Goal: Task Accomplishment & Management: Manage account settings

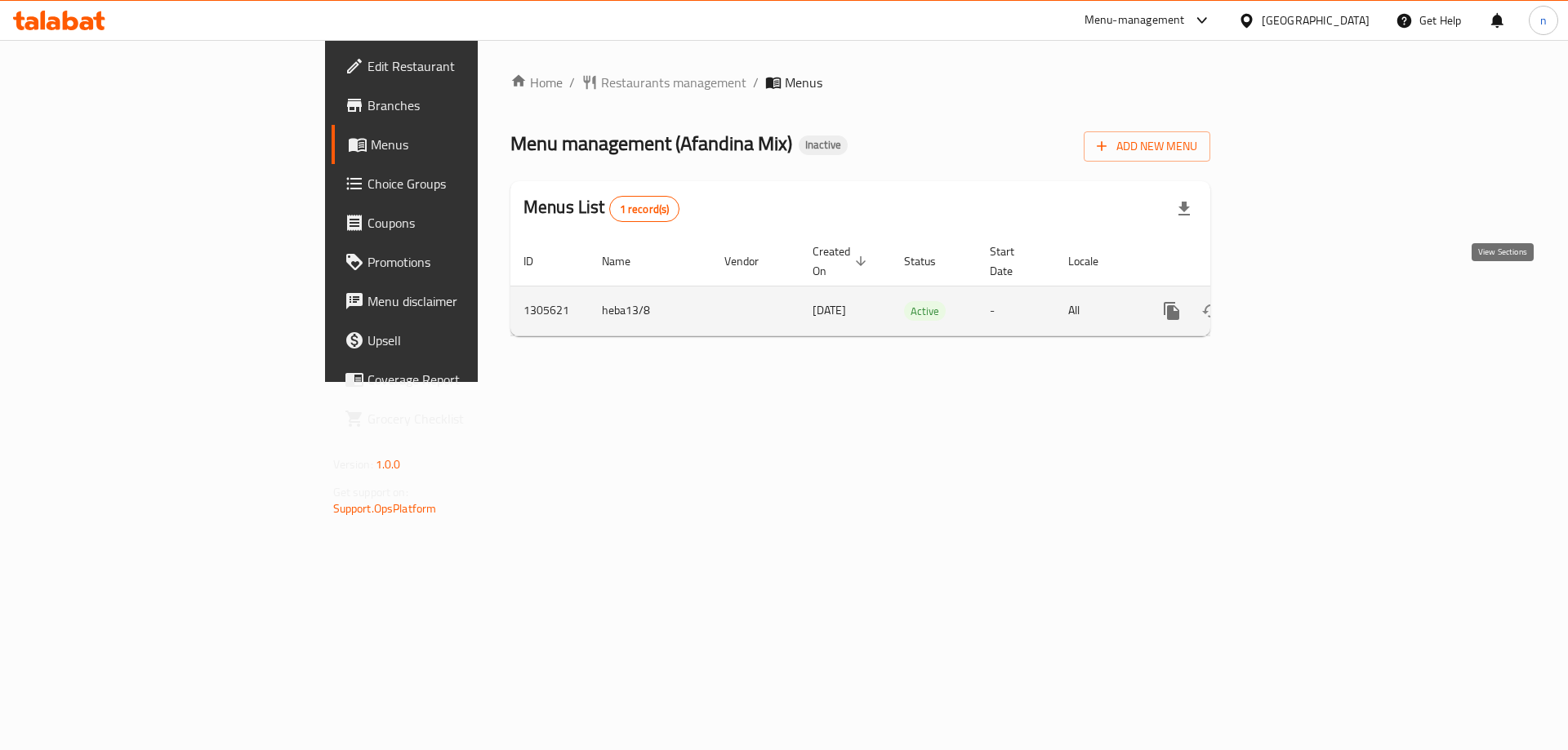
click at [1299, 302] on icon "enhanced table" at bounding box center [1289, 311] width 19 height 19
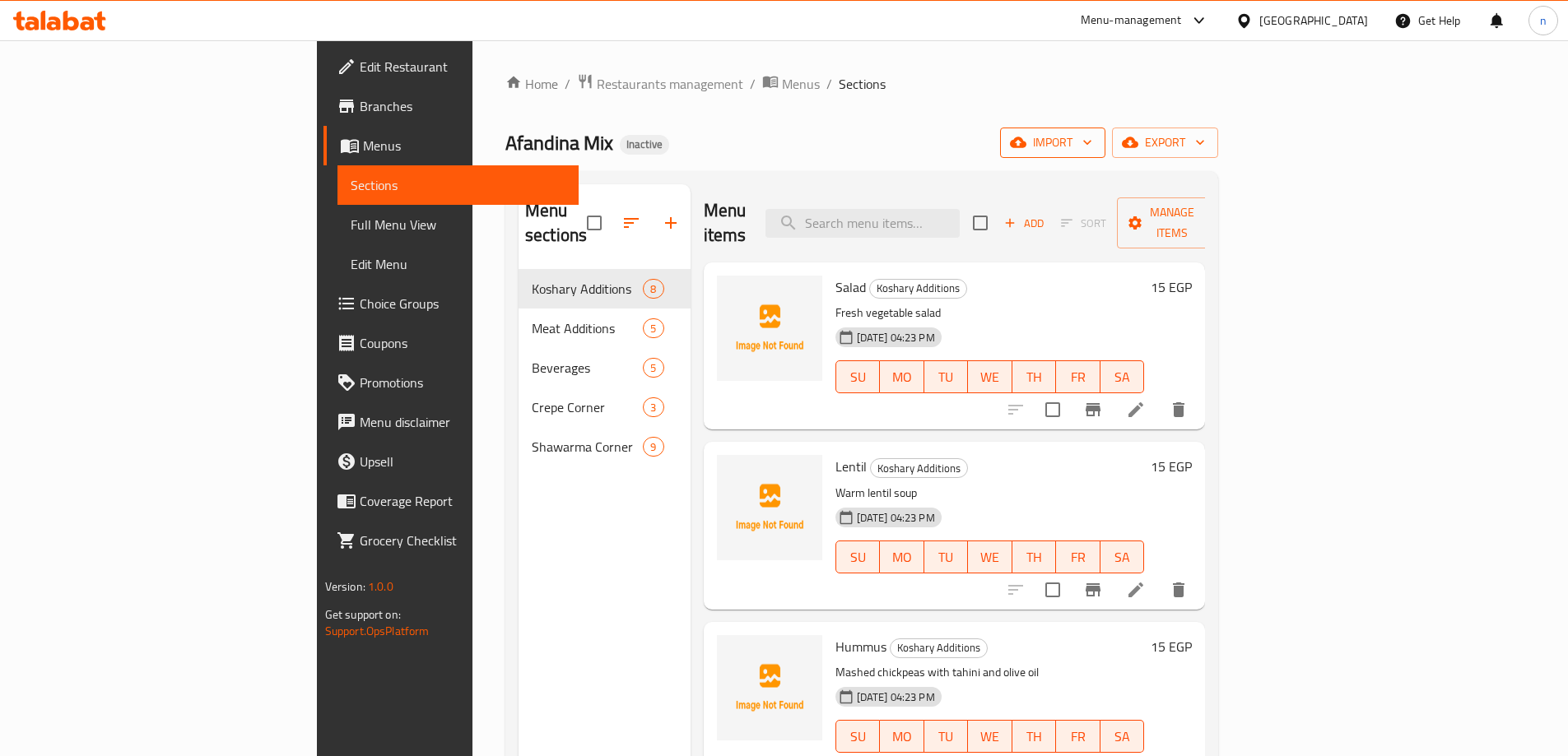
click at [1092, 147] on span "import" at bounding box center [1051, 142] width 79 height 20
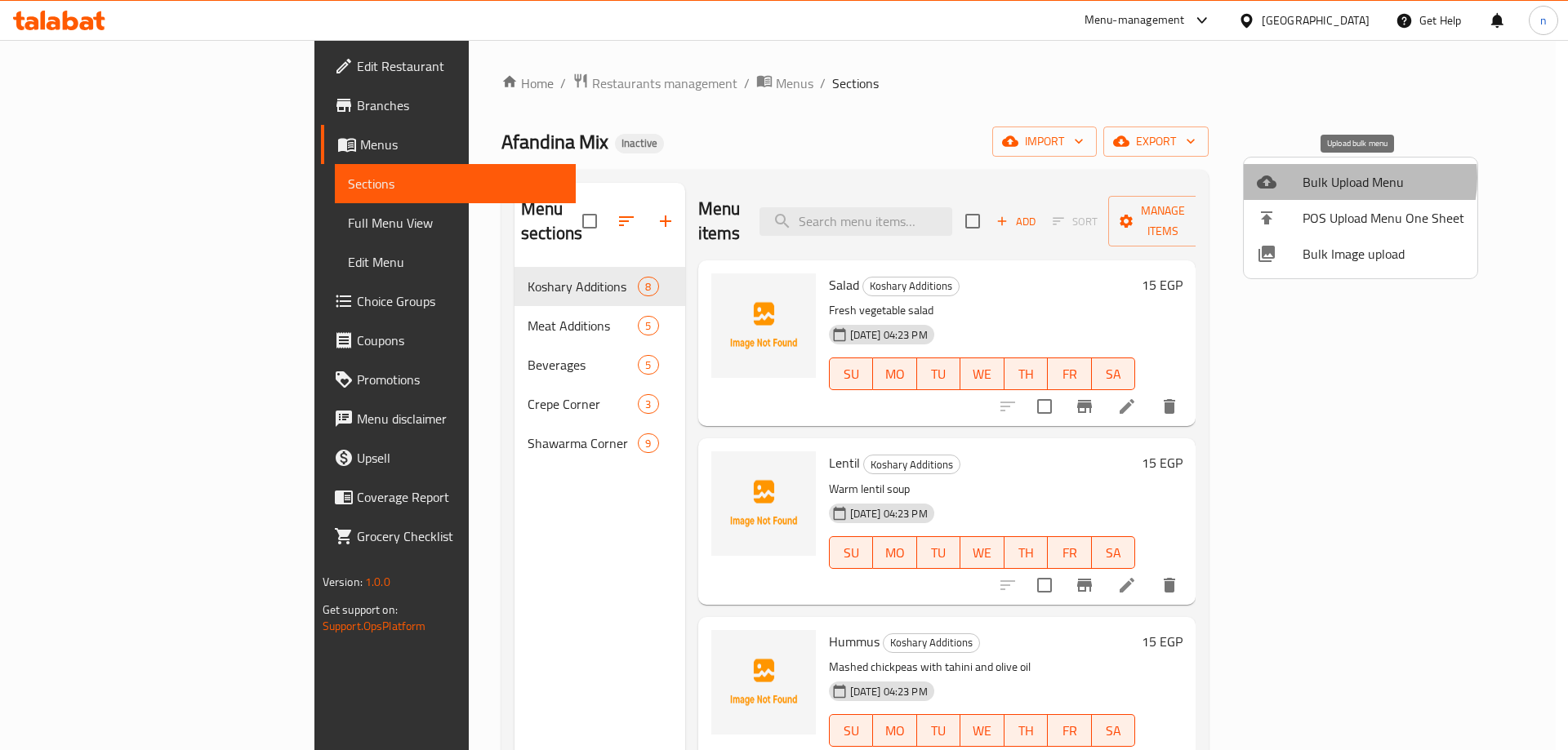
click at [1340, 178] on span "Bulk Upload Menu" at bounding box center [1384, 182] width 161 height 19
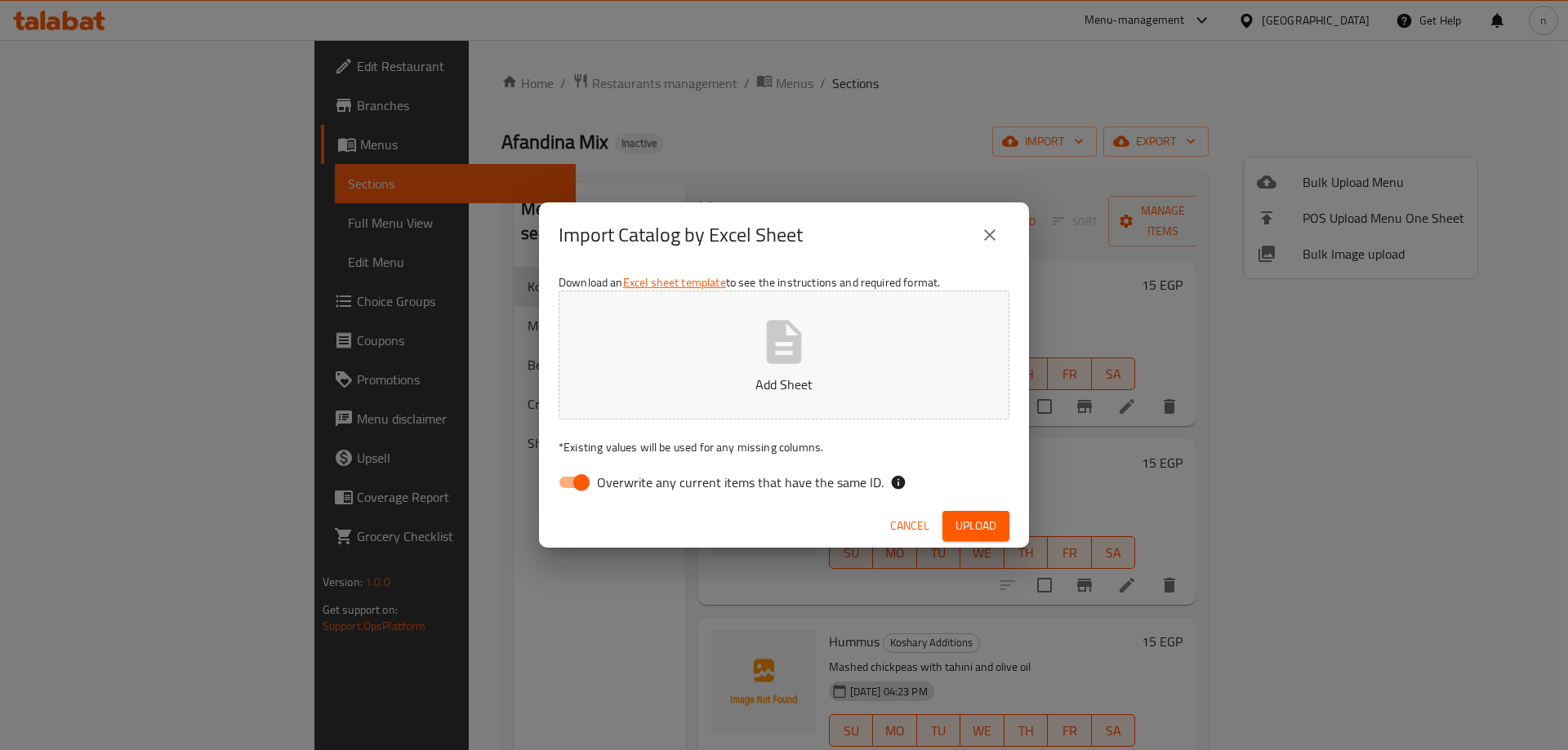
click at [573, 474] on input "Overwrite any current items that have the same ID." at bounding box center [581, 482] width 94 height 31
checkbox input "false"
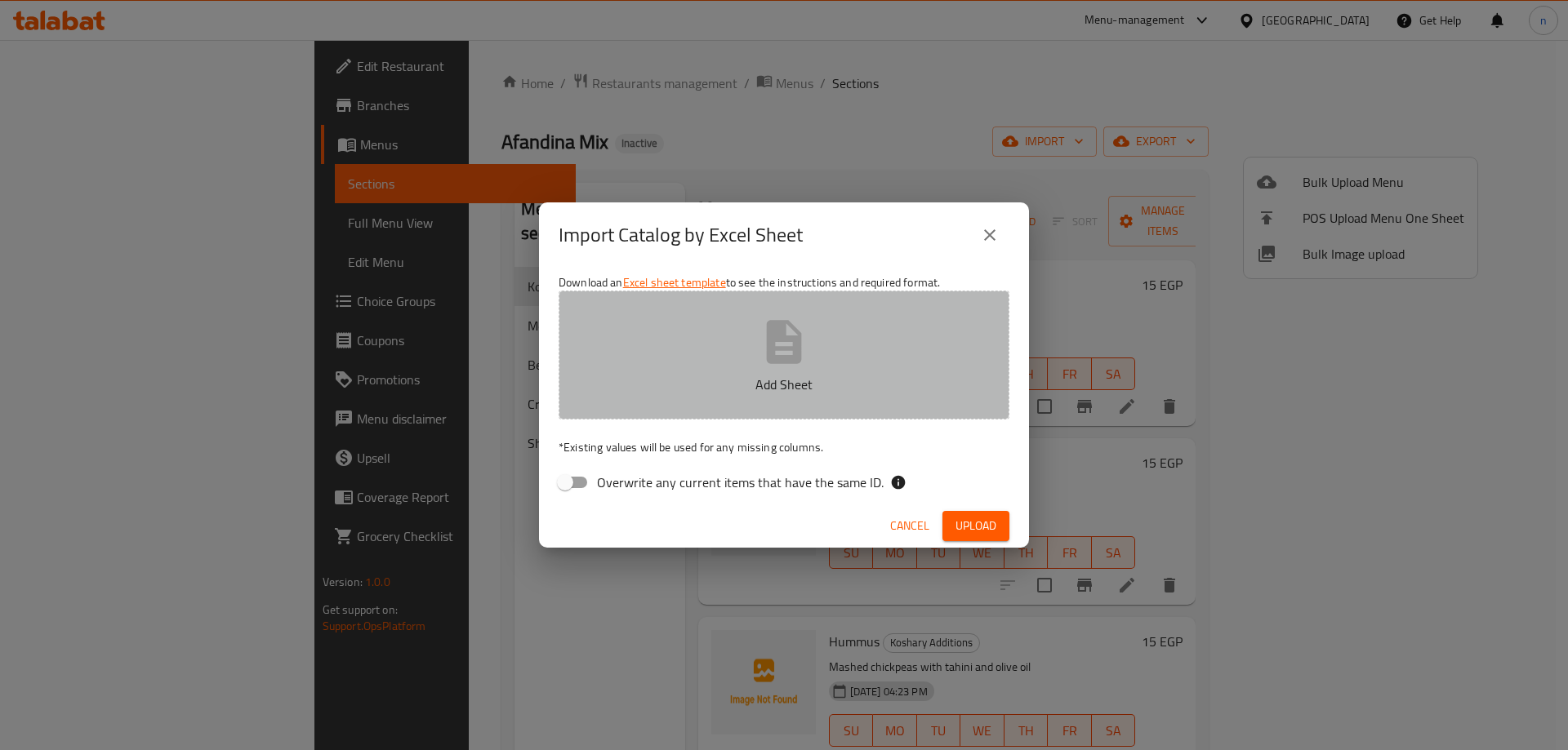
click at [667, 360] on button "Add Sheet" at bounding box center [784, 355] width 451 height 129
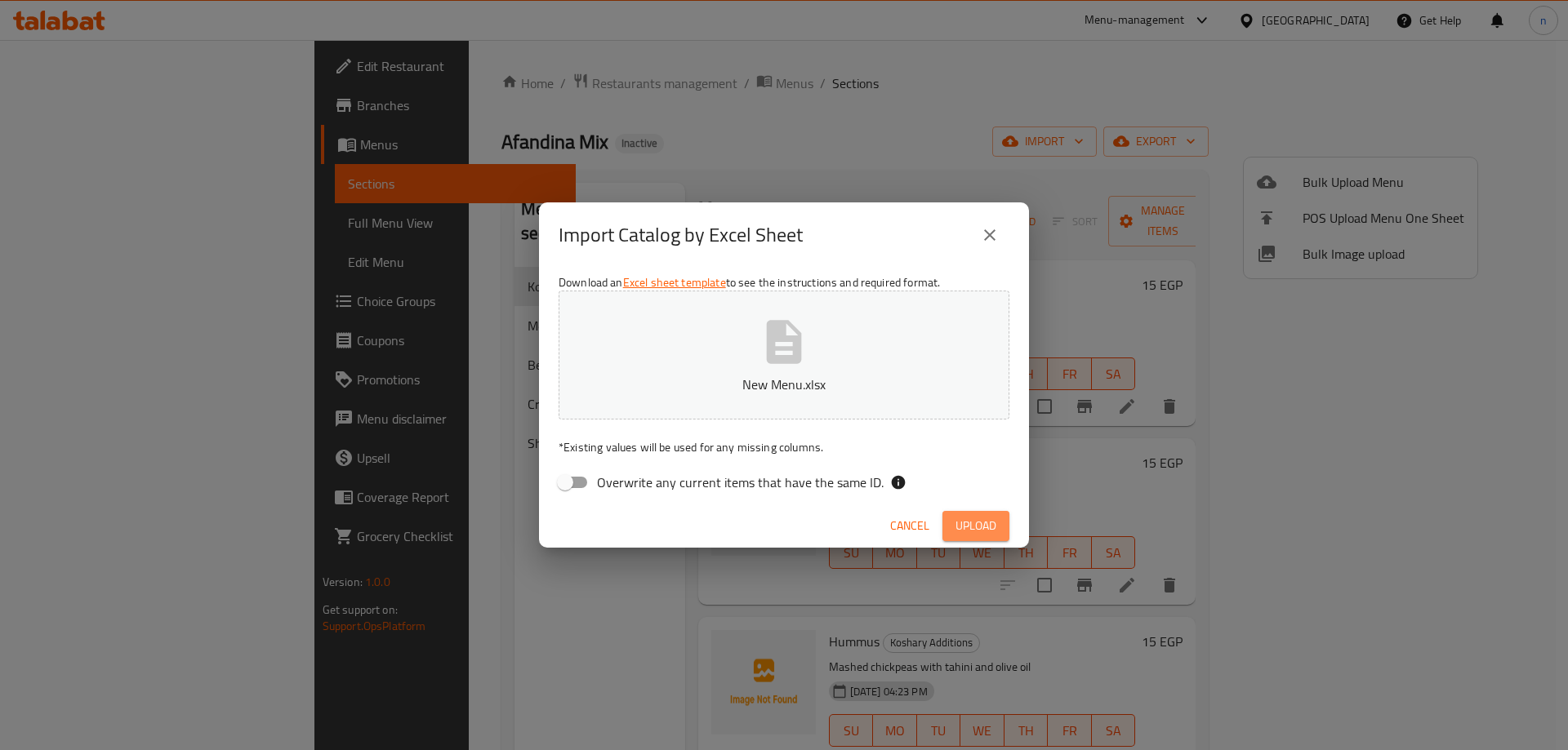
click at [987, 521] on span "Upload" at bounding box center [976, 526] width 41 height 20
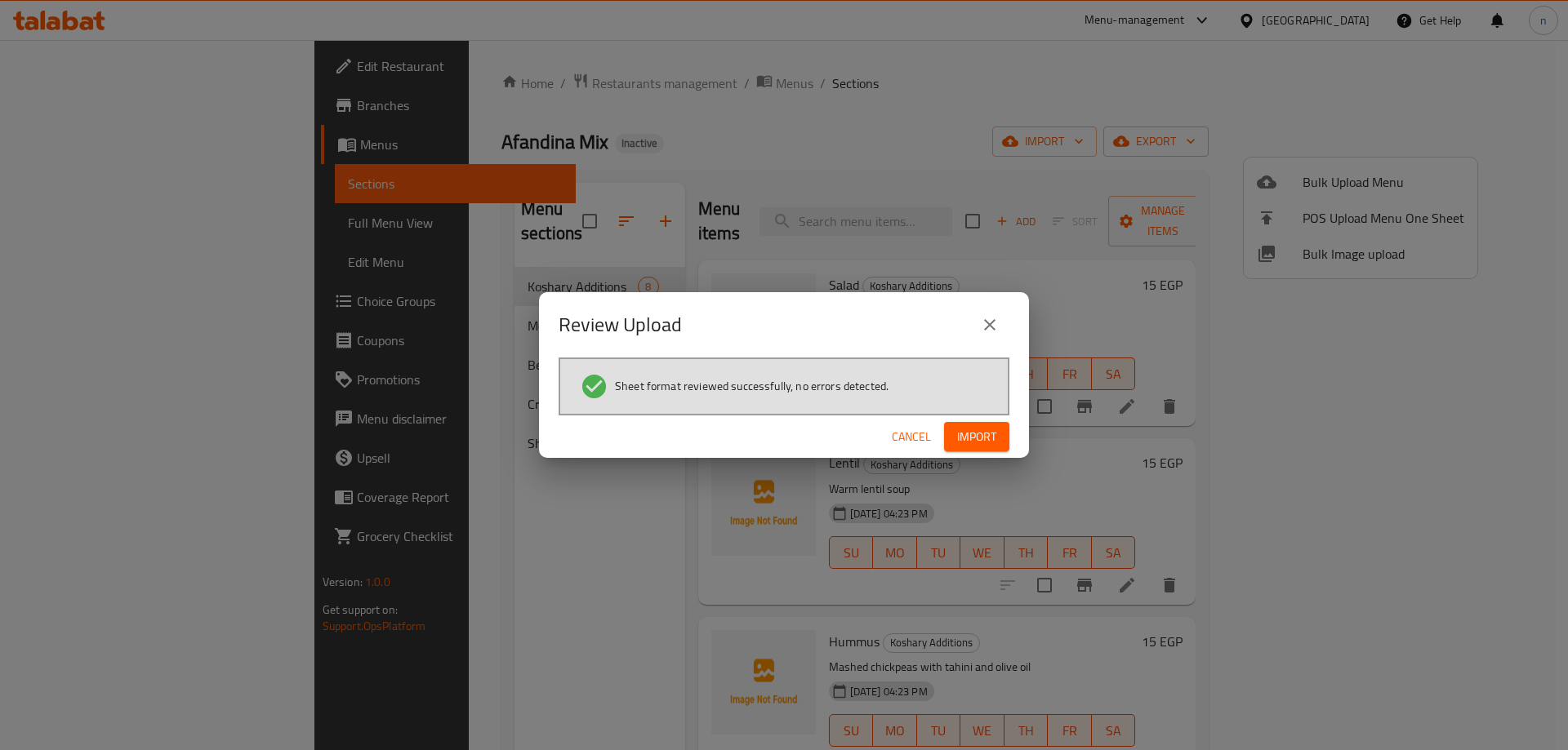
click at [991, 431] on span "Import" at bounding box center [977, 437] width 39 height 20
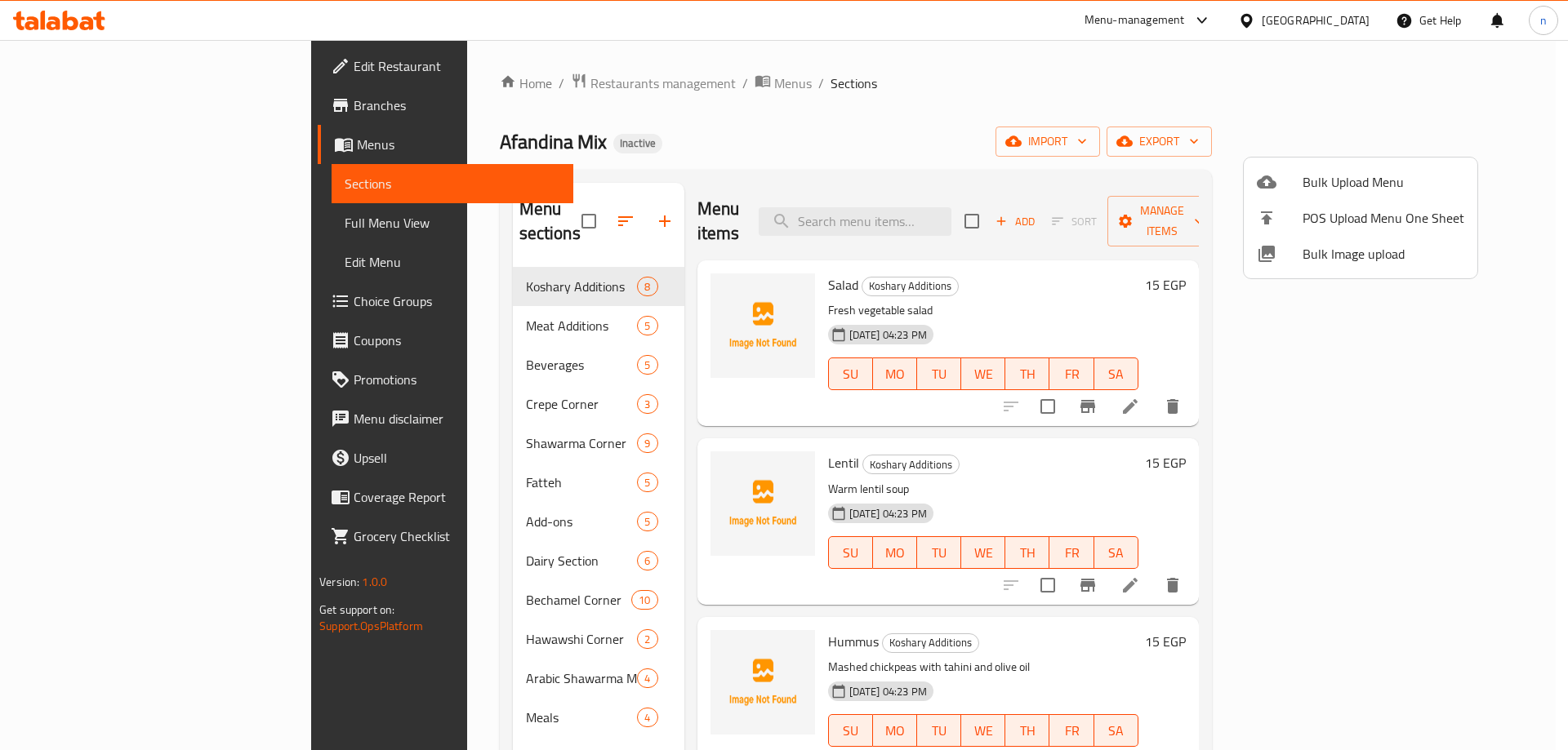
click at [61, 226] on div at bounding box center [784, 375] width 1568 height 750
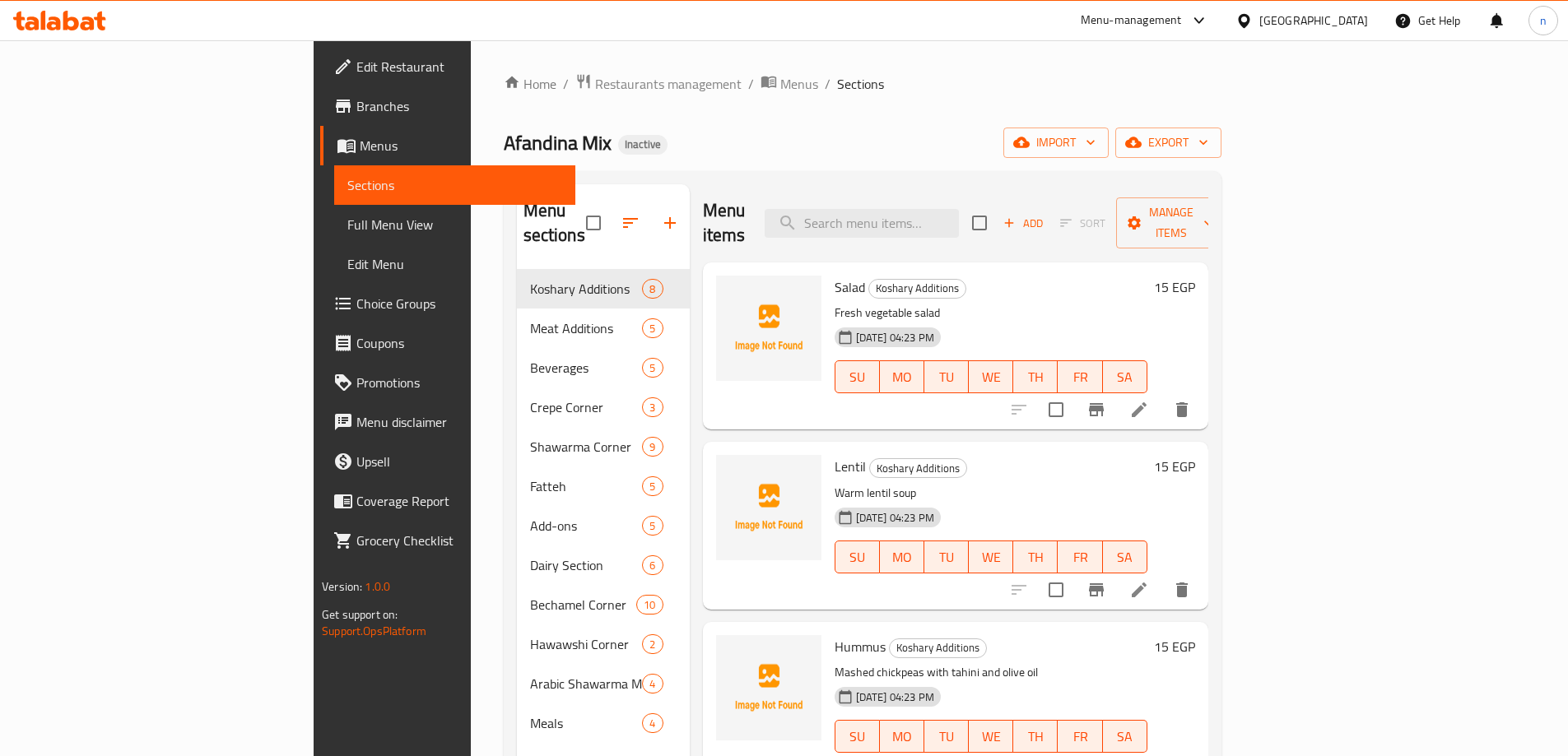
click at [347, 227] on span "Full Menu View" at bounding box center [455, 224] width 214 height 19
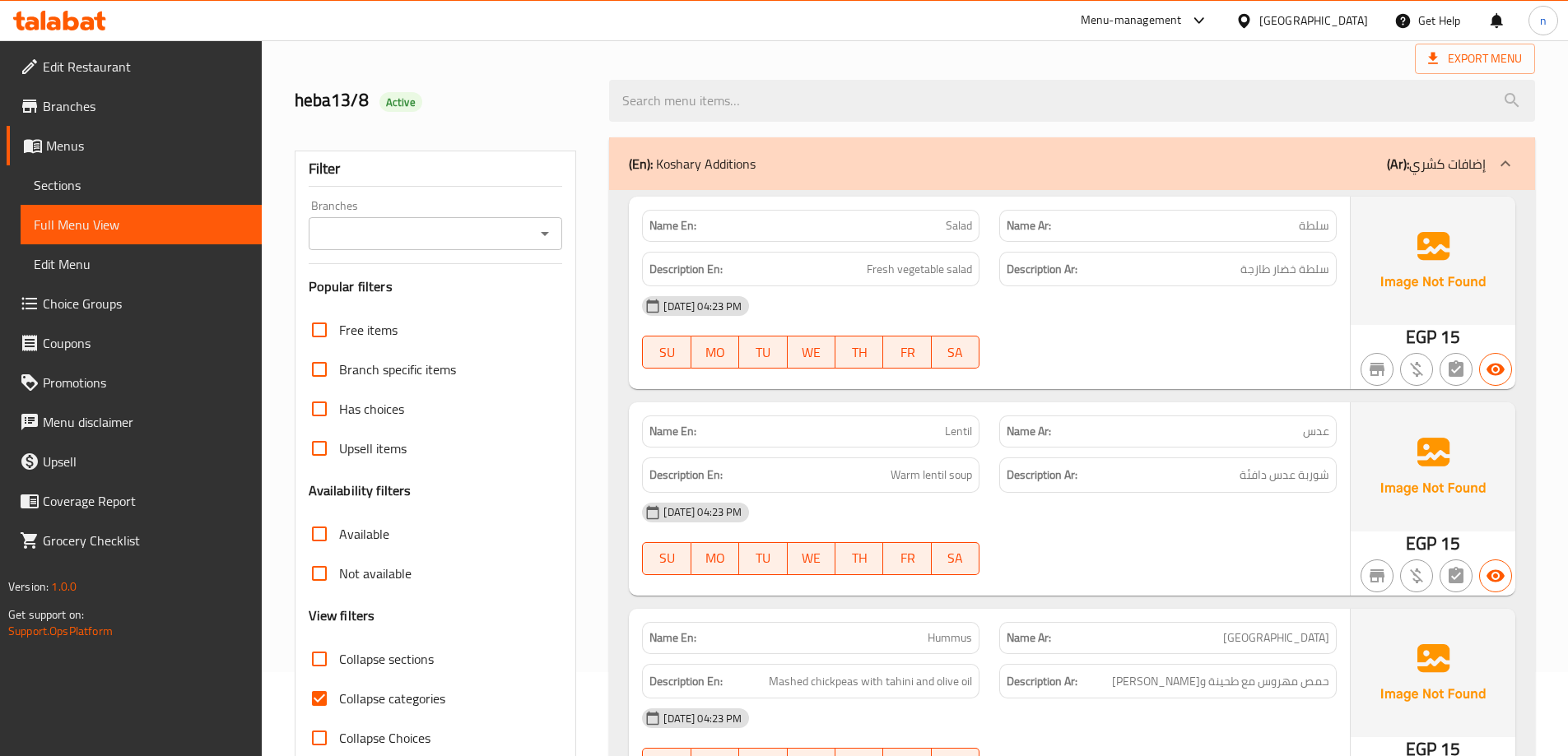
scroll to position [165, 0]
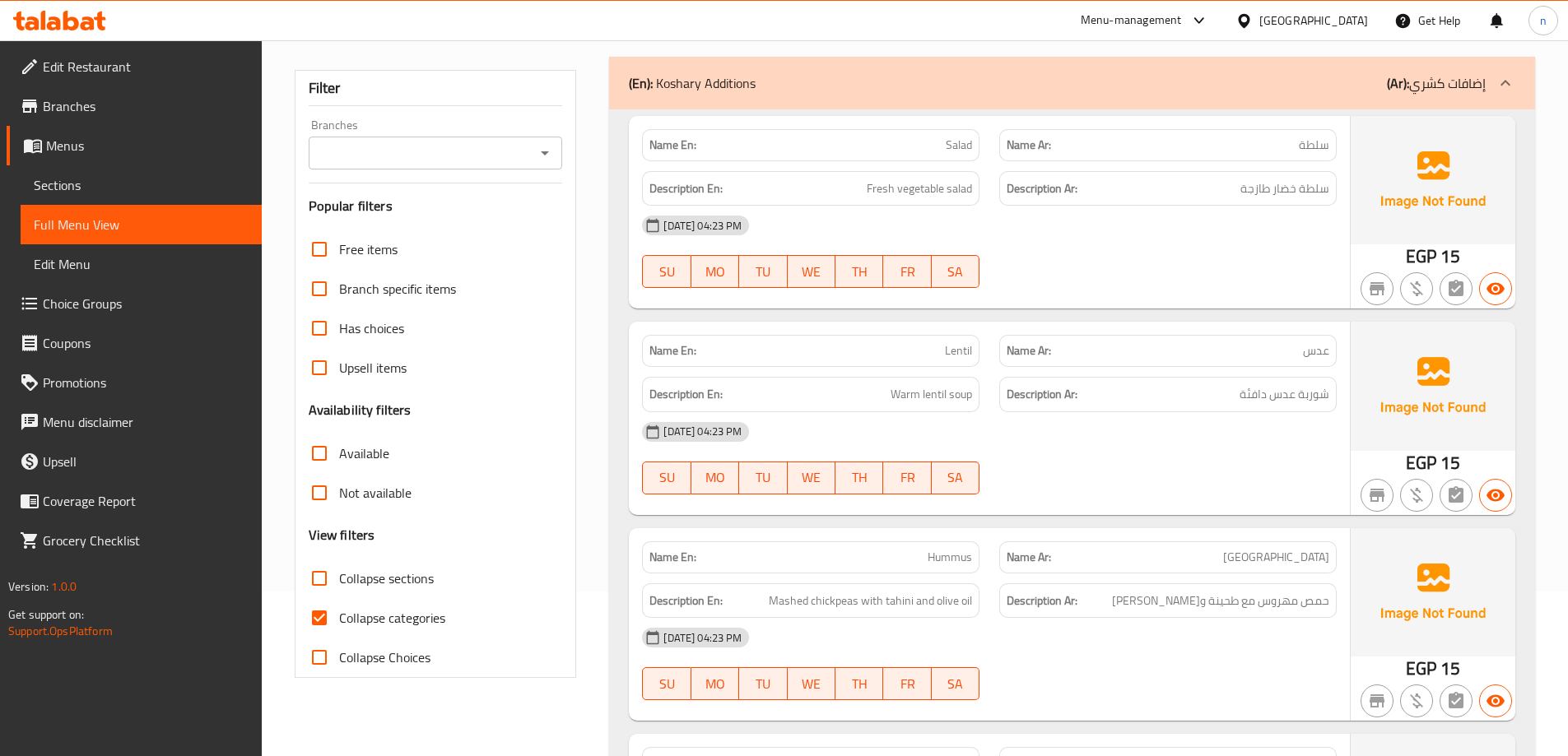
click at [322, 581] on input "Collapse sections" at bounding box center [319, 579] width 40 height 40
checkbox input "true"
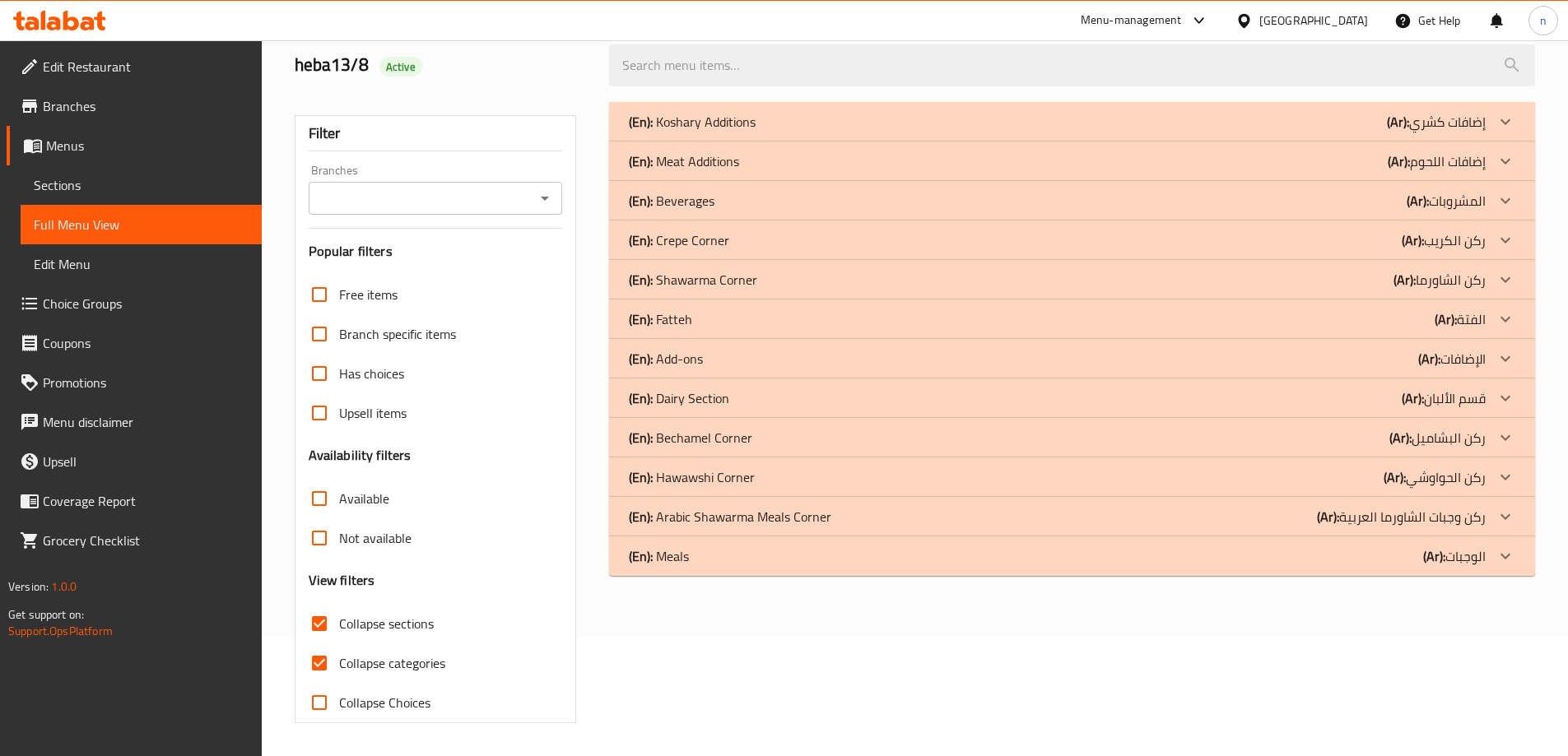
click at [323, 643] on input "Collapse categories" at bounding box center [319, 663] width 40 height 40
checkbox input "false"
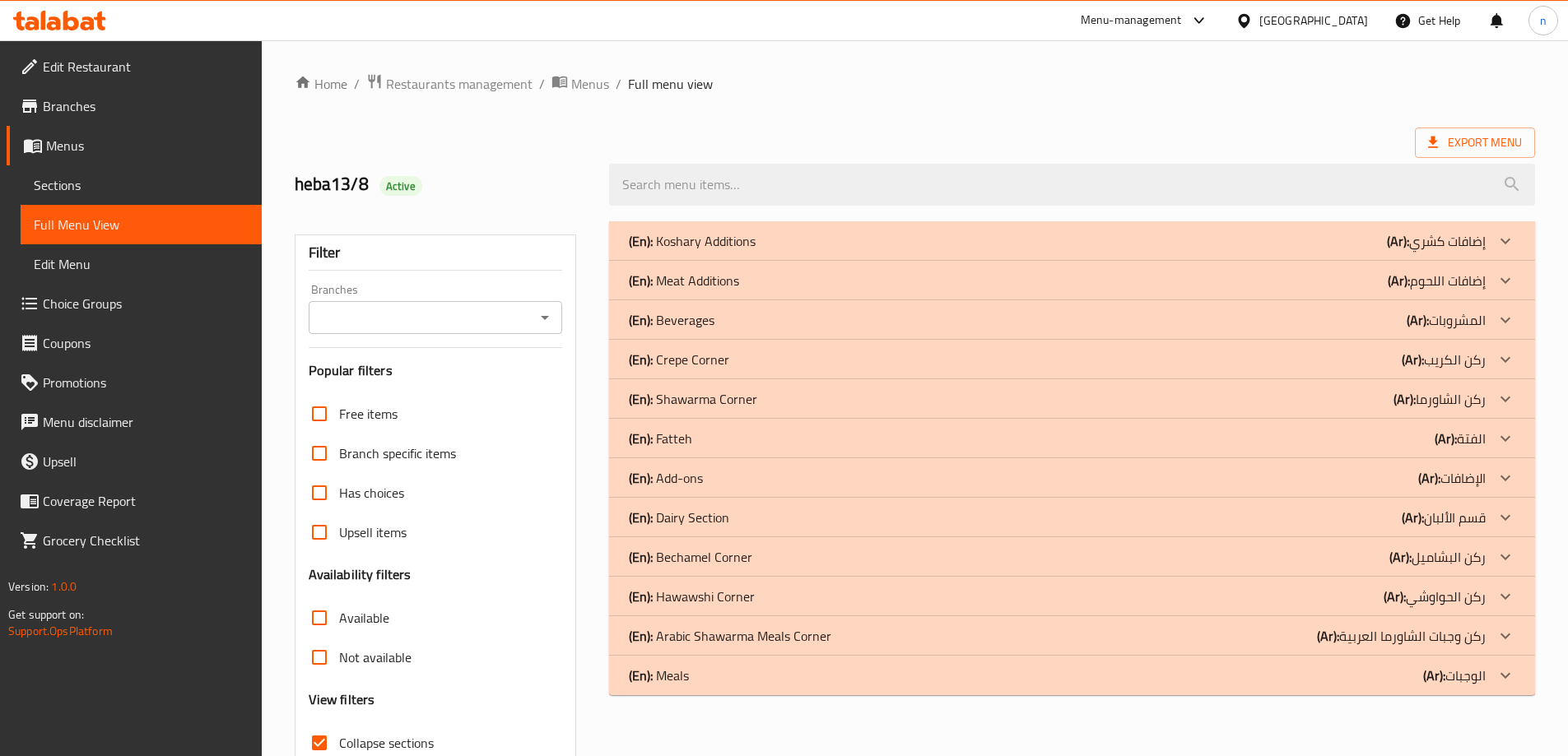
scroll to position [119, 0]
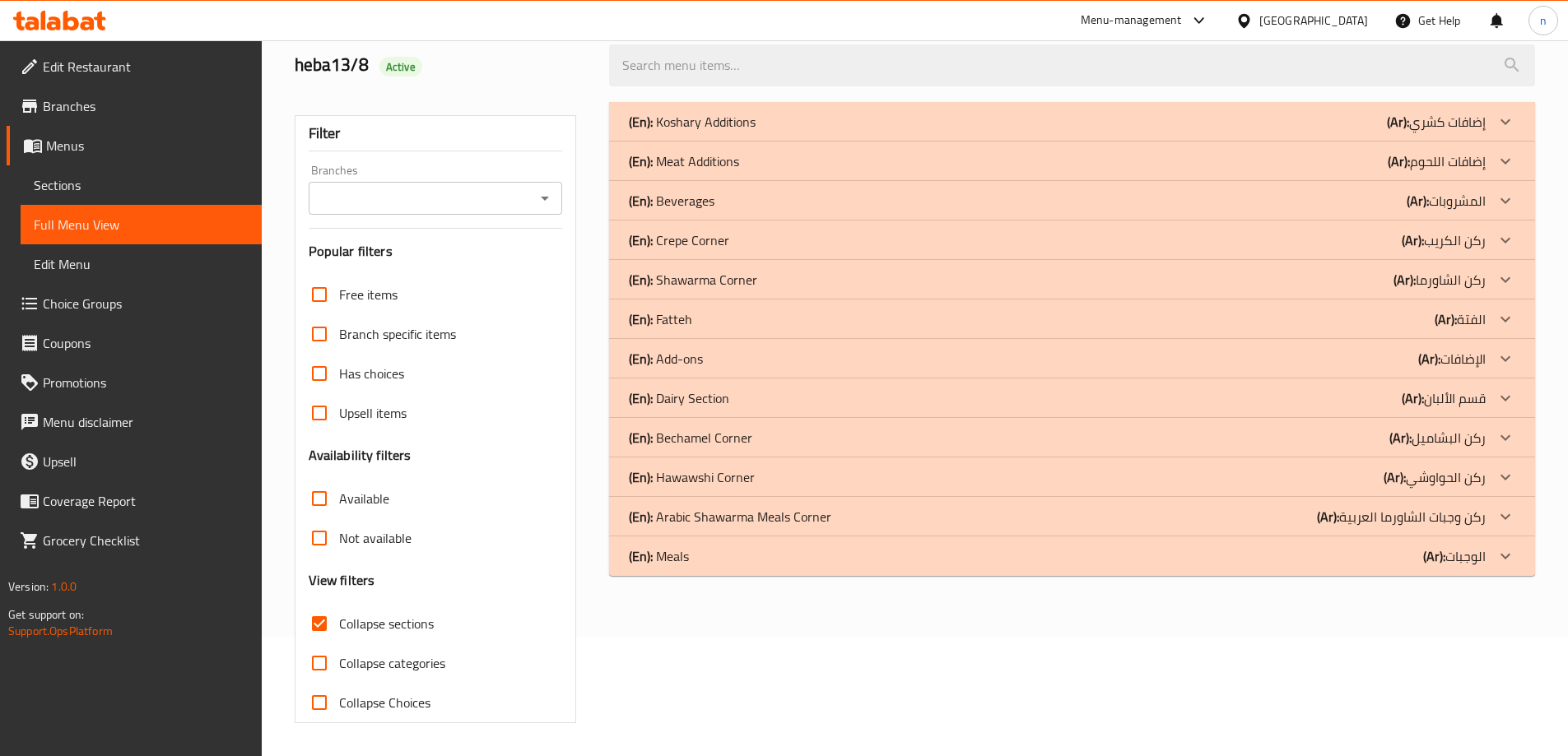
click at [1479, 131] on p "(Ar): الفتة" at bounding box center [1436, 121] width 99 height 19
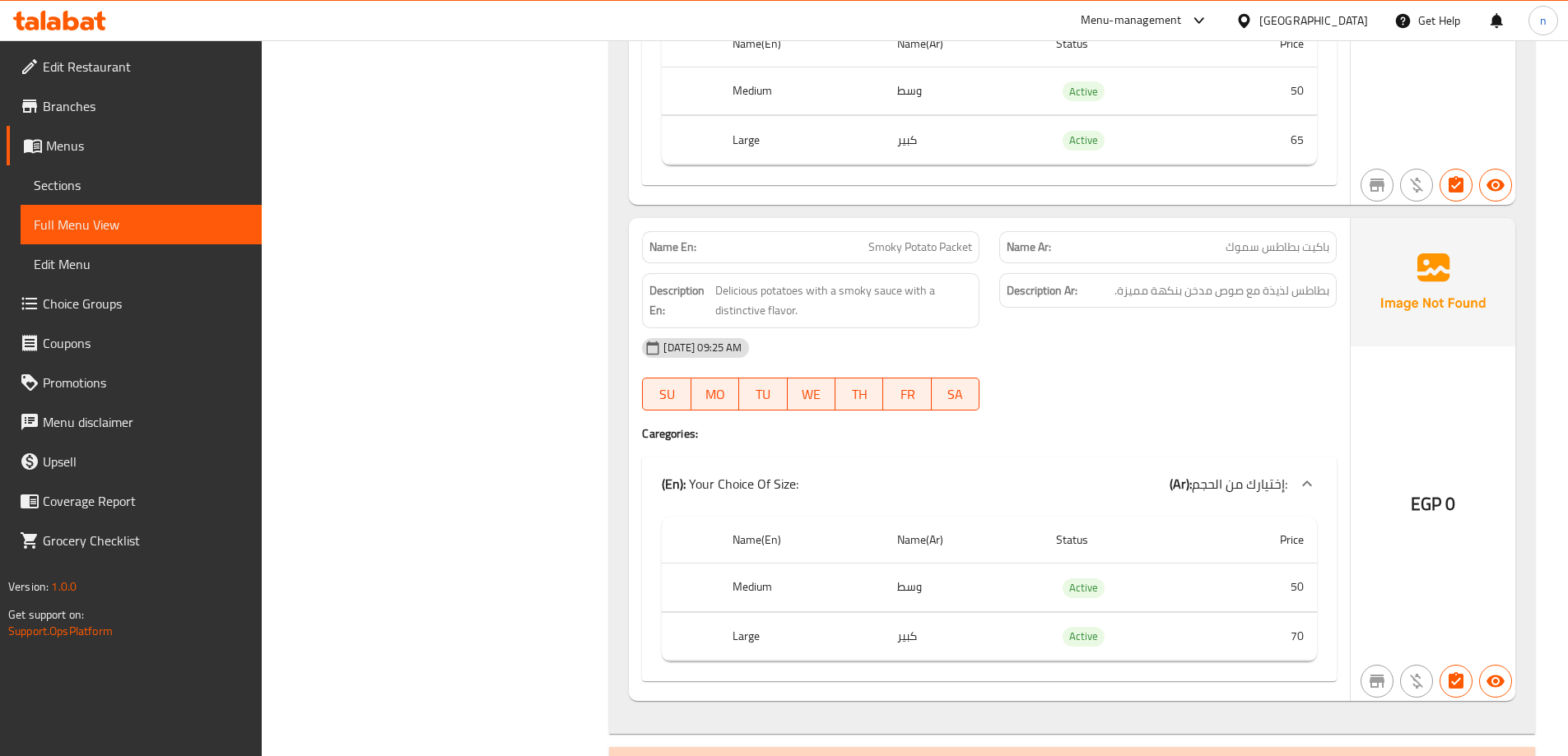
scroll to position [2501, 0]
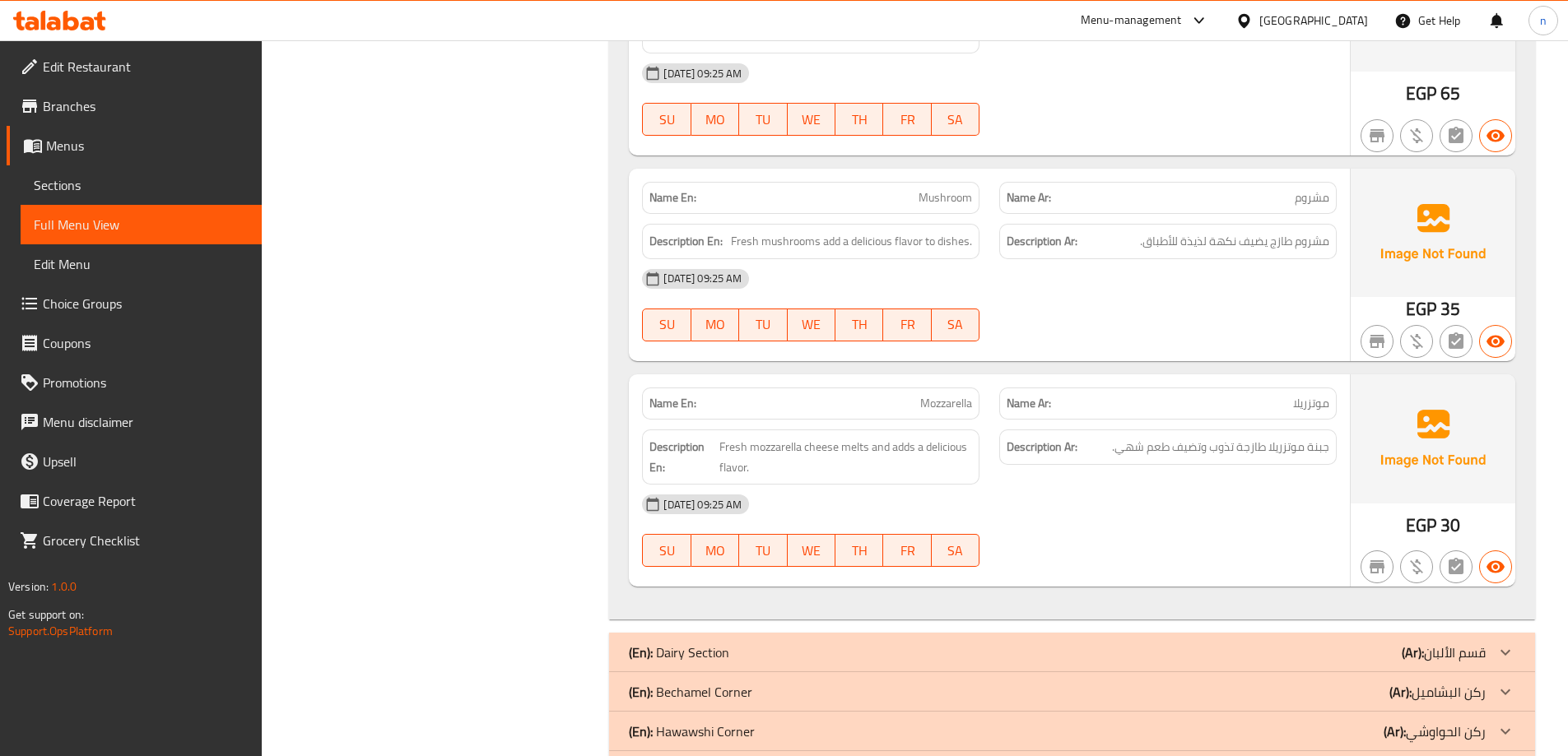
scroll to position [3641, 0]
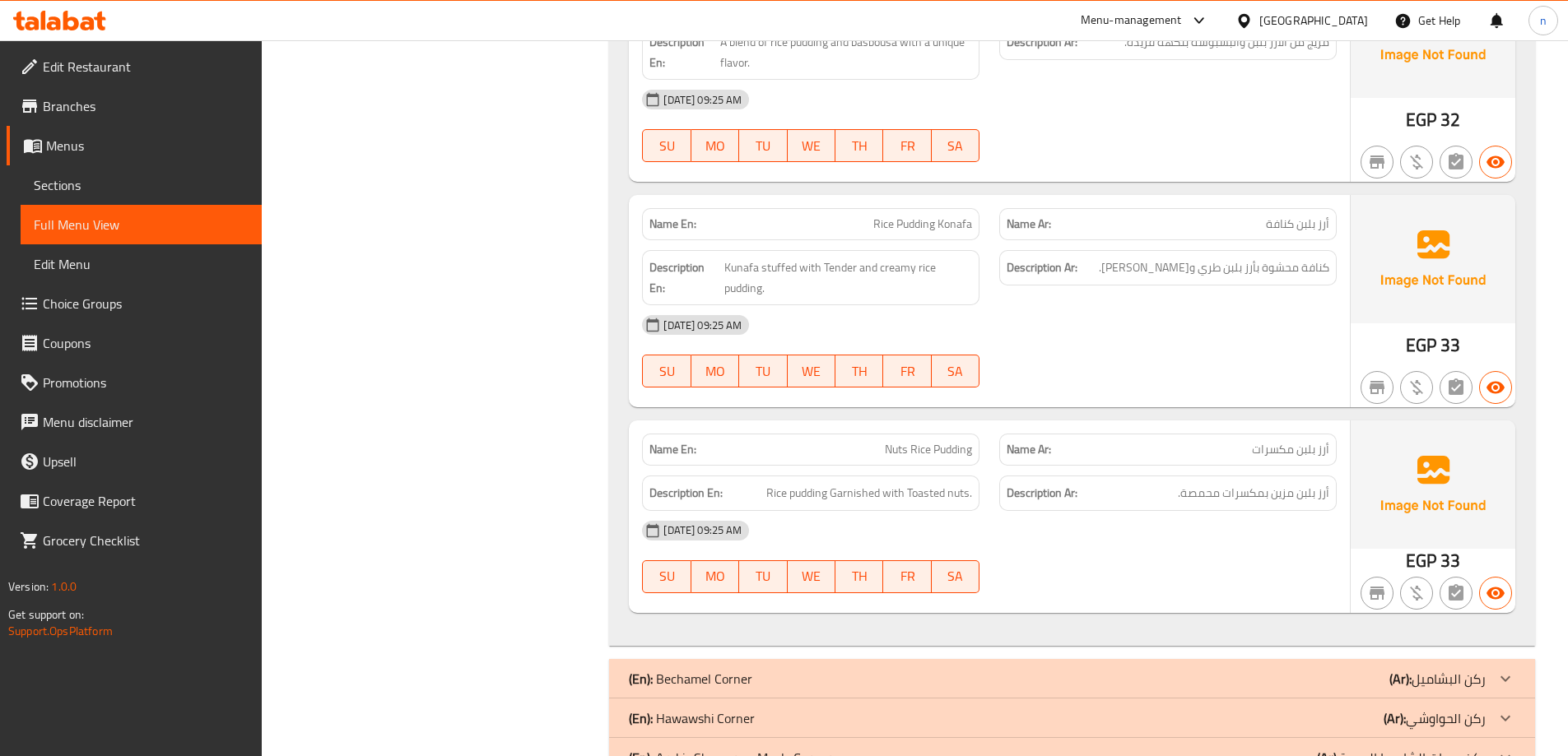
scroll to position [4970, 0]
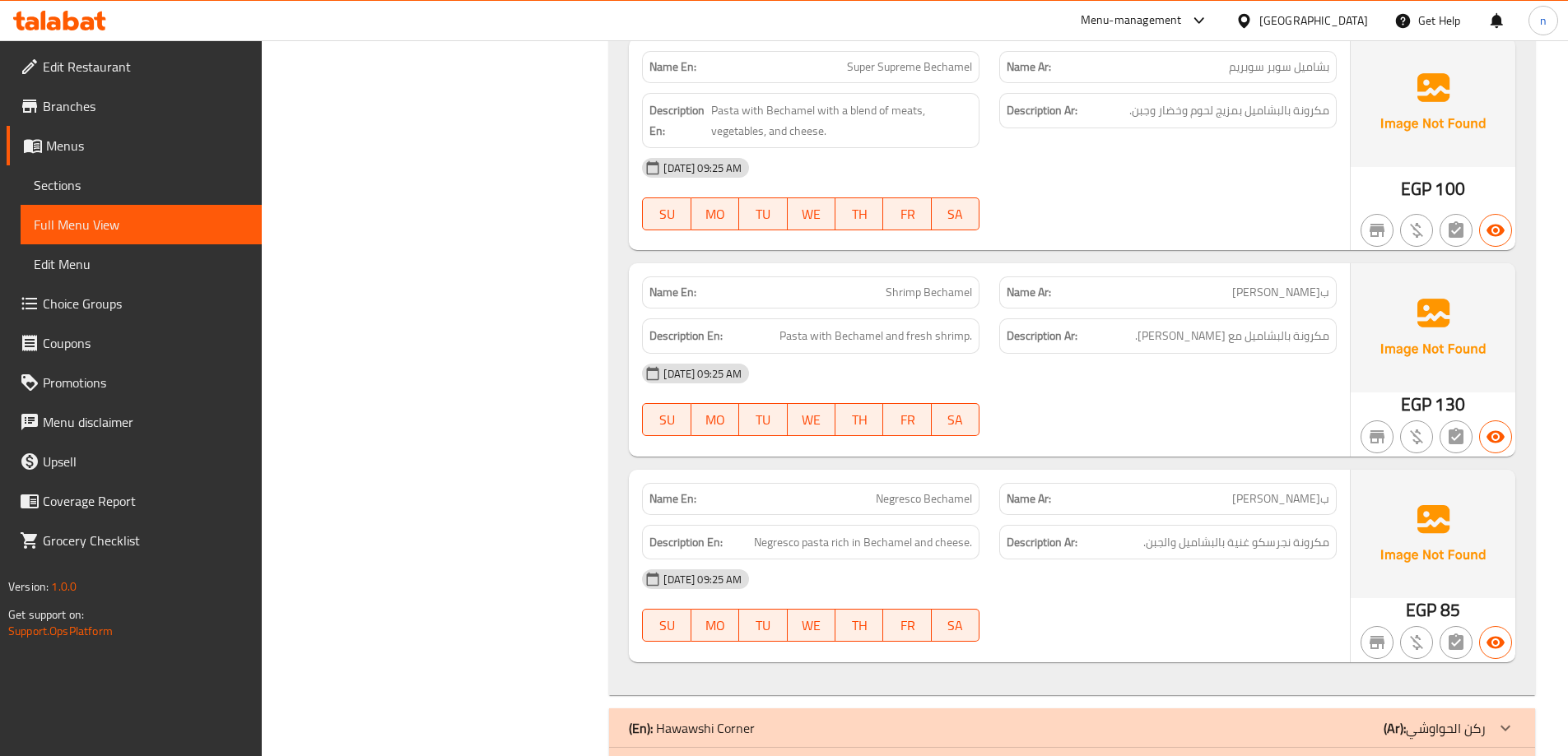
scroll to position [7122, 0]
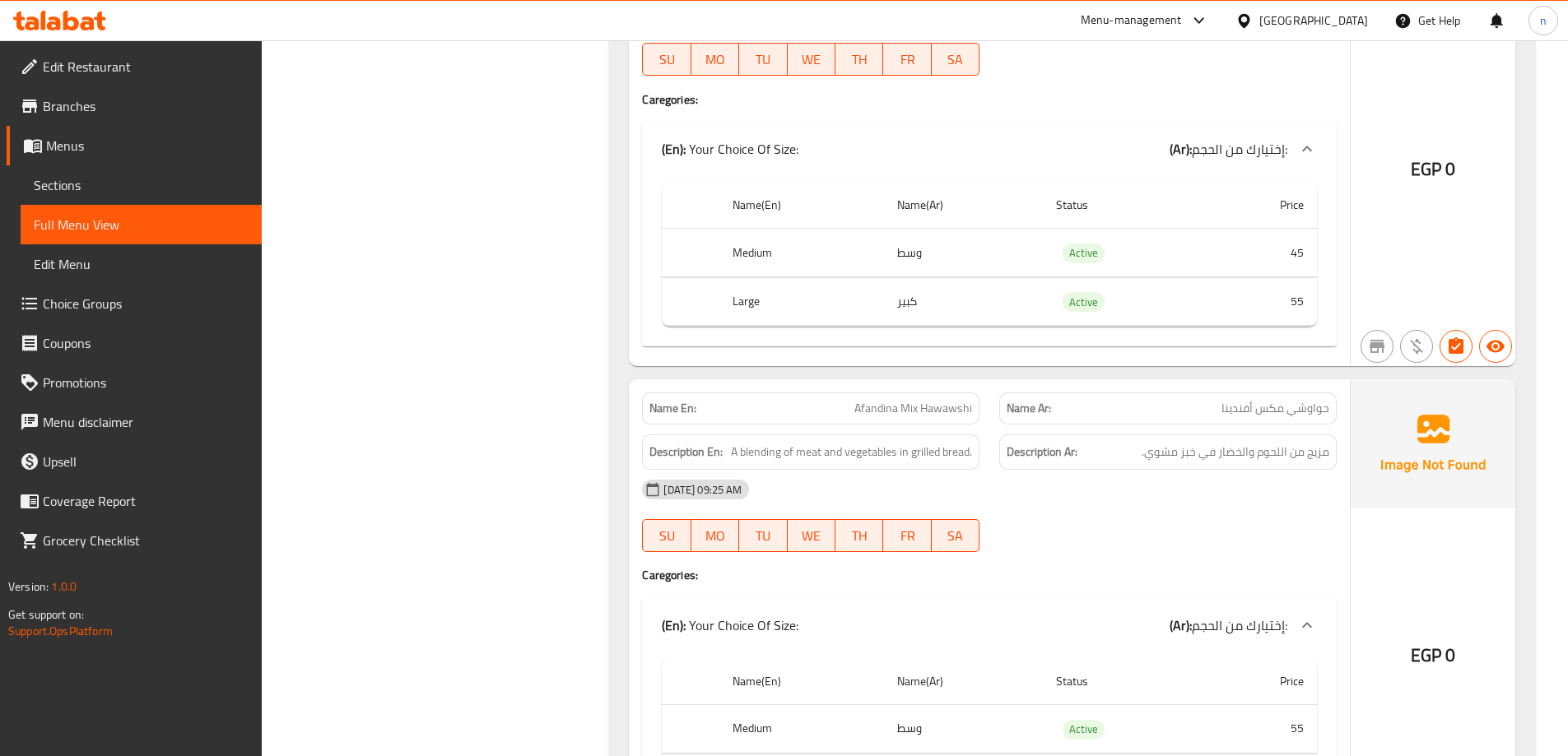
scroll to position [8147, 0]
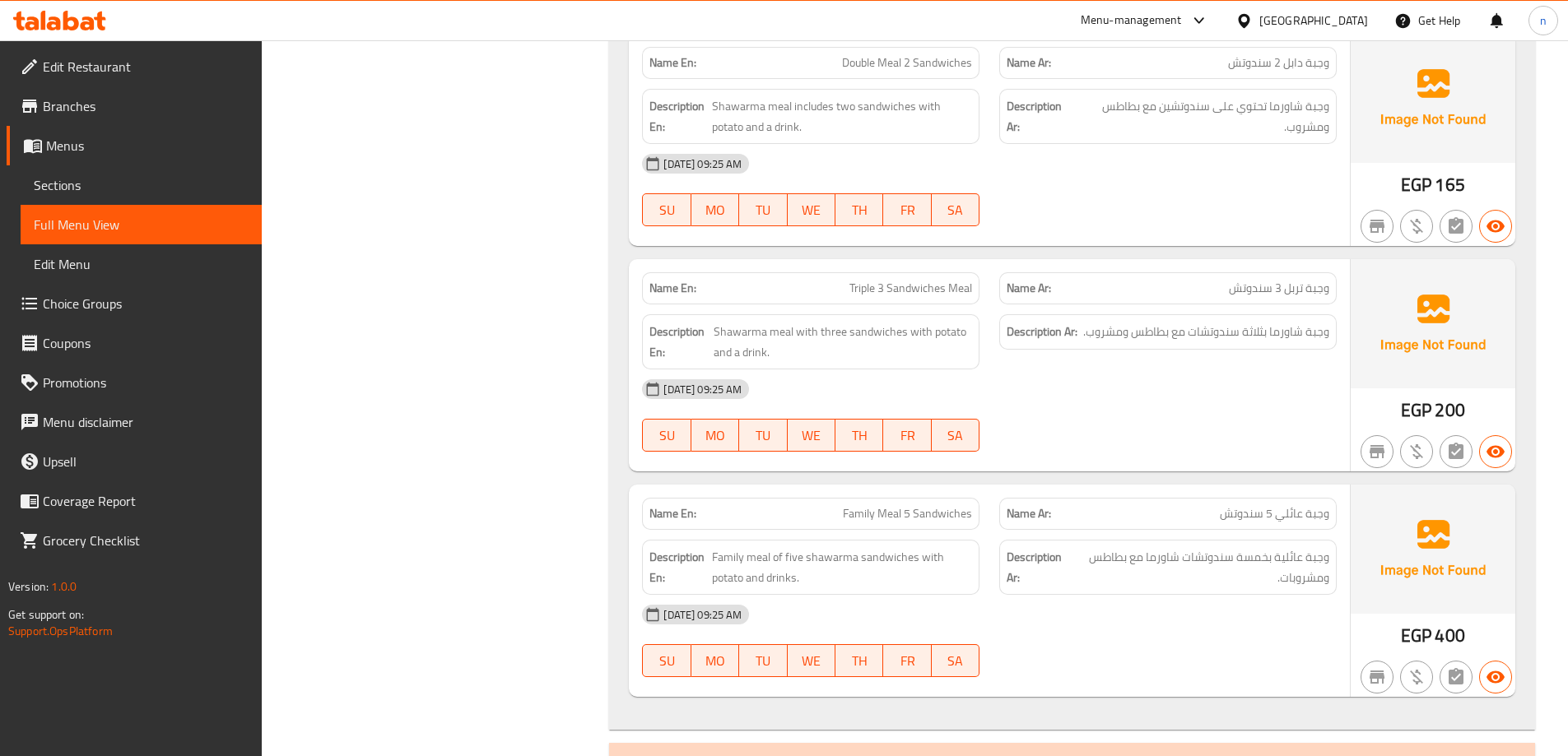
scroll to position [9083, 0]
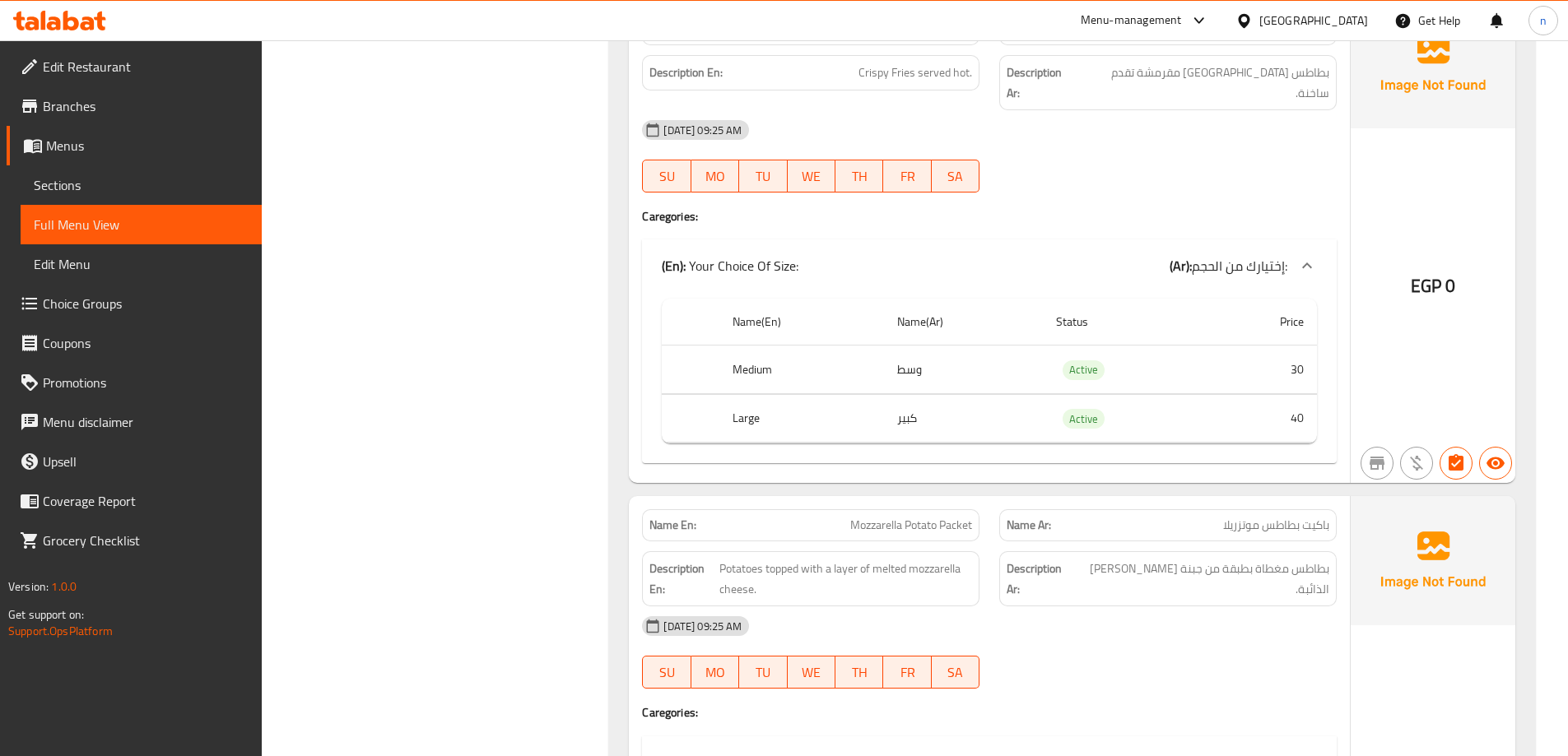
scroll to position [741, 0]
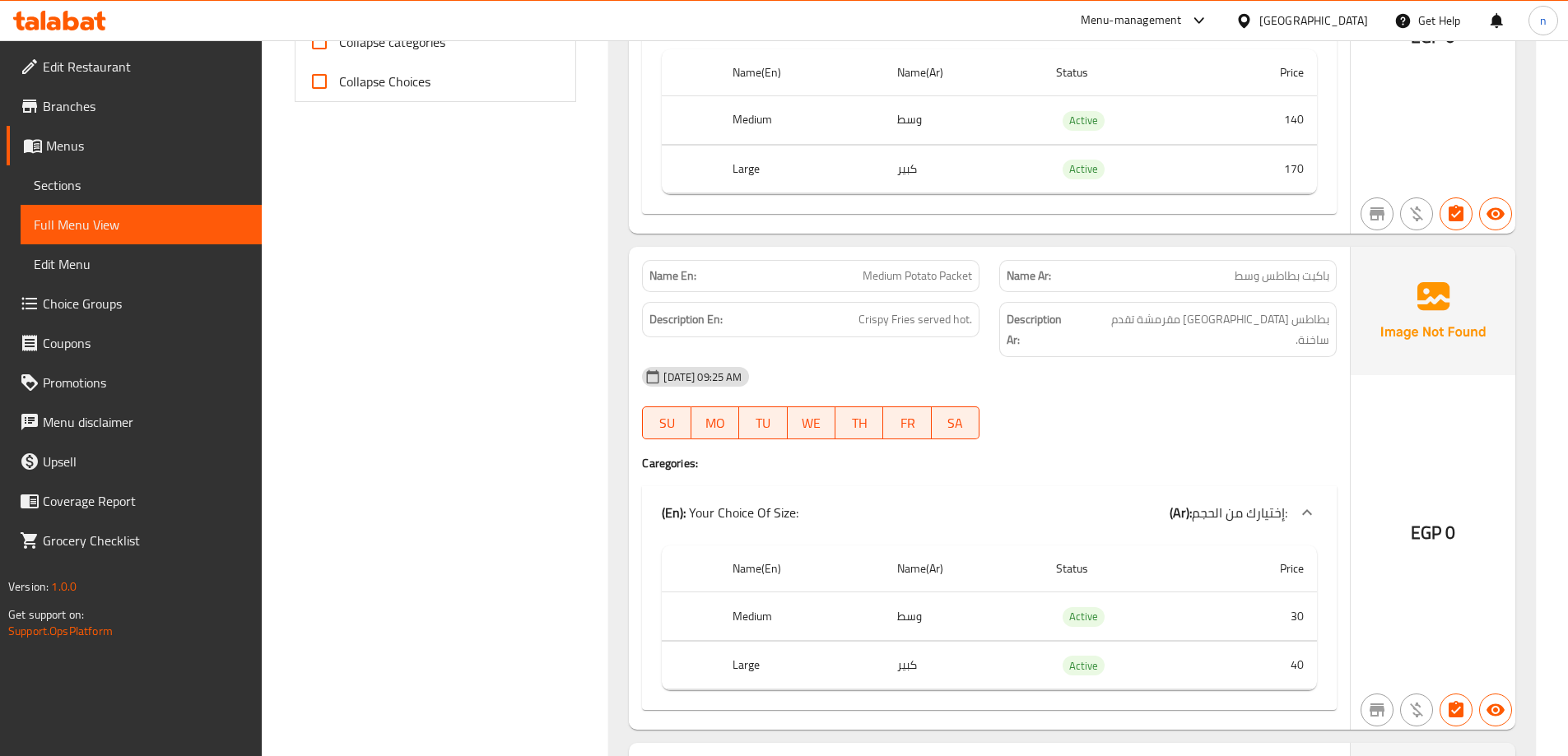
click at [894, 276] on span "Medium Potato Packet" at bounding box center [917, 275] width 109 height 18
copy span "Medium Potato Packet"
click at [71, 151] on span "Menus" at bounding box center [147, 145] width 202 height 19
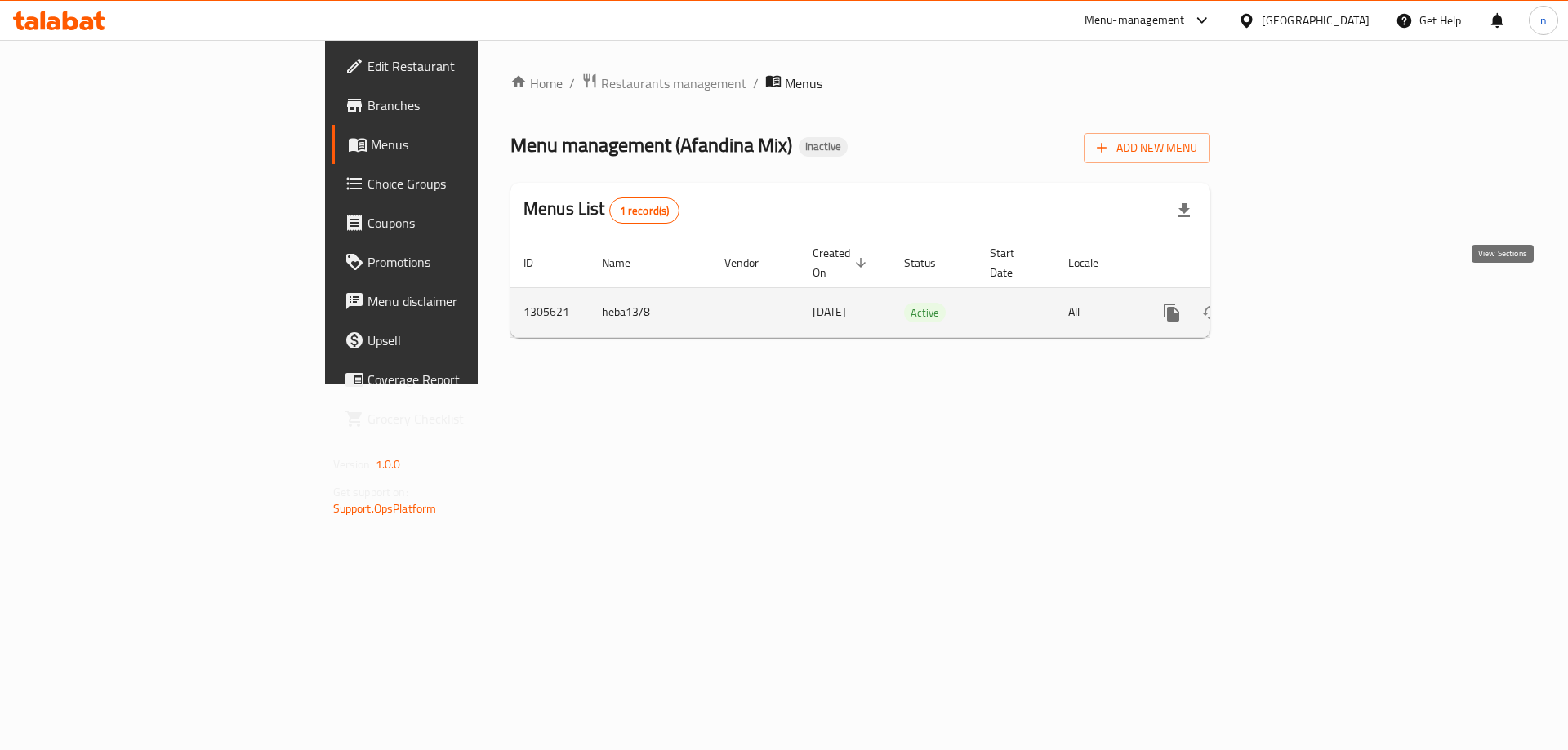
click at [1299, 303] on icon "enhanced table" at bounding box center [1289, 312] width 19 height 19
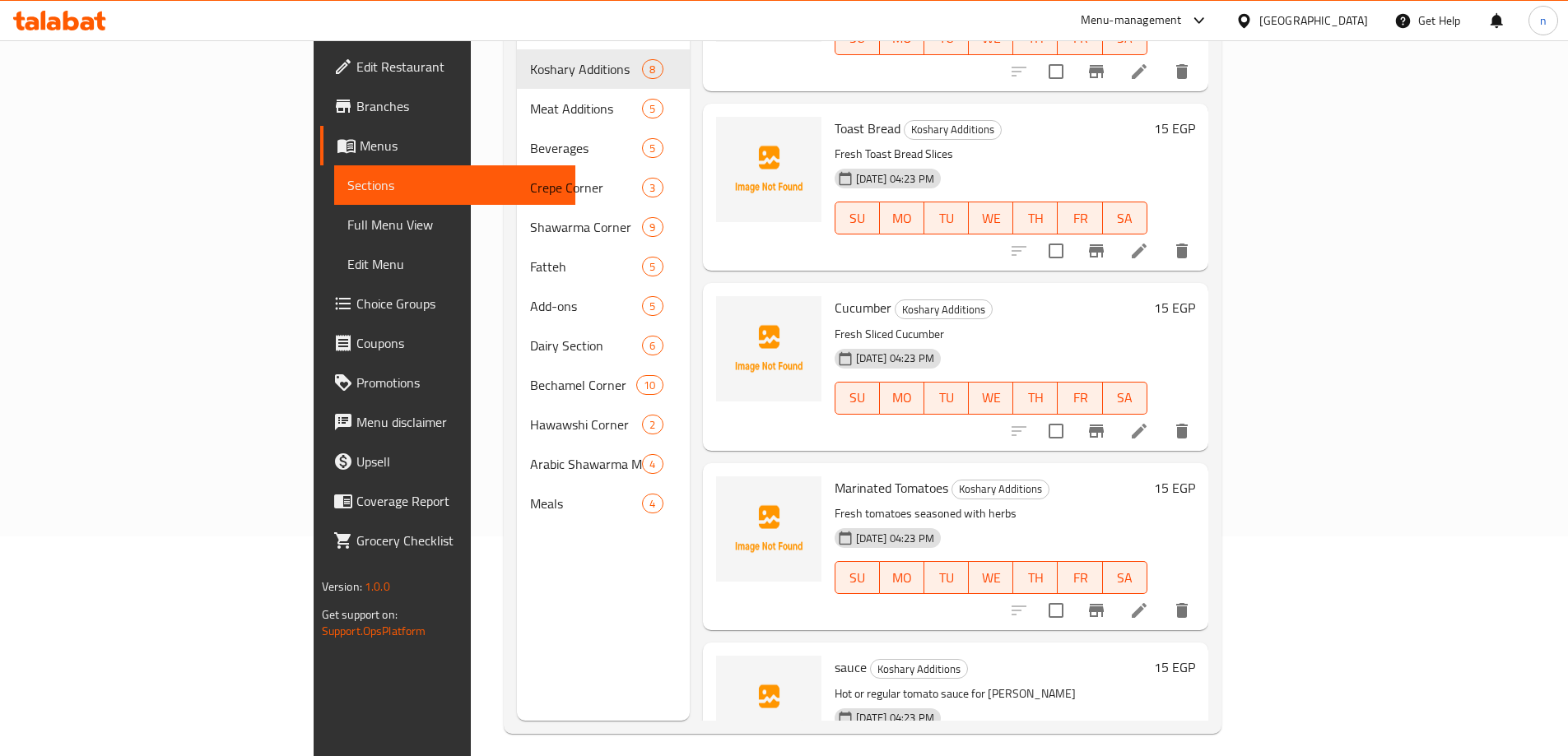
scroll to position [230, 0]
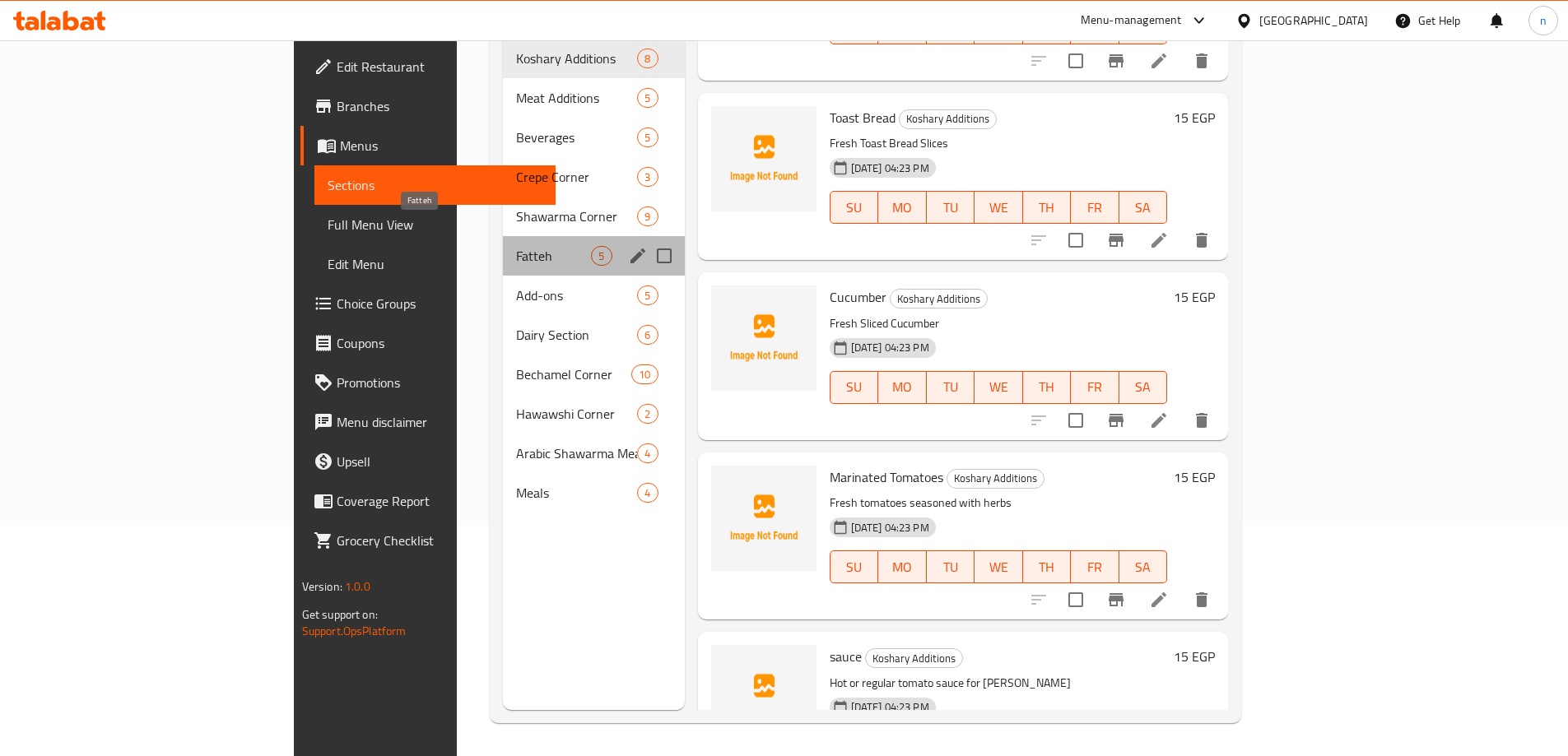
click at [516, 246] on span "Fatteh" at bounding box center [553, 255] width 75 height 19
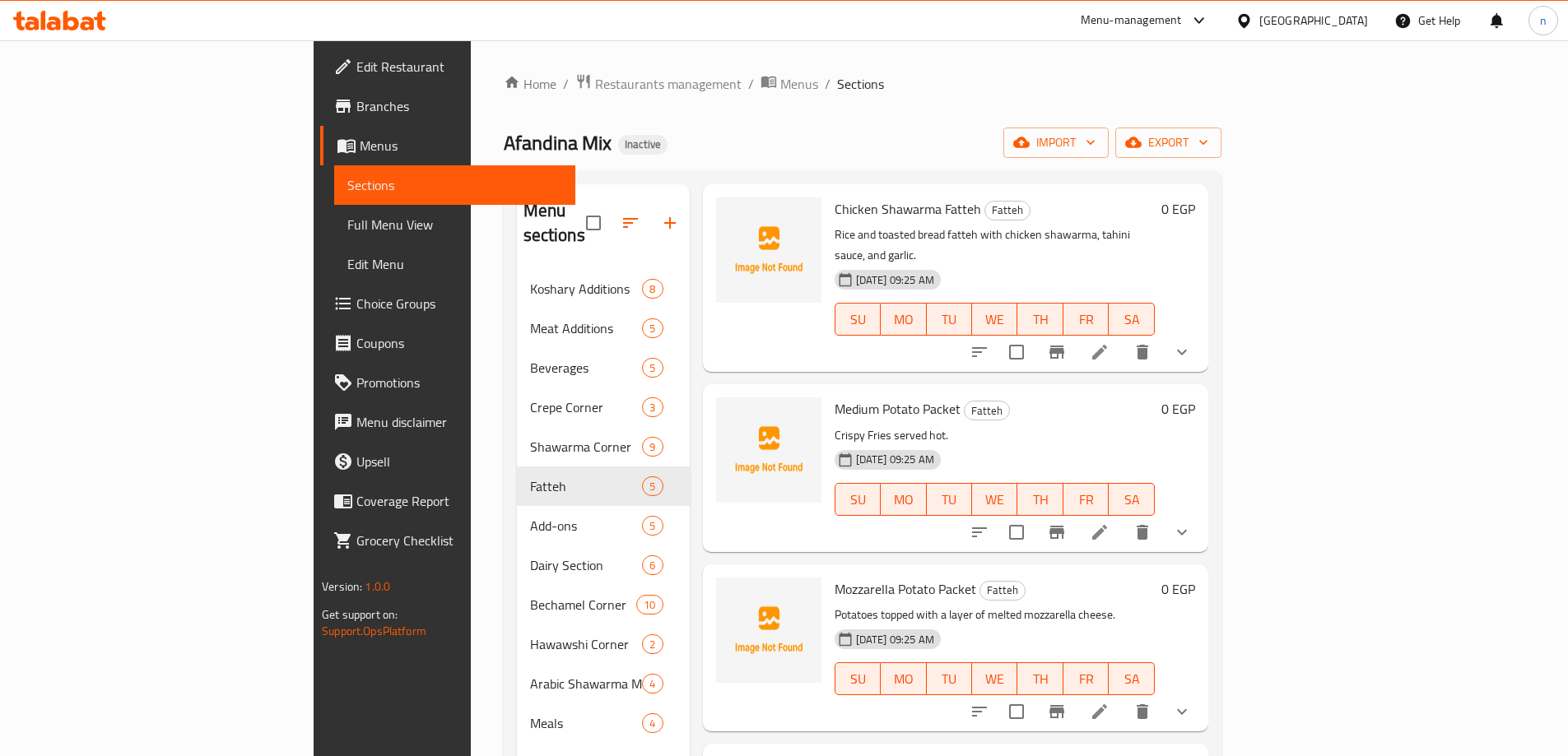
scroll to position [165, 0]
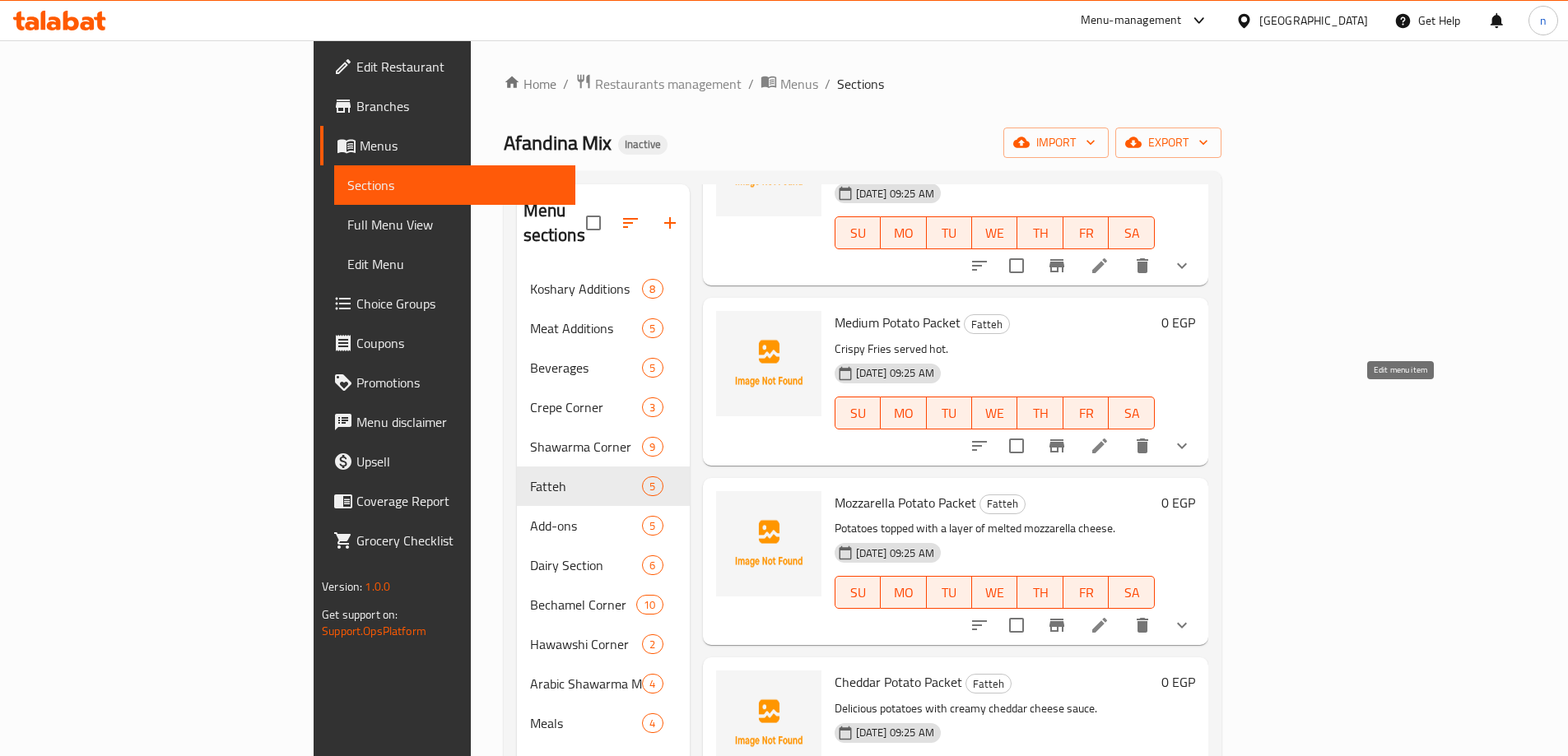
click at [1107, 439] on icon at bounding box center [1100, 446] width 15 height 15
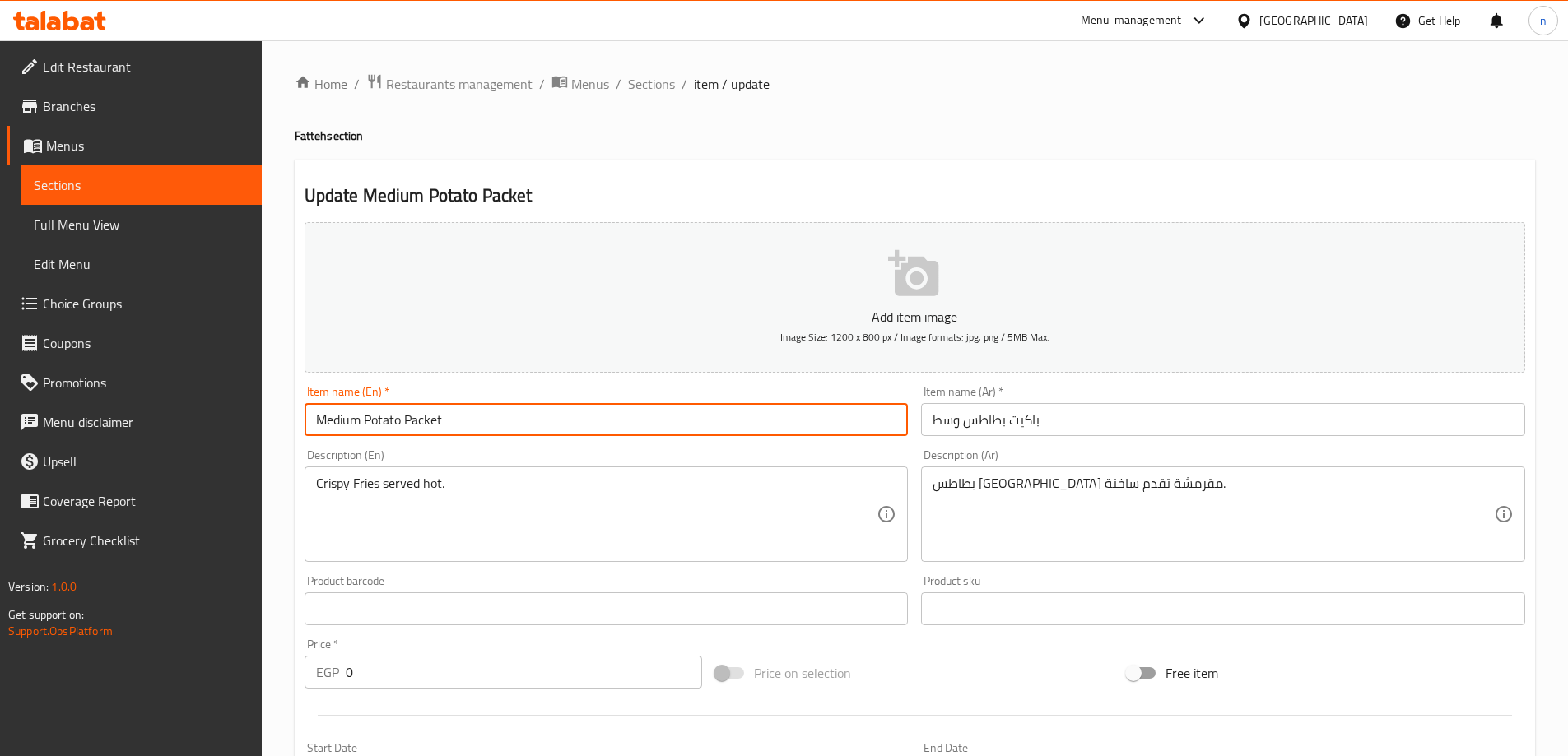
click at [343, 423] on input "Medium Potato Packet" at bounding box center [607, 420] width 604 height 33
click at [329, 429] on input "Regular Potato Packet" at bounding box center [607, 420] width 604 height 33
type input "Regular Potato Packet"
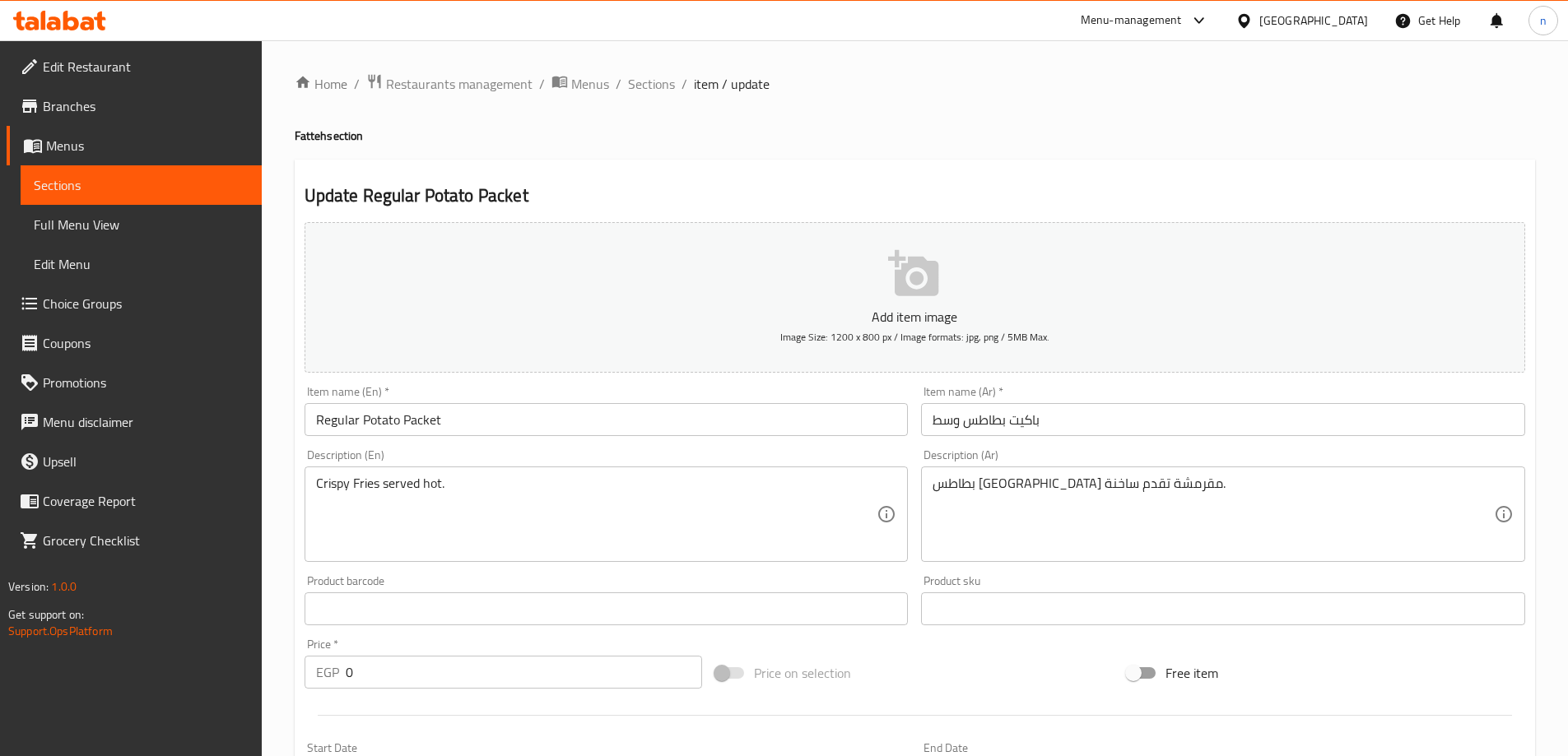
click at [274, 402] on div "Home / Restaurants management / Menus / Sections / item / update Fatteh section…" at bounding box center [914, 620] width 1306 height 1160
click at [951, 425] on input "باكيت بطاطس وسط" at bounding box center [1223, 420] width 604 height 33
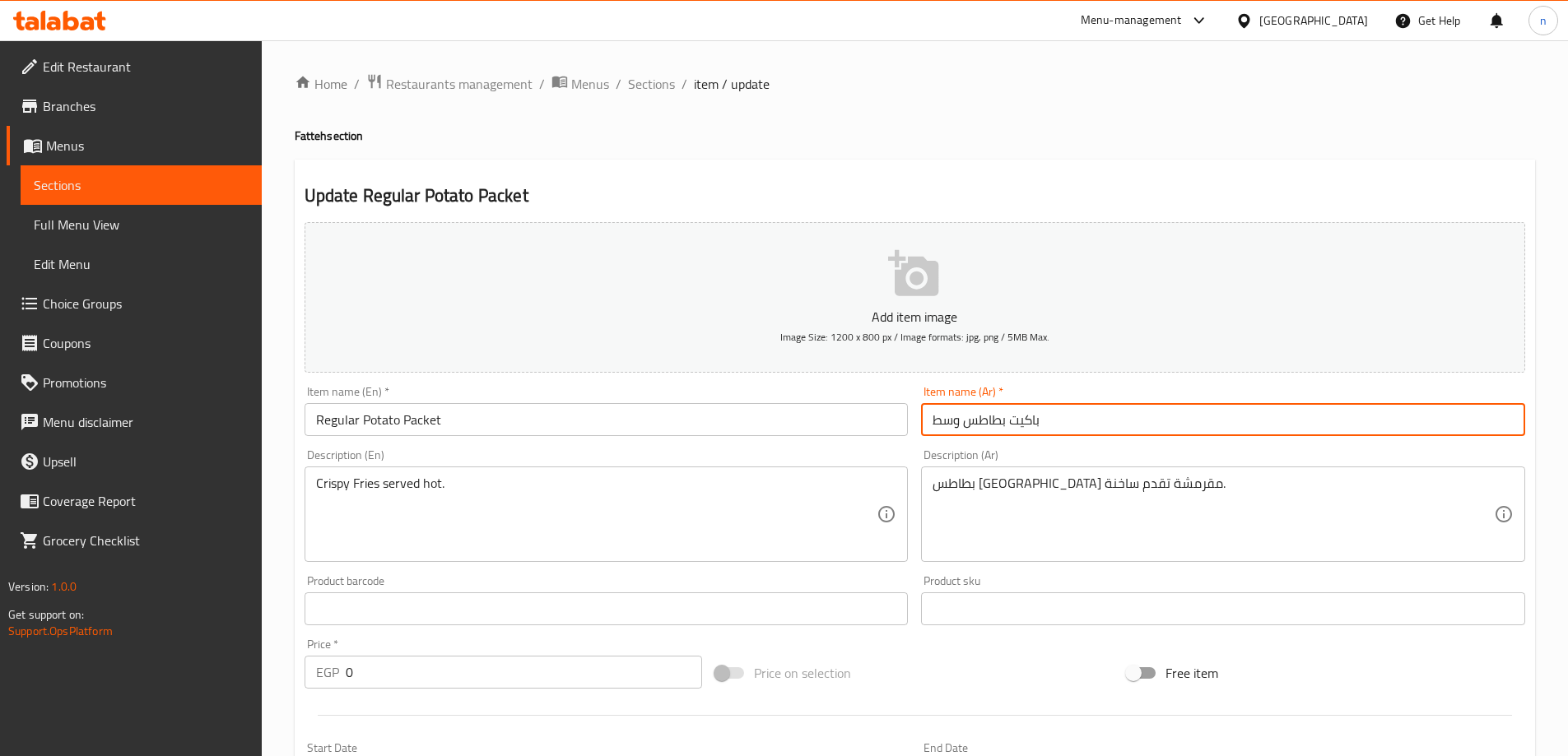
click at [951, 425] on input "باكيت بطاطس وسط" at bounding box center [1223, 420] width 604 height 33
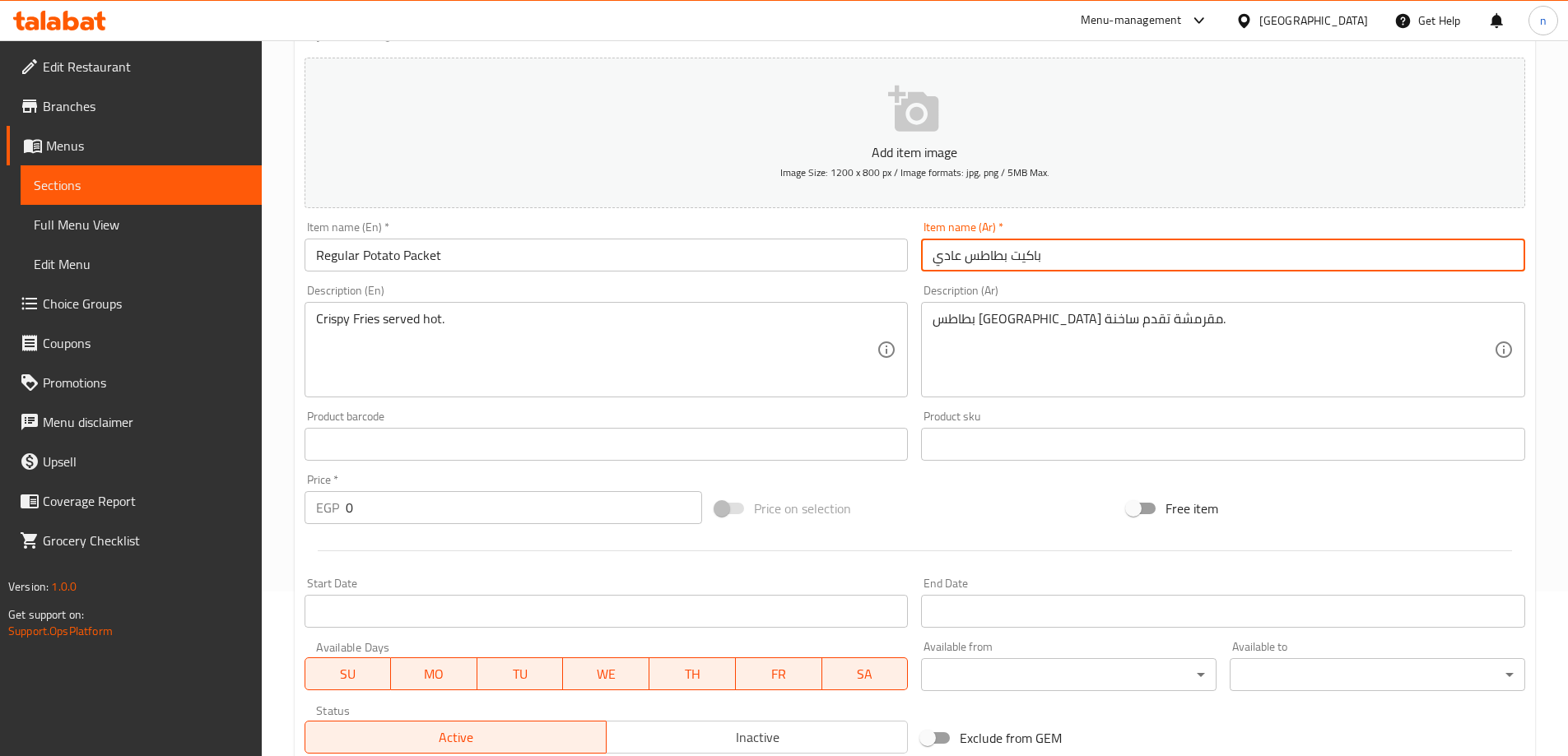
scroll to position [444, 0]
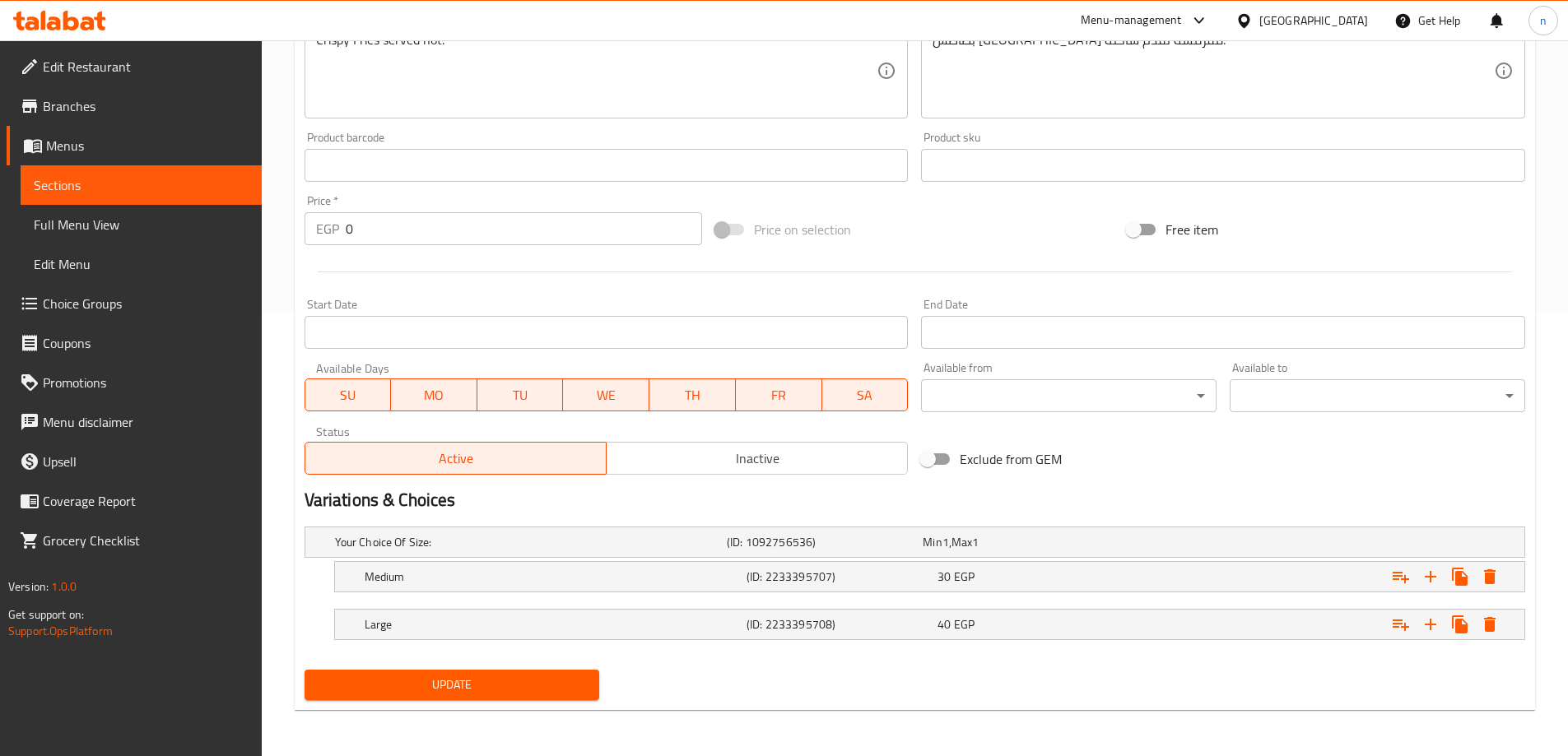
type input "باكيت بطاطس عادي"
click at [576, 687] on span "Update" at bounding box center [452, 685] width 269 height 20
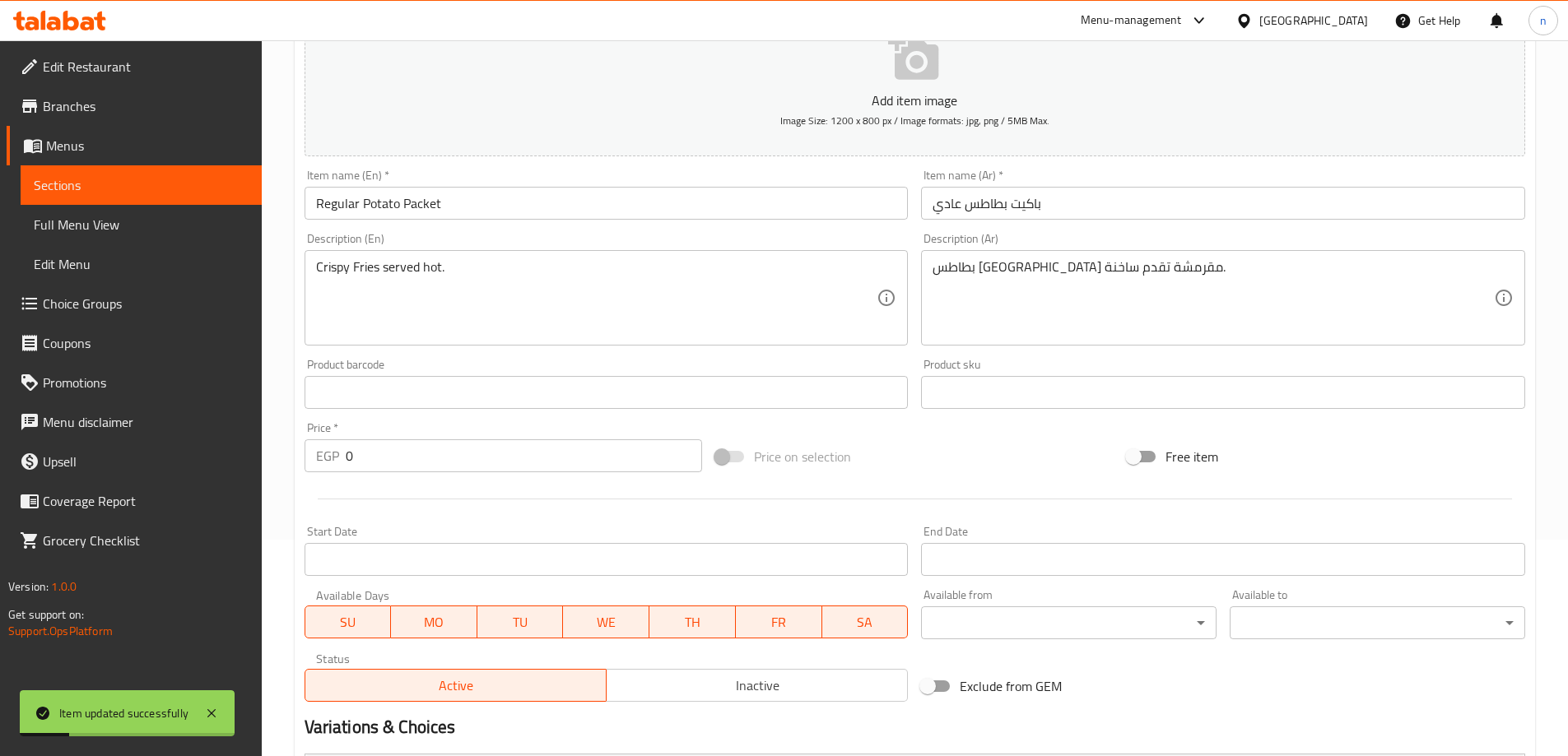
scroll to position [197, 0]
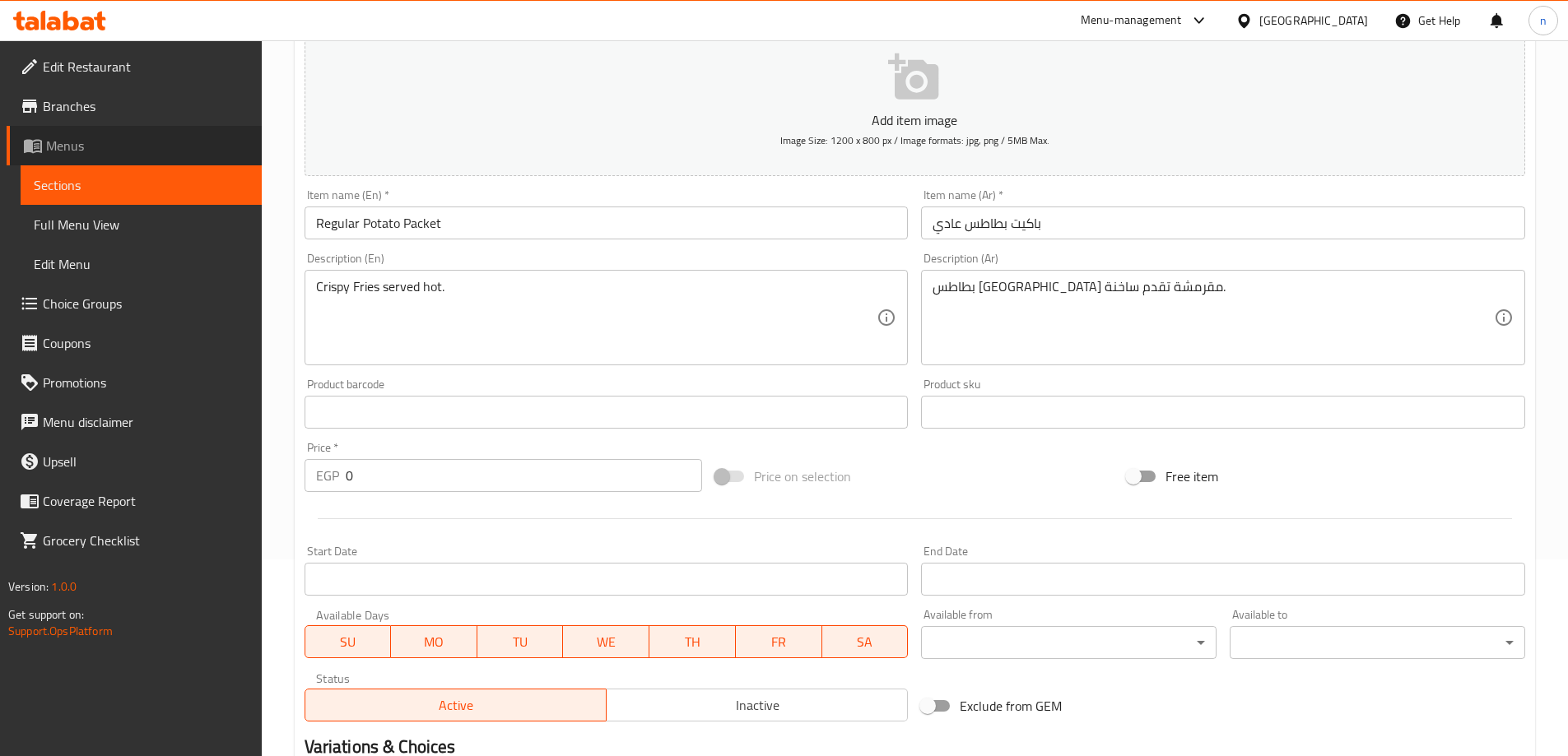
click at [89, 149] on span "Menus" at bounding box center [147, 145] width 202 height 19
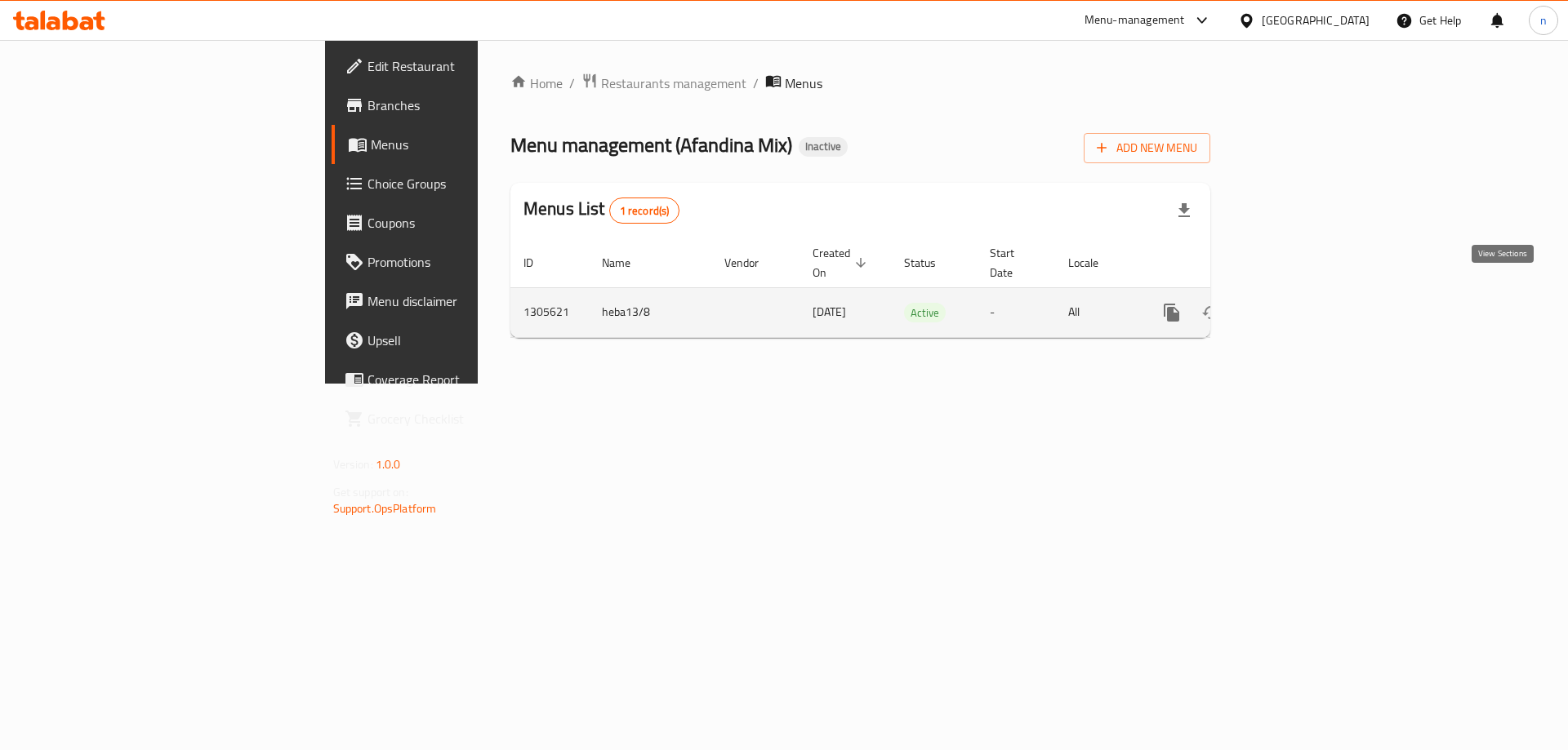
click at [1299, 303] on icon "enhanced table" at bounding box center [1289, 312] width 19 height 19
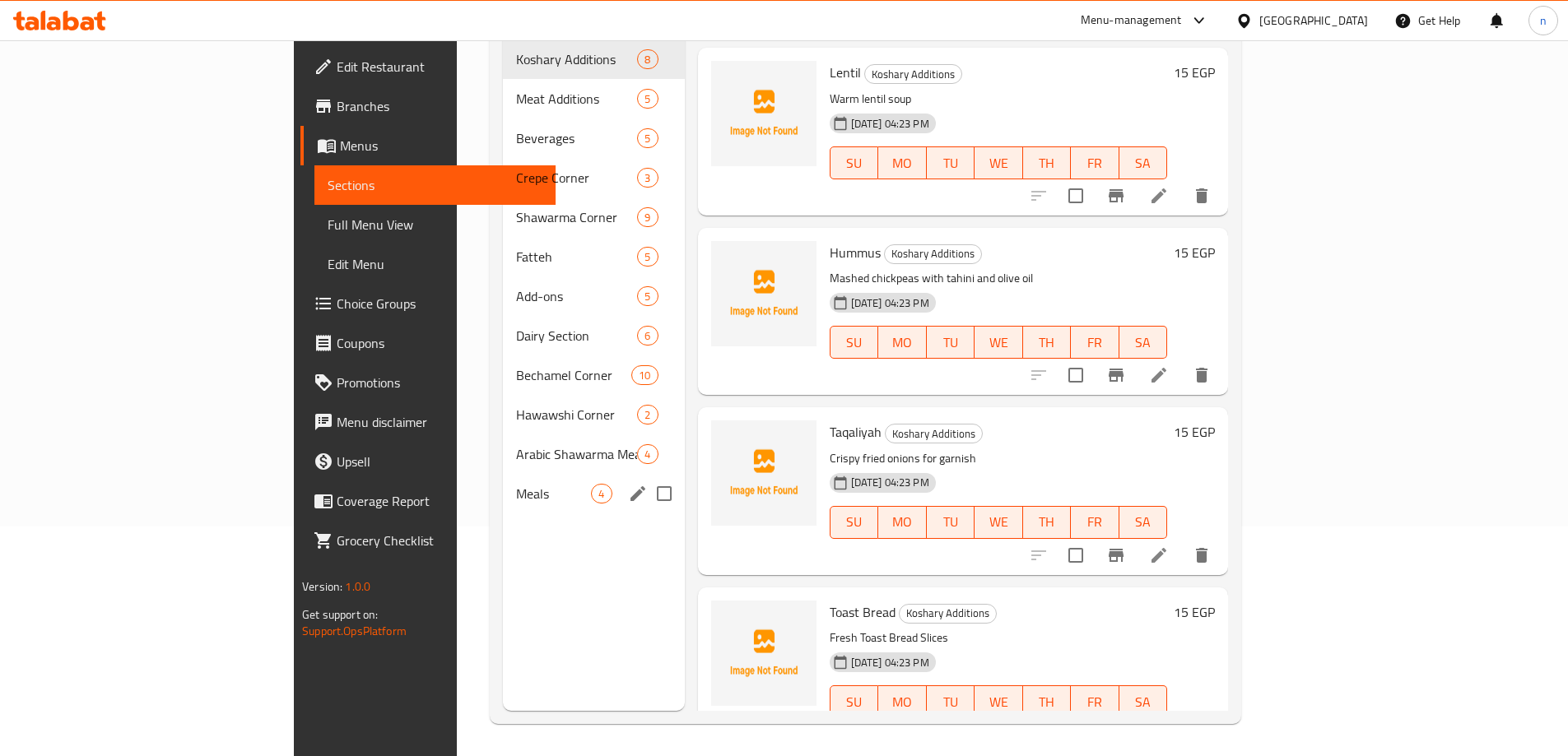
scroll to position [230, 0]
click at [516, 246] on span "Fatteh" at bounding box center [553, 255] width 75 height 19
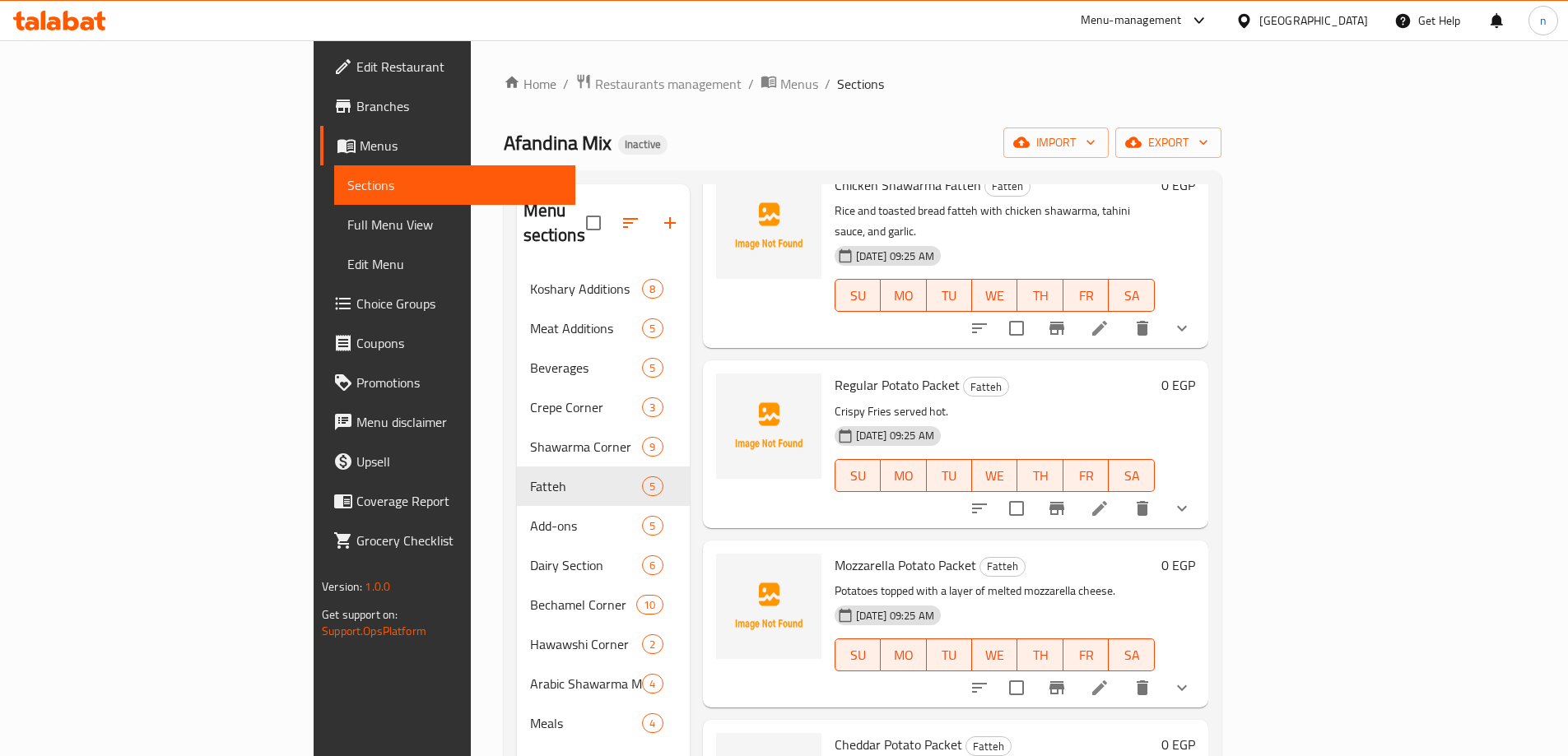
scroll to position [102, 0]
click at [1068, 463] on div "14-08-2025 09:25 AM SU MO TU WE TH FR SA" at bounding box center [994, 465] width 334 height 89
click at [1110, 500] on icon at bounding box center [1099, 509] width 19 height 19
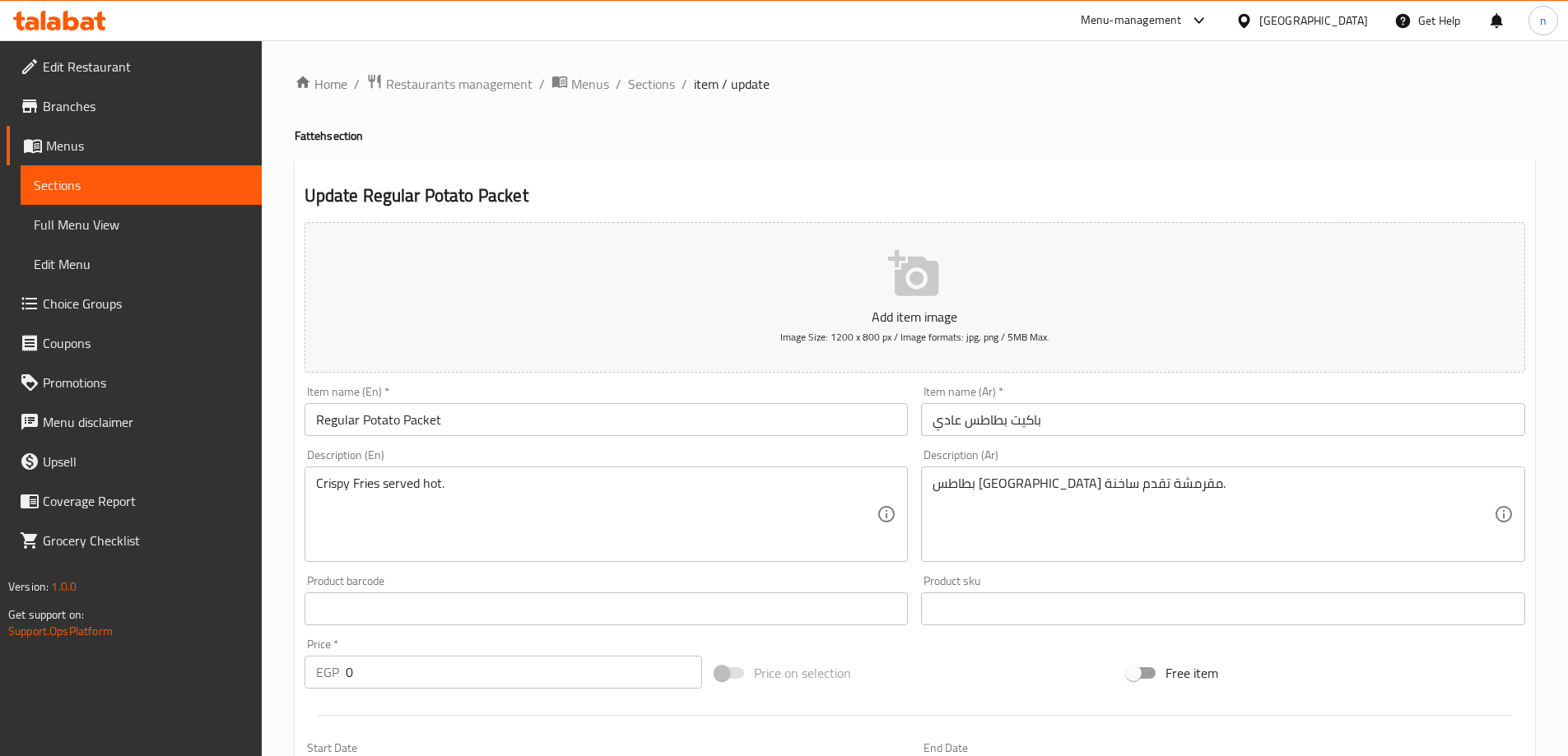
click at [70, 145] on span "Menus" at bounding box center [147, 145] width 202 height 19
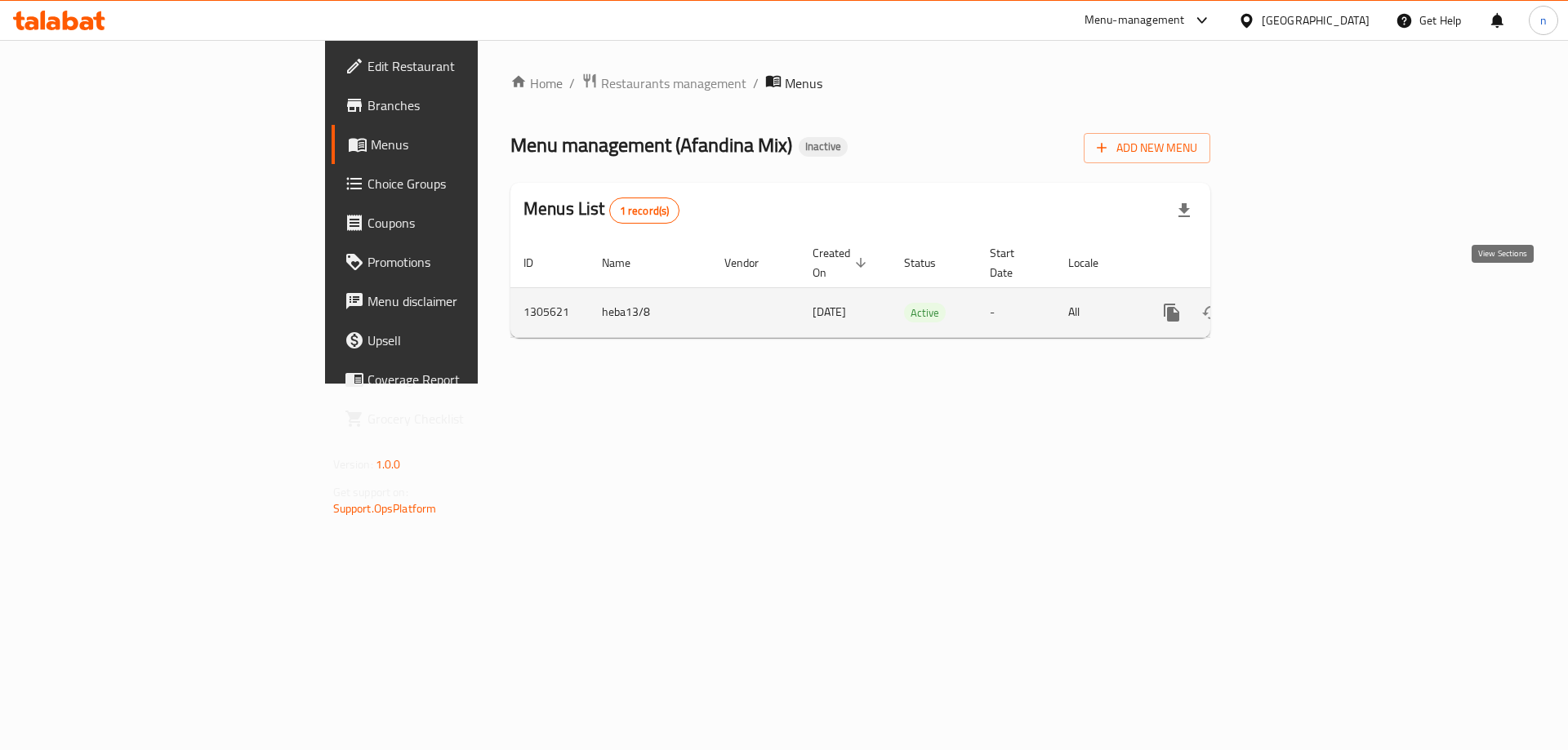
click at [1299, 303] on icon "enhanced table" at bounding box center [1289, 312] width 19 height 19
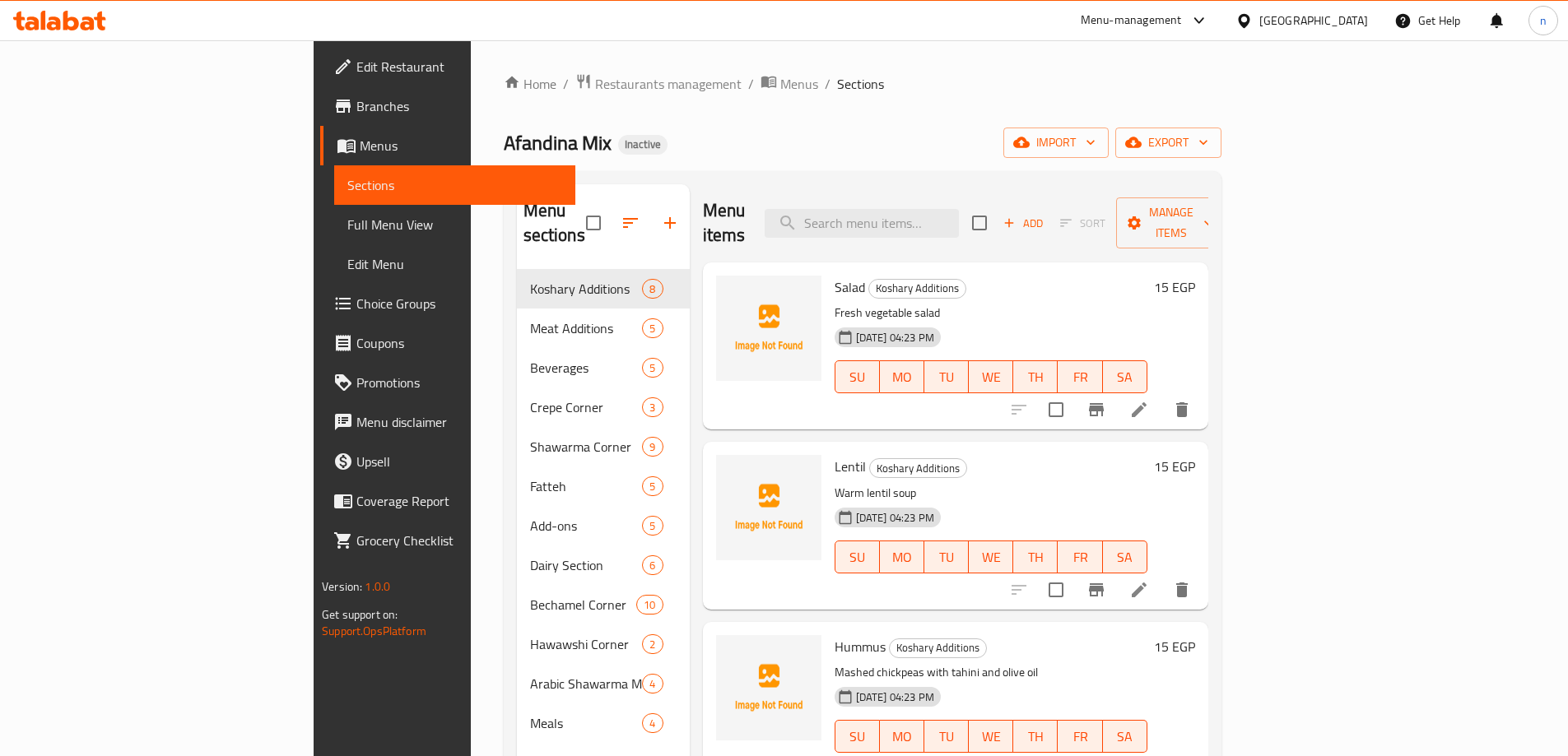
click at [347, 217] on span "Full Menu View" at bounding box center [455, 224] width 214 height 19
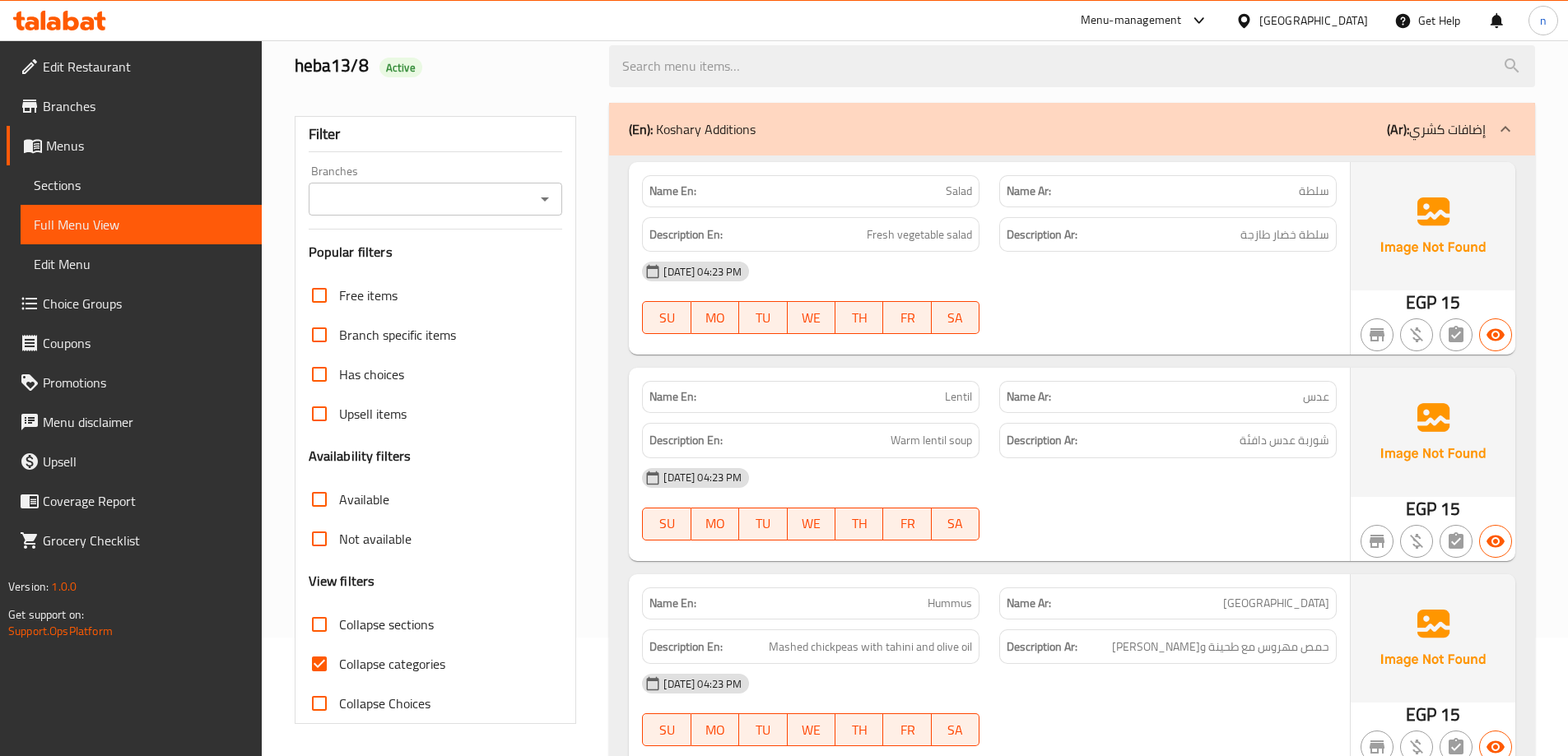
scroll to position [247, 0]
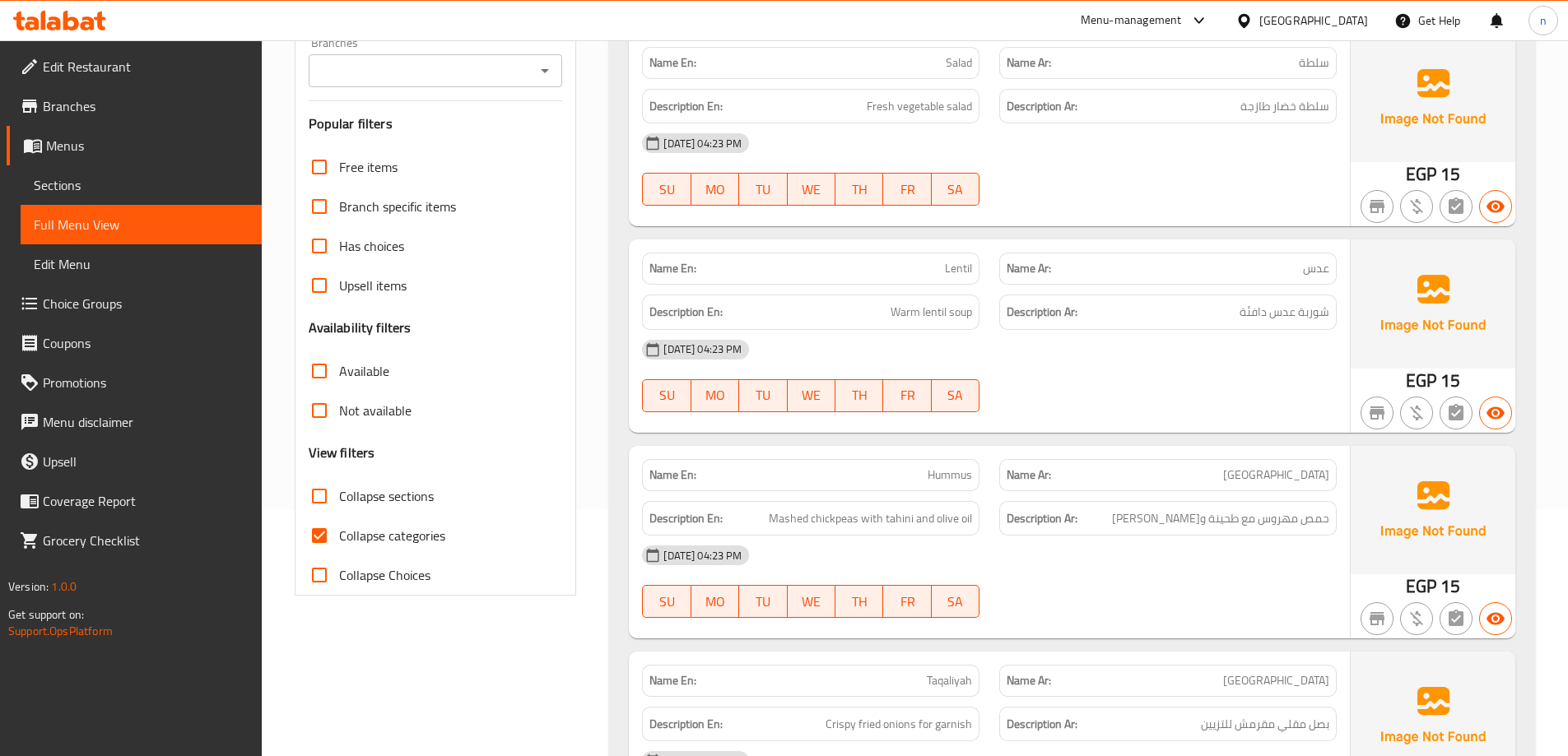
click at [335, 541] on input "Collapse categories" at bounding box center [319, 535] width 40 height 40
checkbox input "false"
click at [365, 502] on span "Collapse sections" at bounding box center [386, 495] width 94 height 19
click at [339, 502] on input "Collapse sections" at bounding box center [319, 496] width 40 height 40
checkbox input "true"
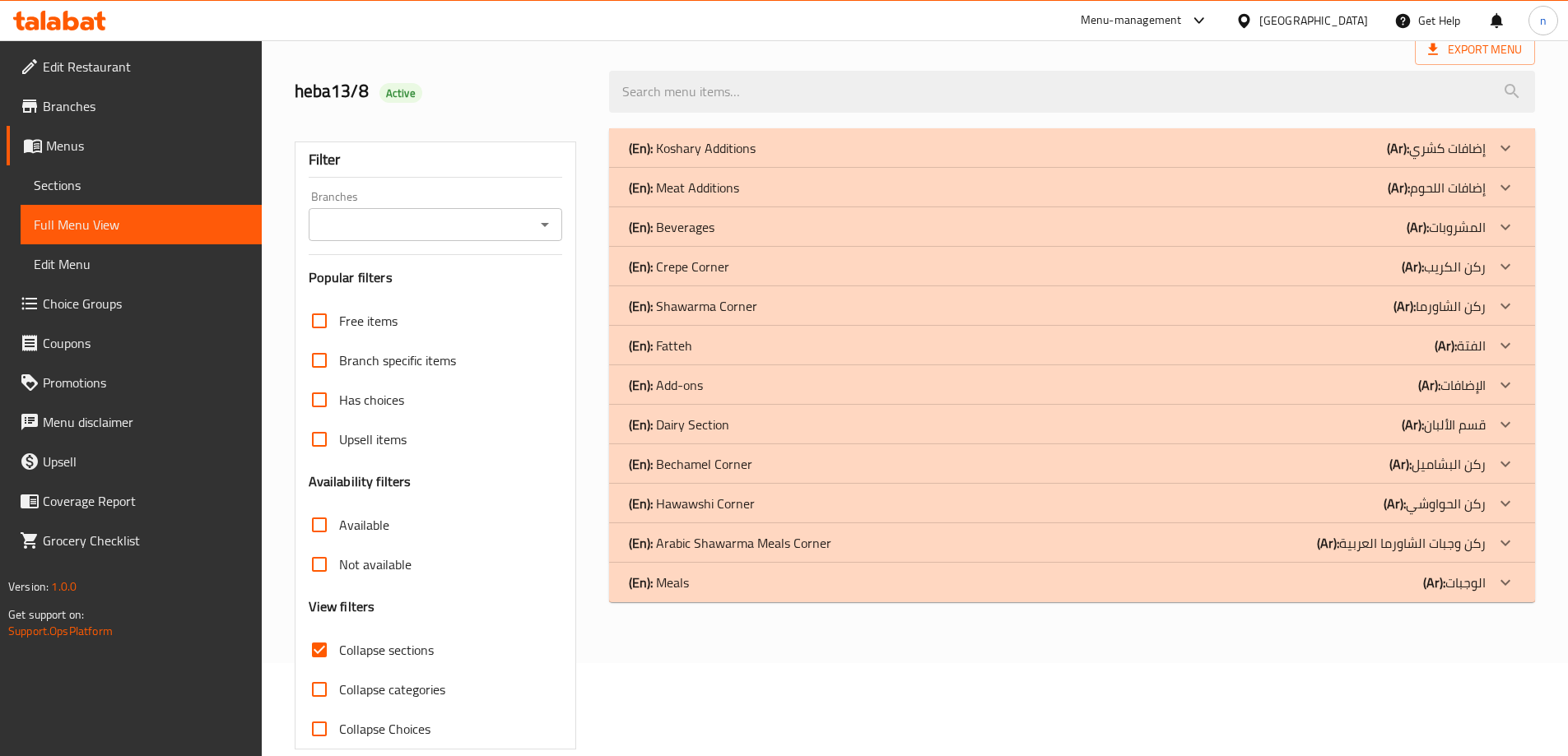
scroll to position [119, 0]
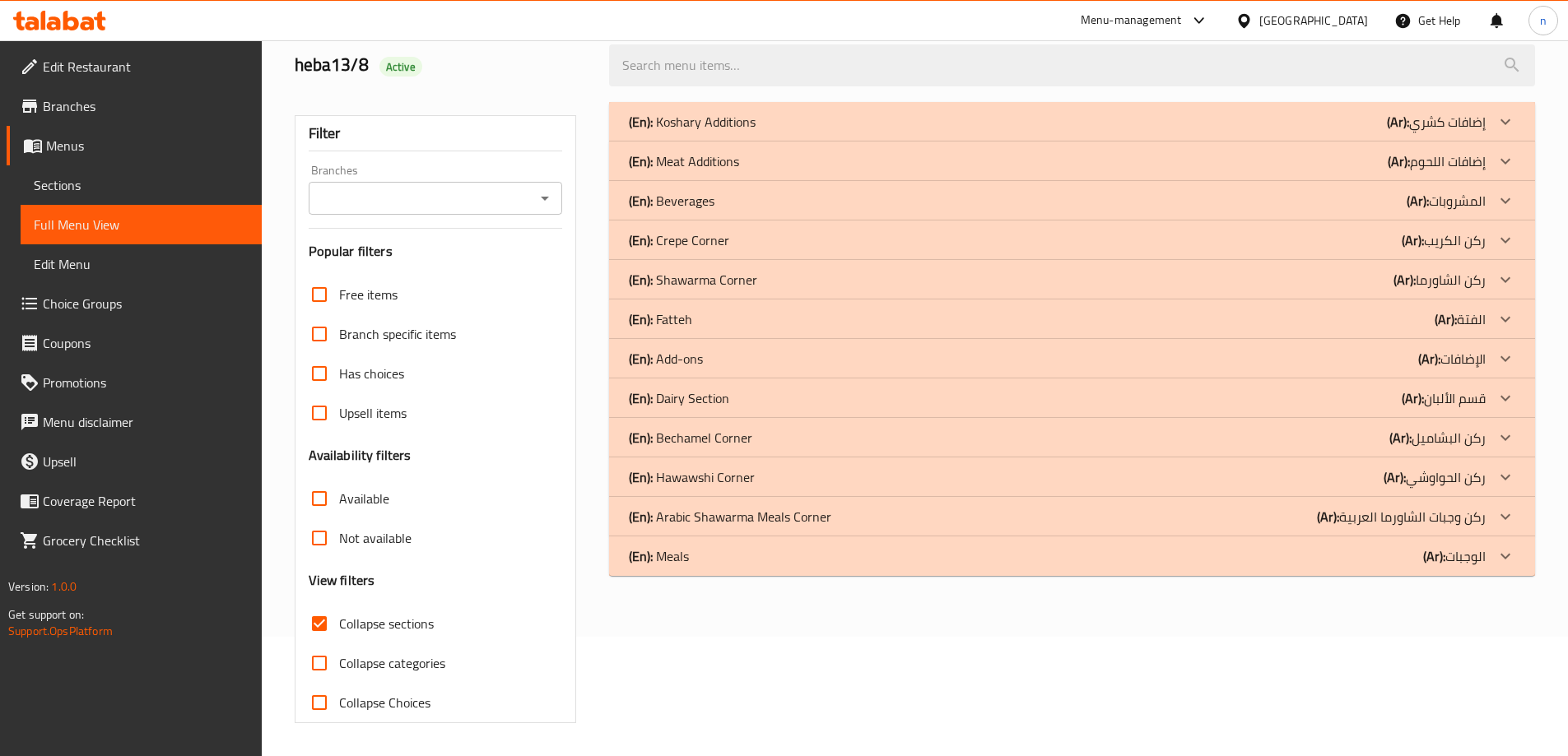
click at [1493, 141] on div at bounding box center [1505, 121] width 40 height 40
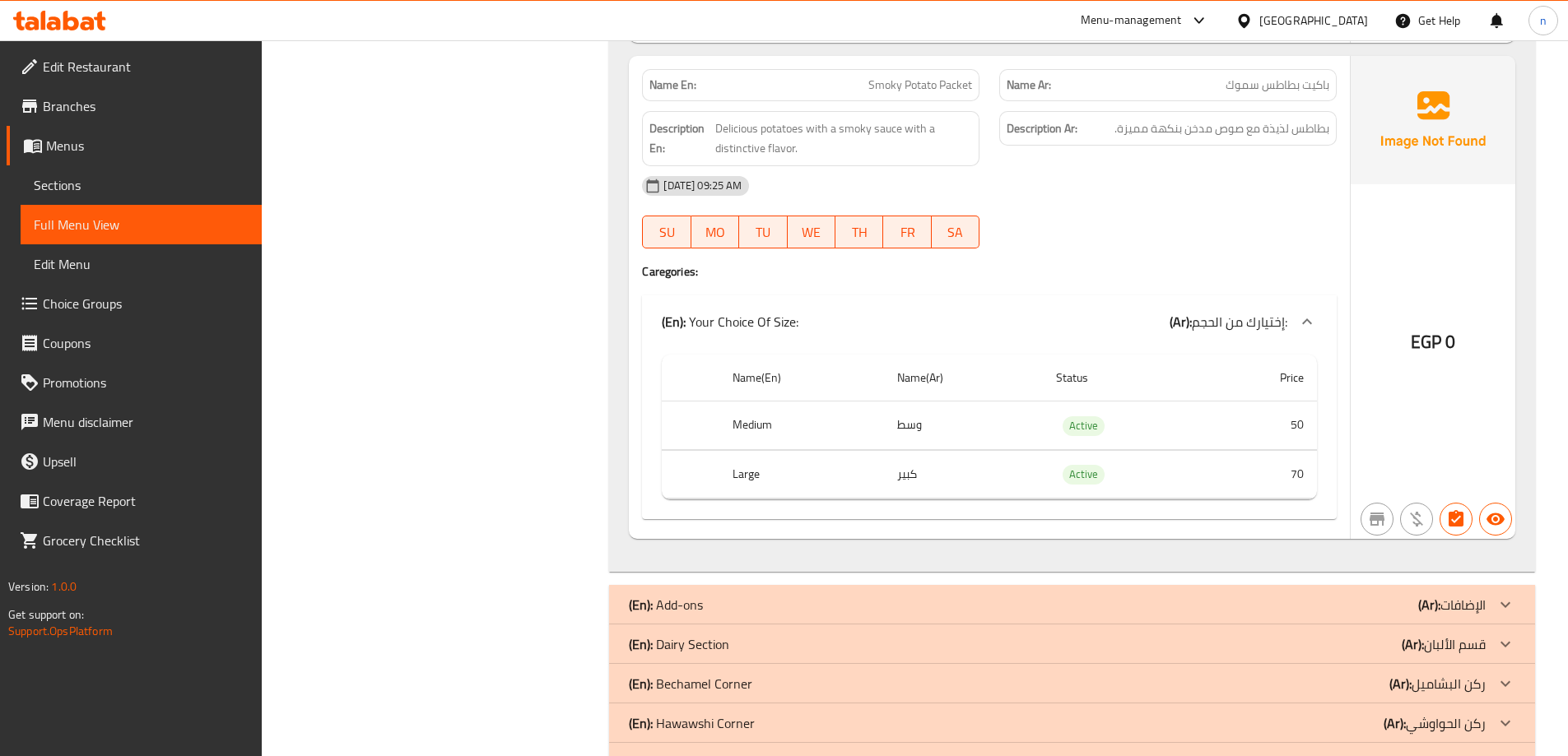
scroll to position [2501, 0]
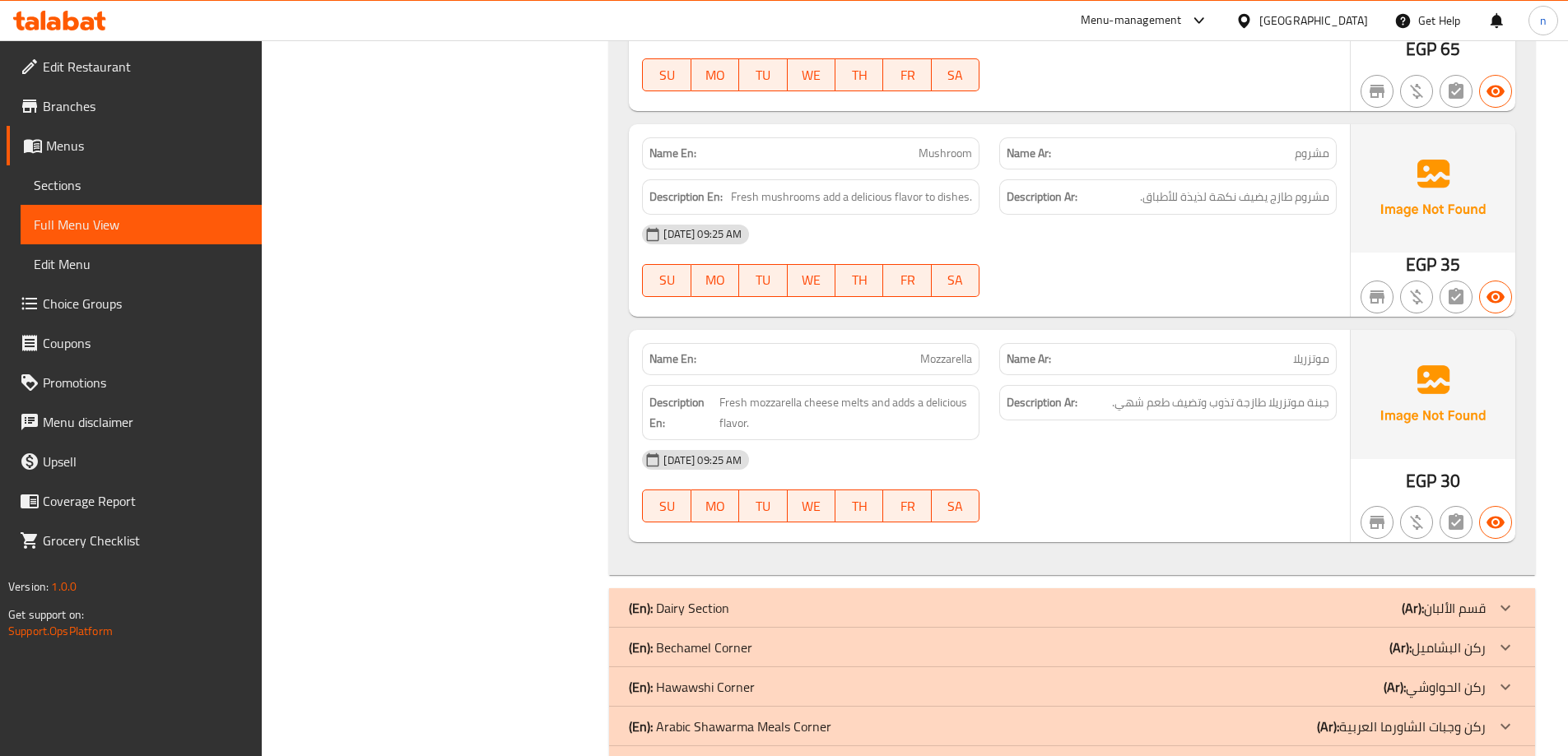
scroll to position [3641, 0]
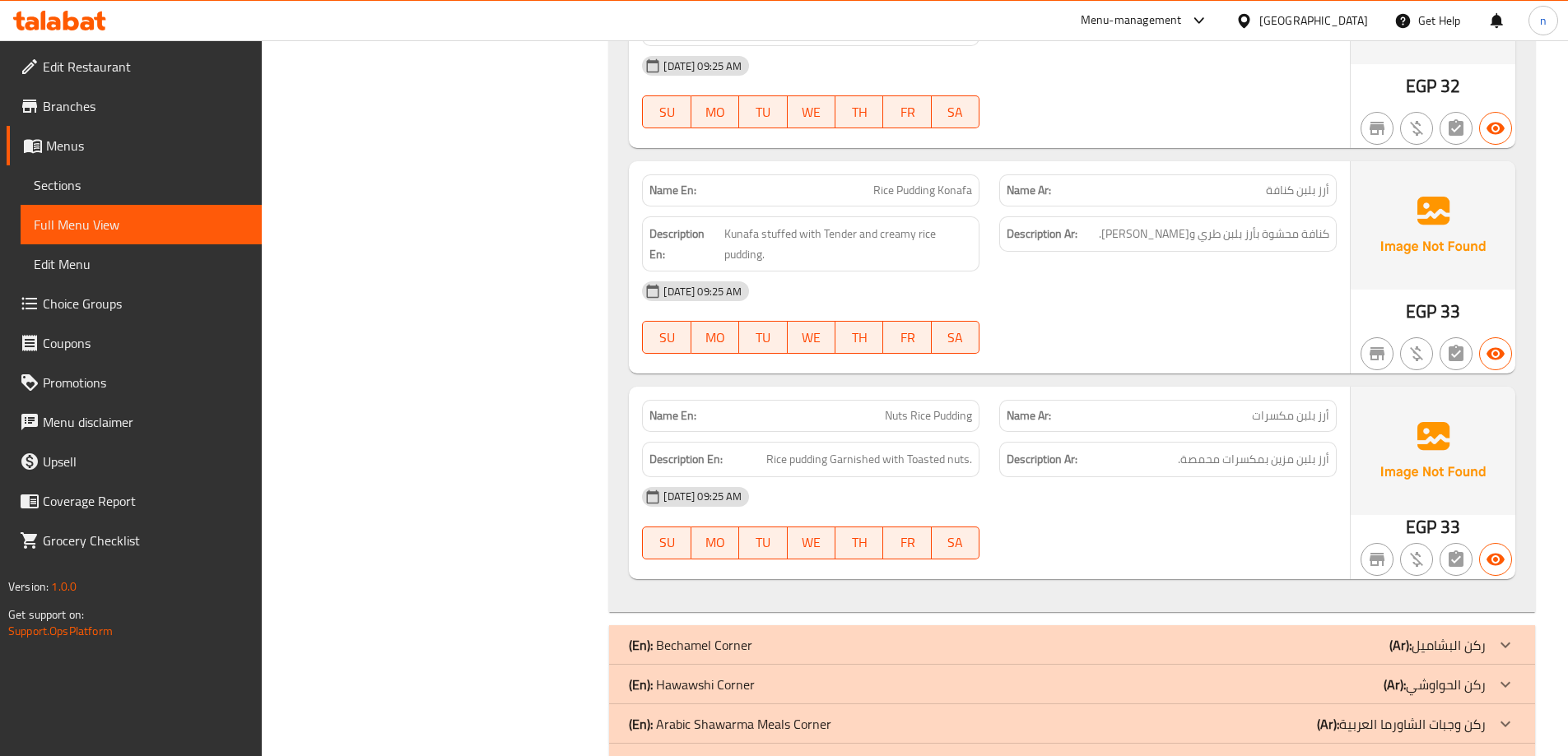
scroll to position [4970, 0]
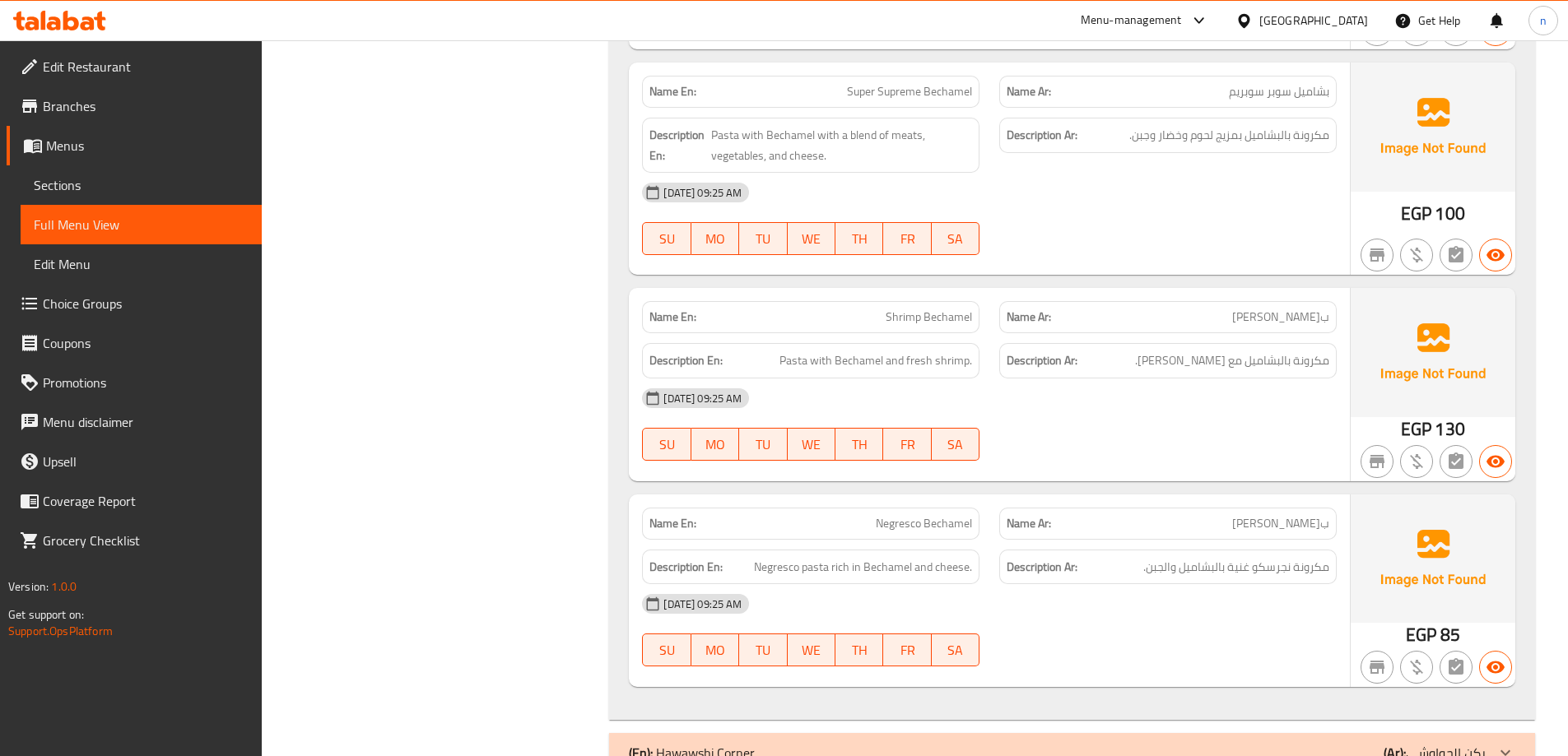
scroll to position [7122, 0]
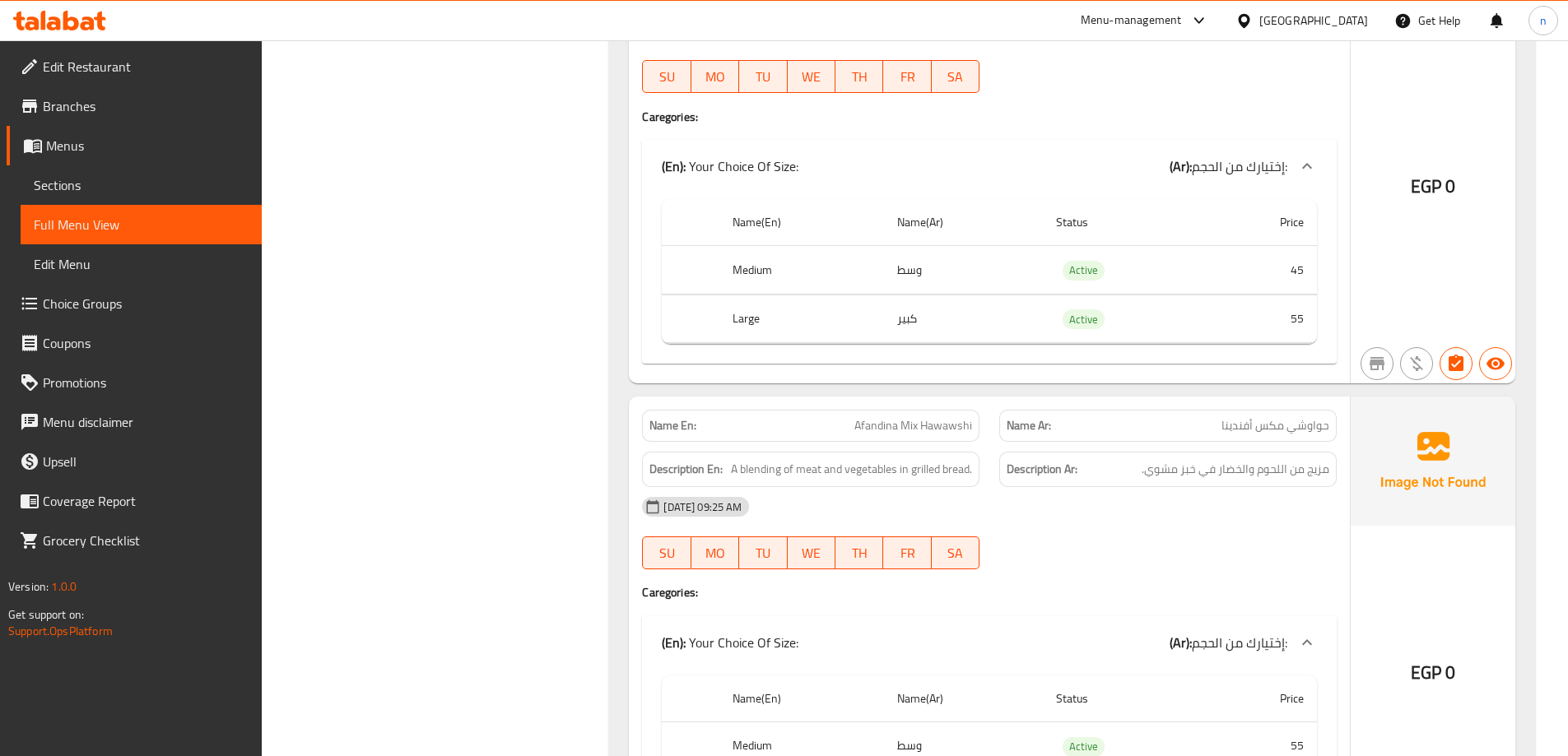
scroll to position [8147, 0]
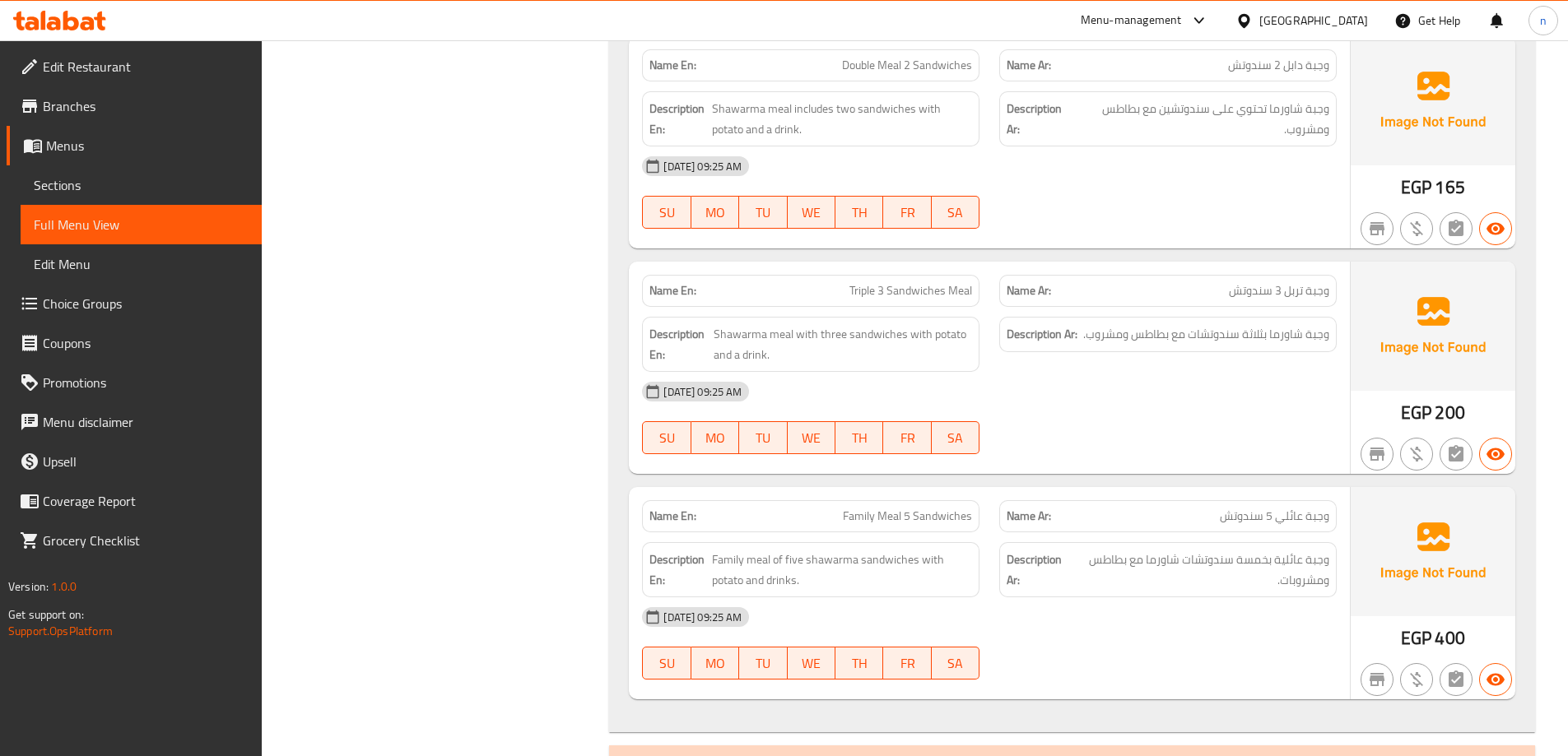
scroll to position [9083, 0]
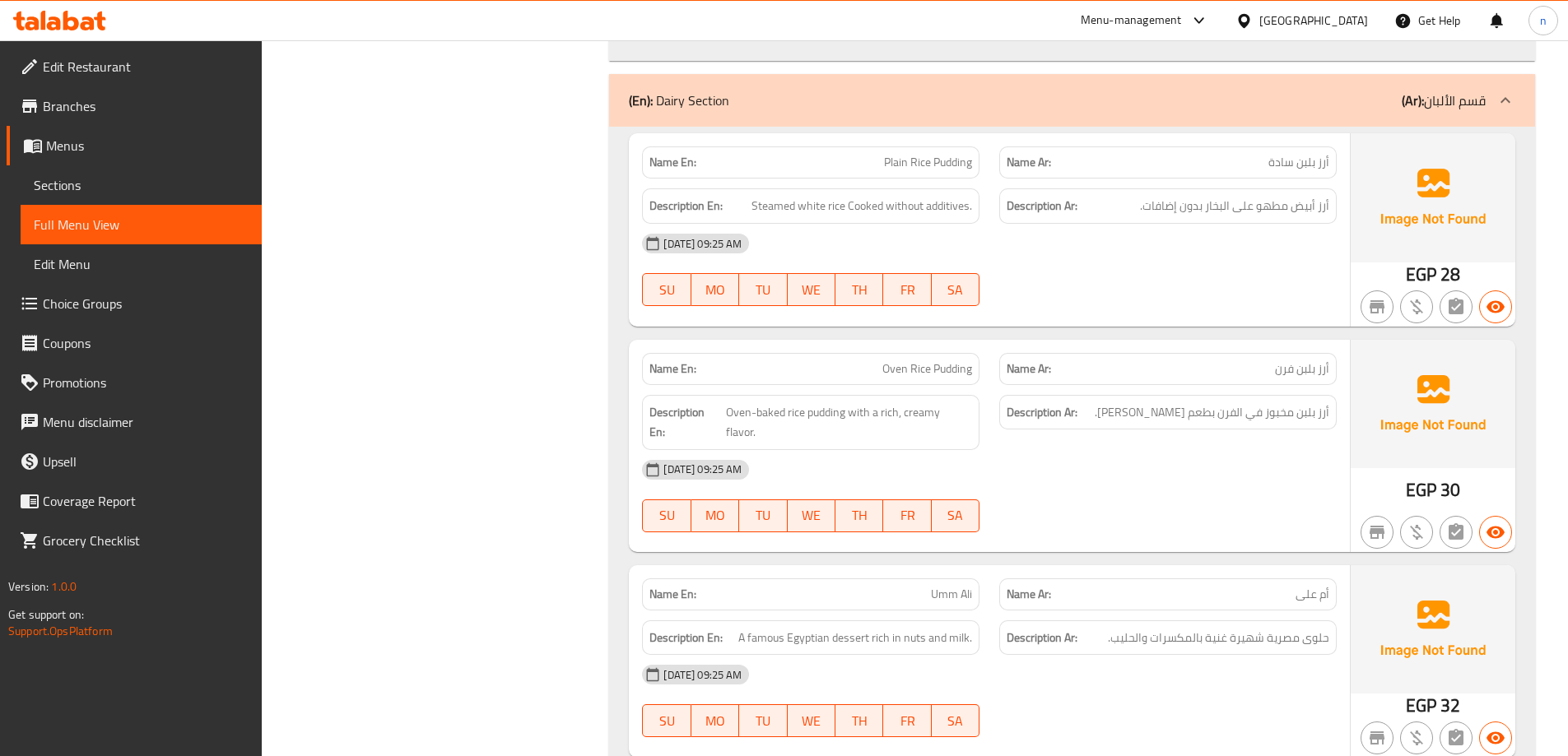
scroll to position [4140, 0]
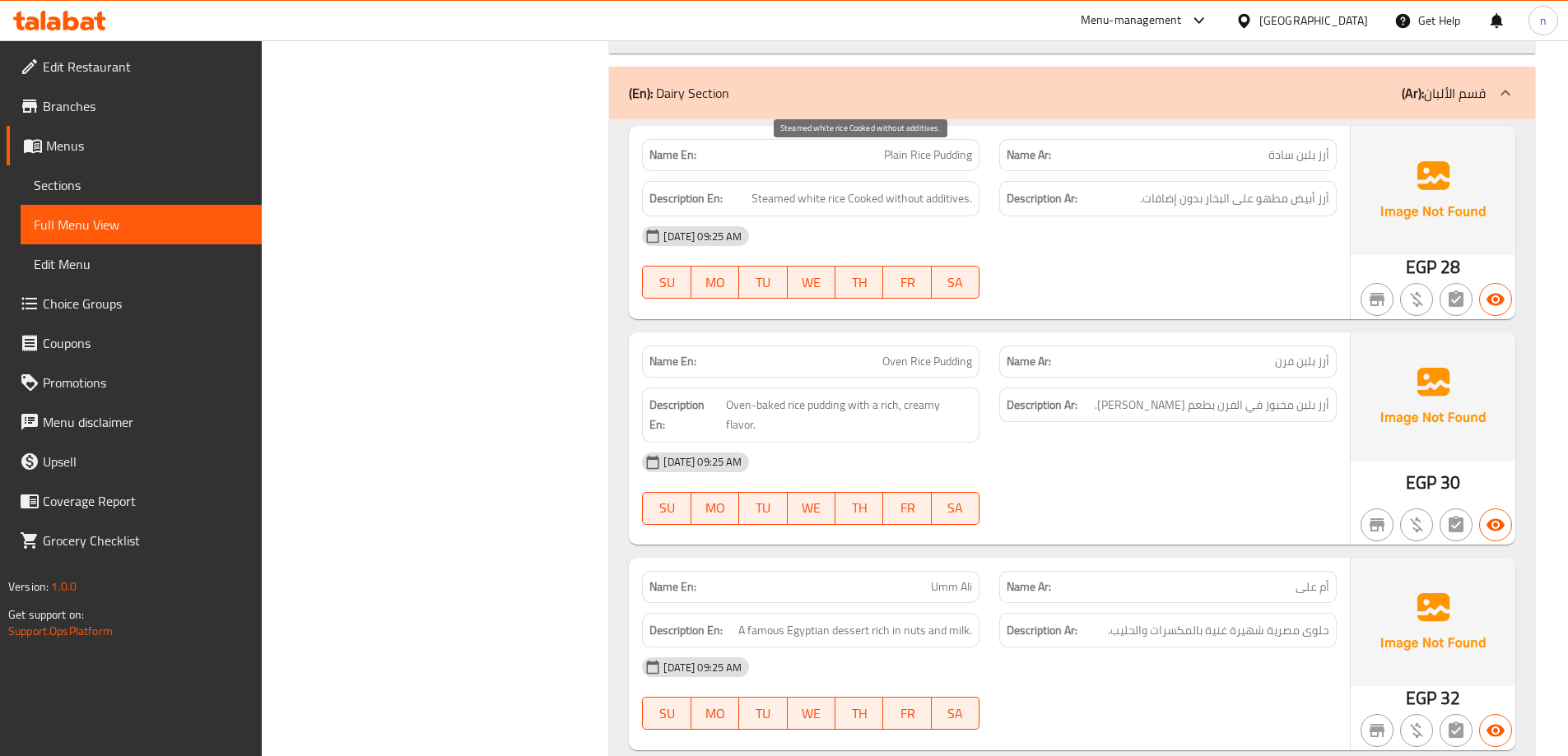
click at [781, 189] on span "Steamed white rice Cooked without additives." at bounding box center [861, 199] width 221 height 20
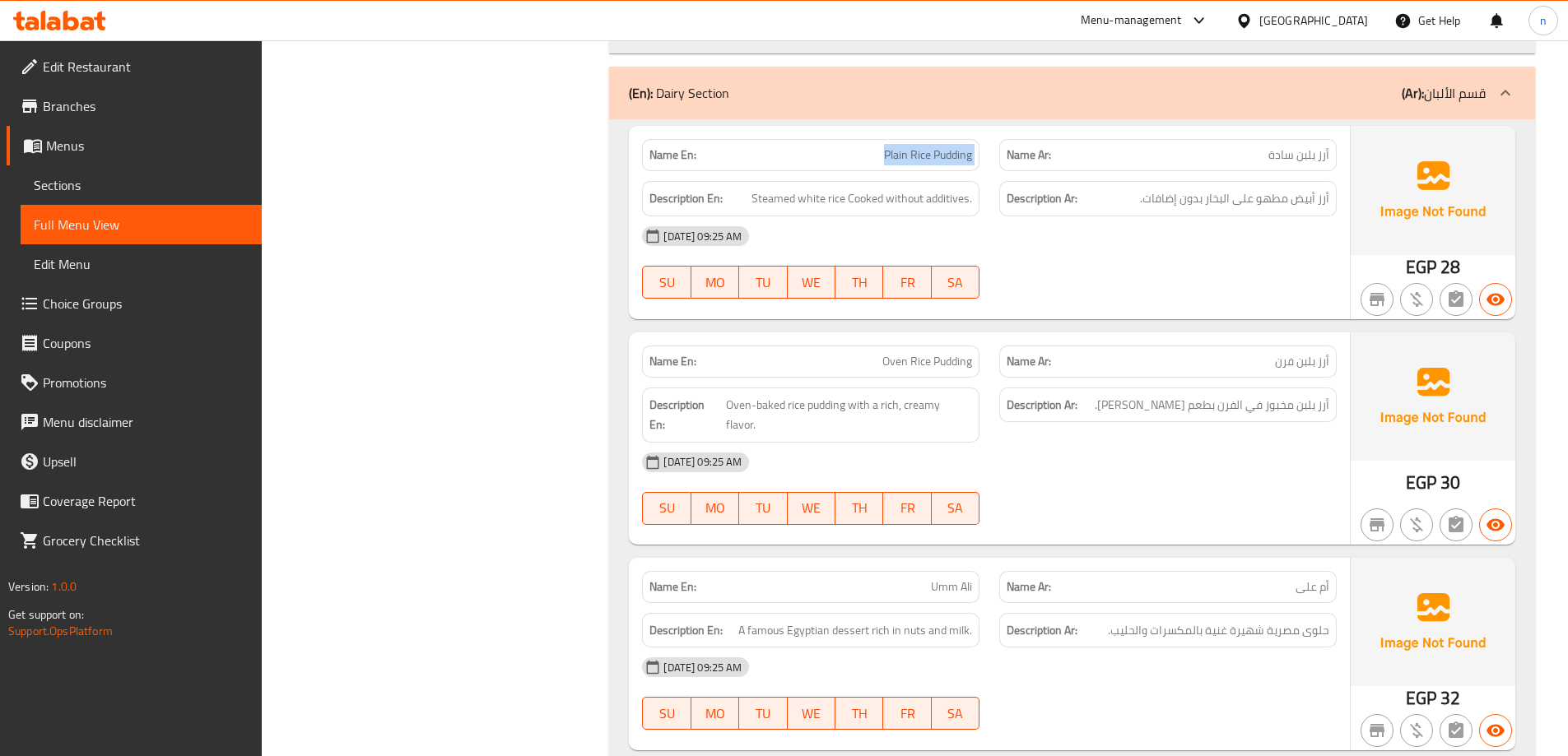
copy span "Plain Rice Pudding"
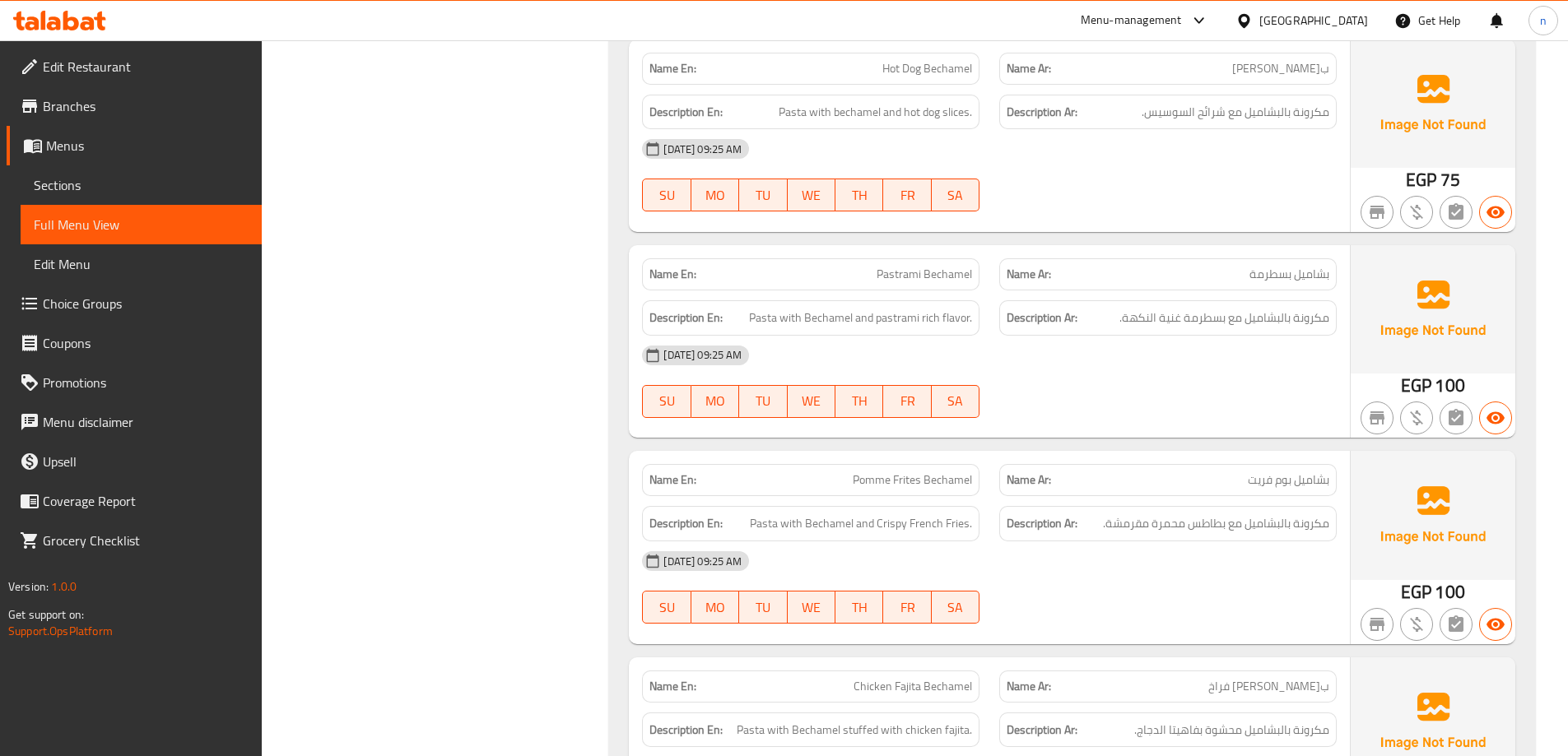
scroll to position [6033, 0]
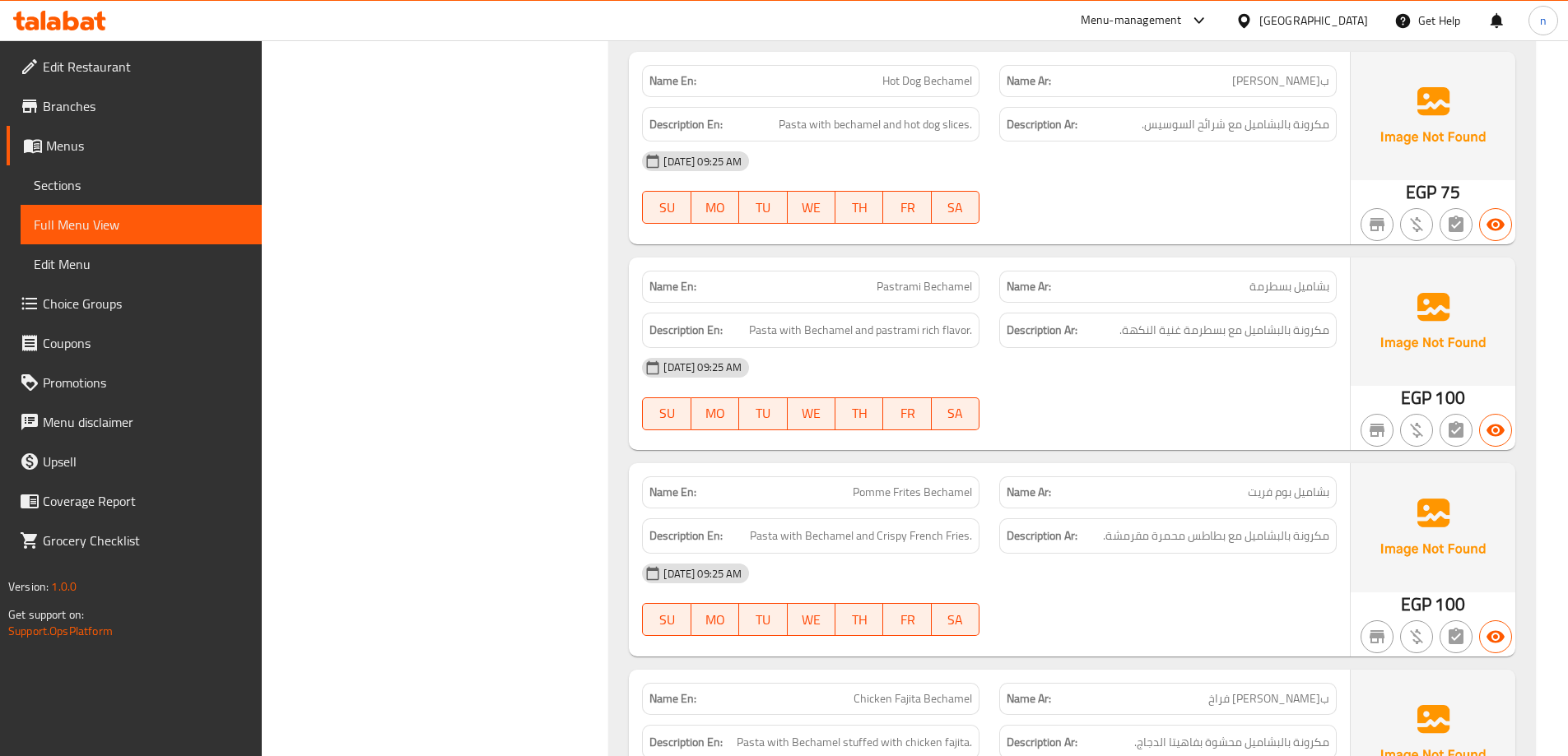
copy span "Pastrami Bechamel"
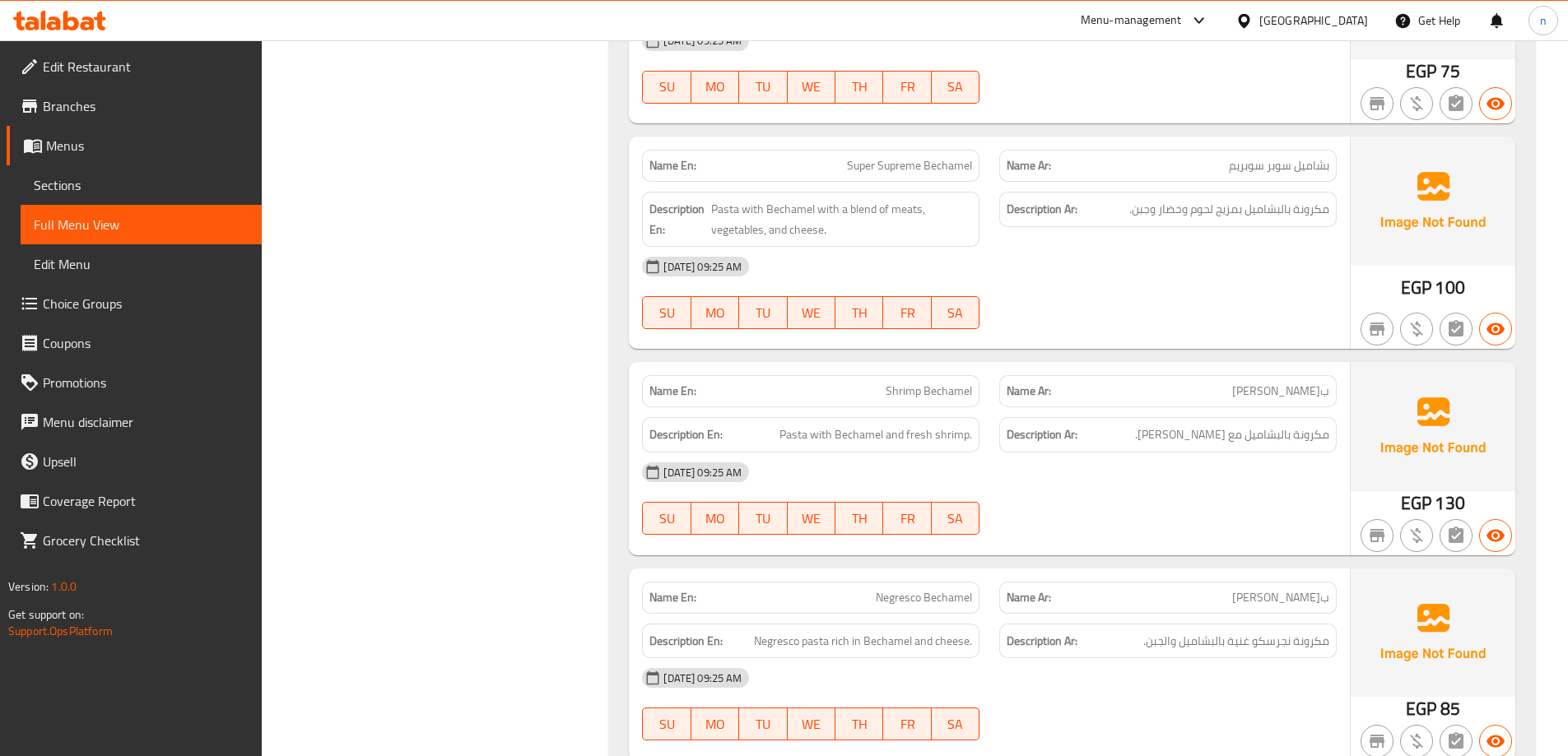
scroll to position [6843, 0]
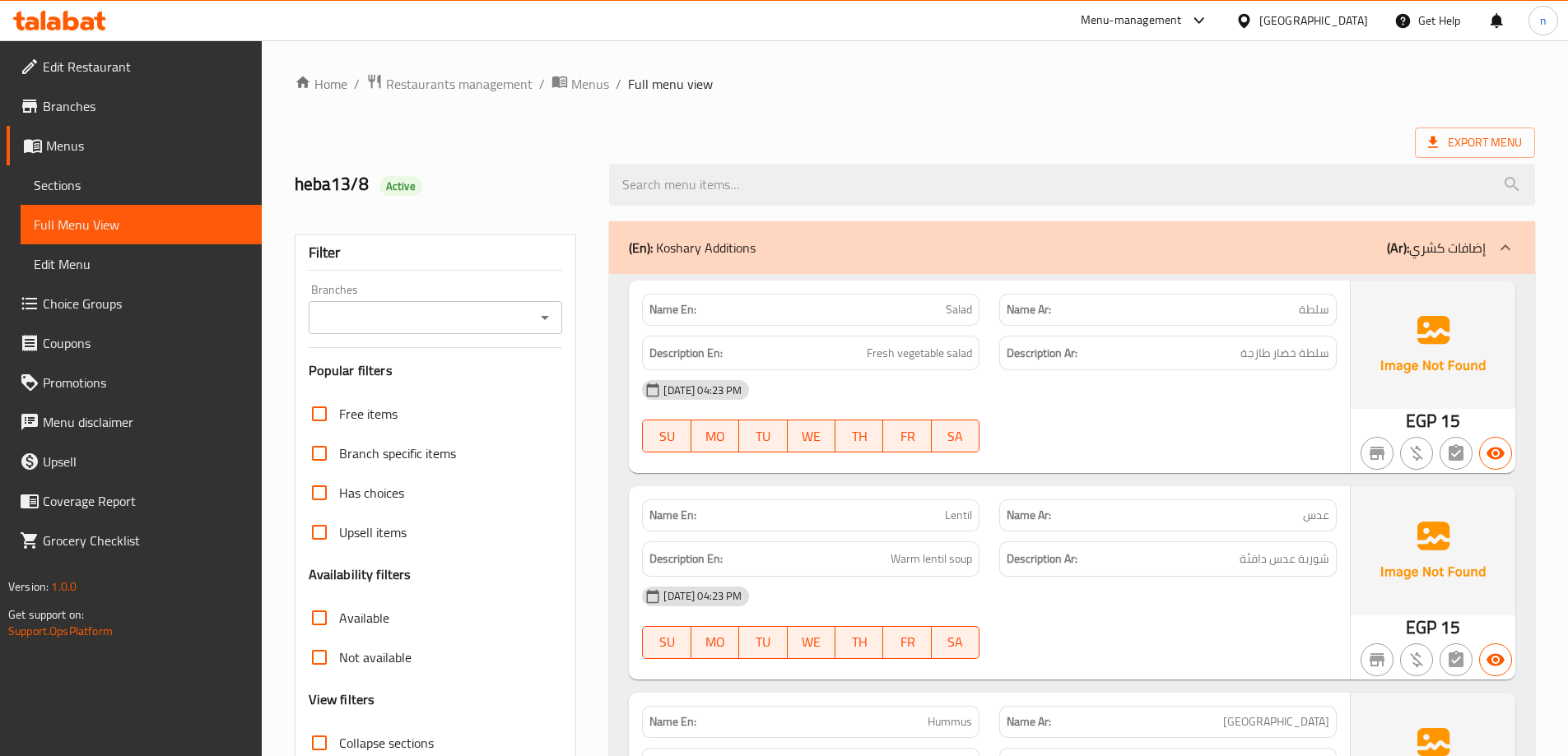
click at [76, 177] on span "Sections" at bounding box center [141, 185] width 214 height 19
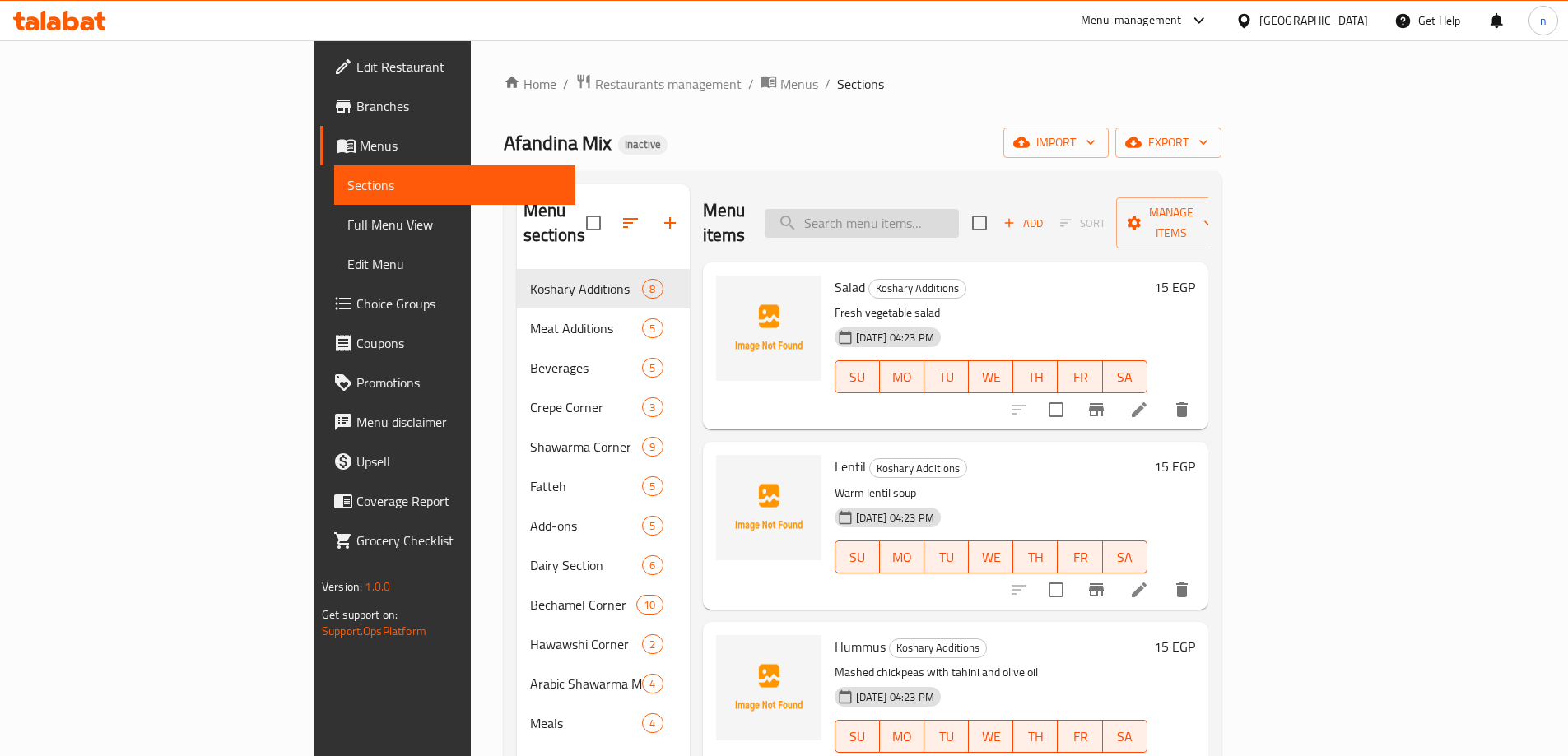
click at [959, 209] on input "search" at bounding box center [861, 223] width 194 height 29
paste input "Plain Rice Pudding"
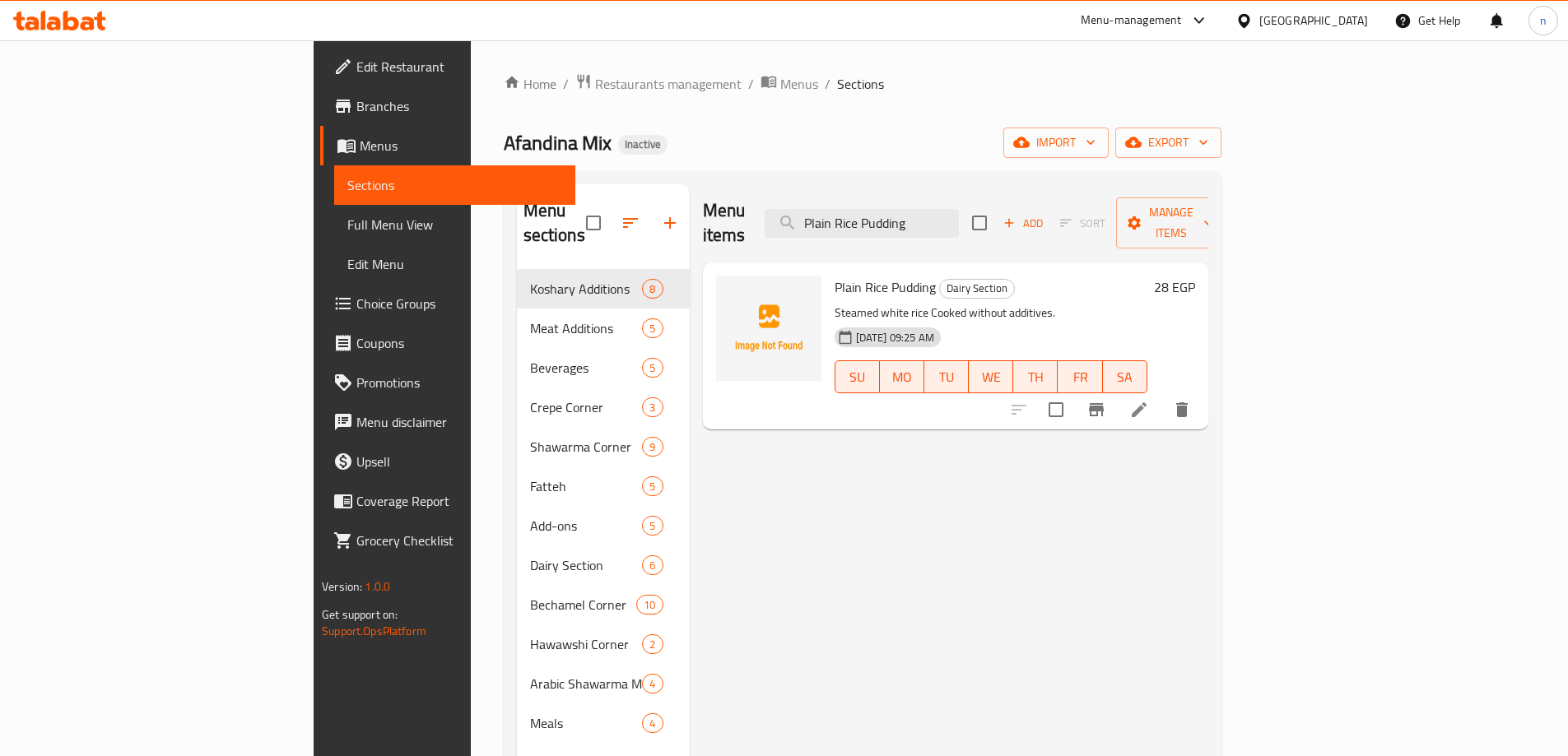
type input "Plain Rice Pudding"
click at [1149, 400] on icon at bounding box center [1138, 409] width 19 height 19
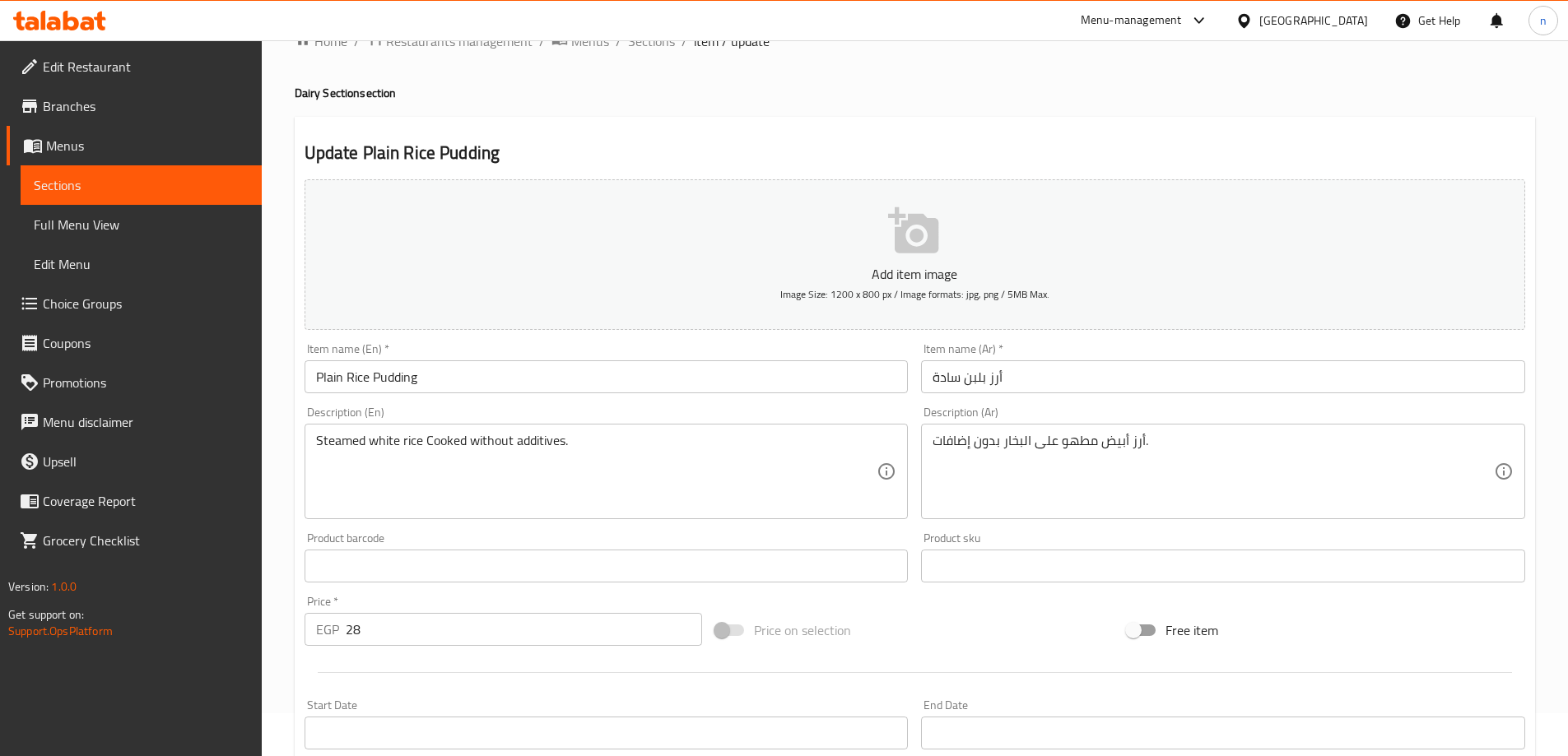
scroll to position [82, 0]
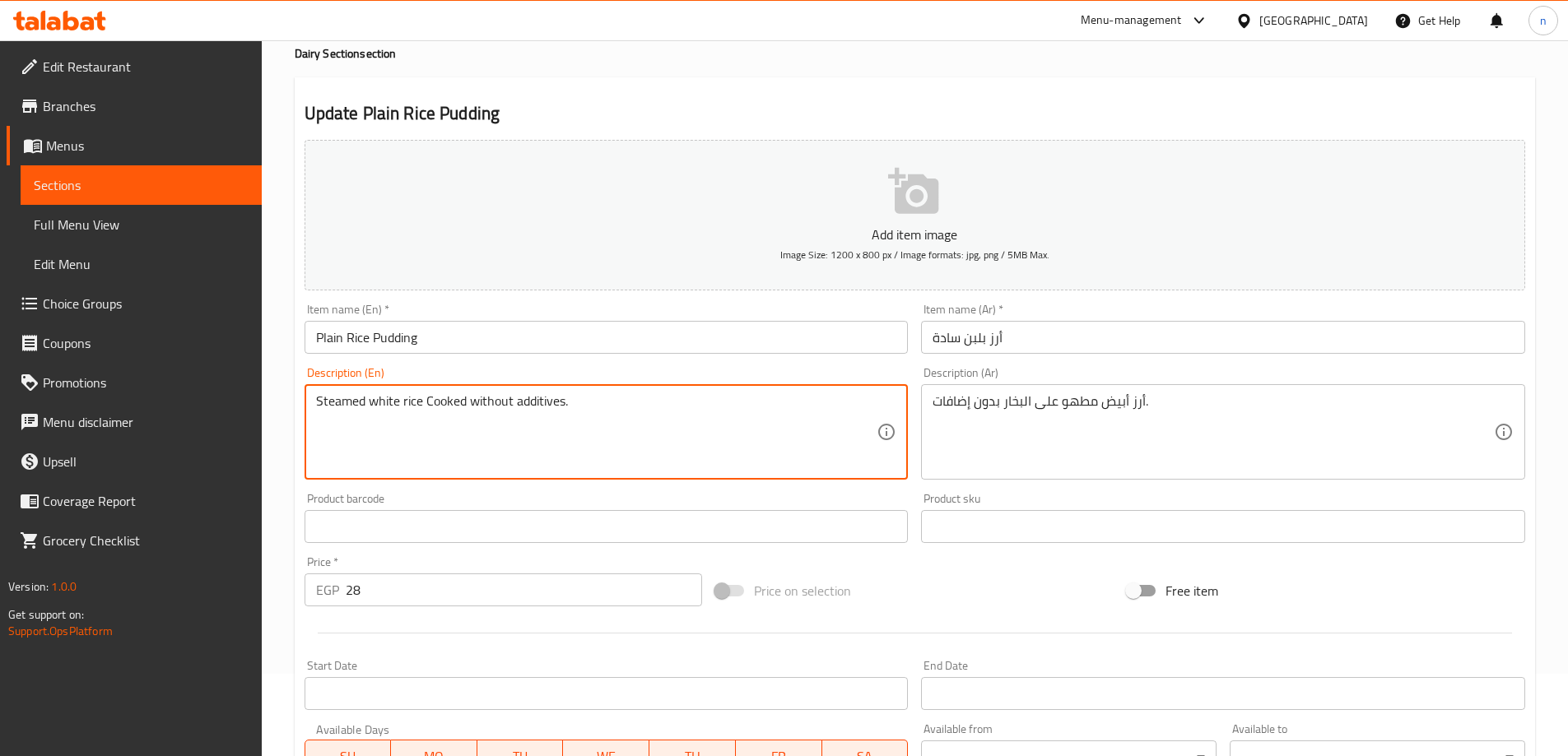
click at [439, 403] on textarea "Steamed white rice Cooked without additives." at bounding box center [596, 433] width 561 height 79
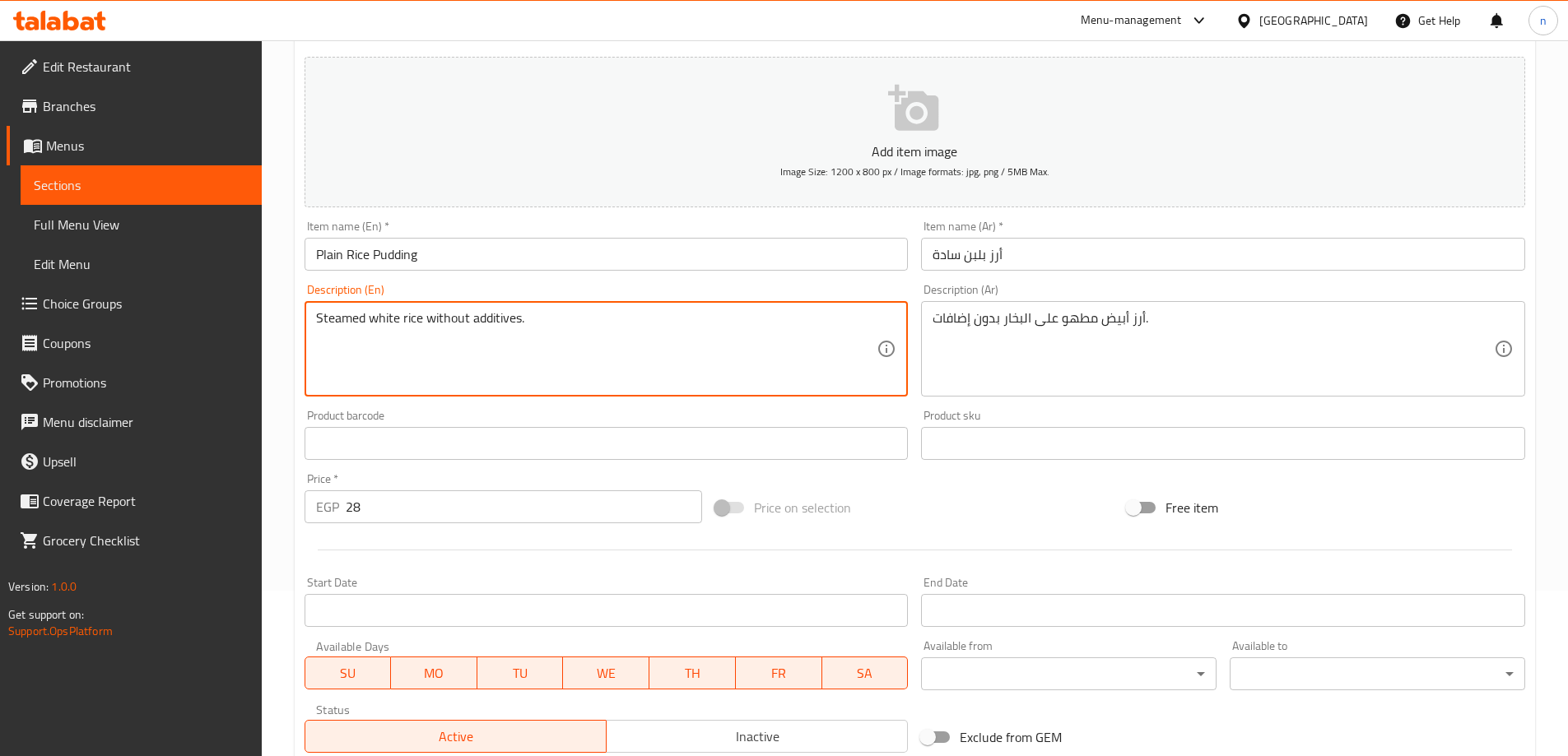
scroll to position [407, 0]
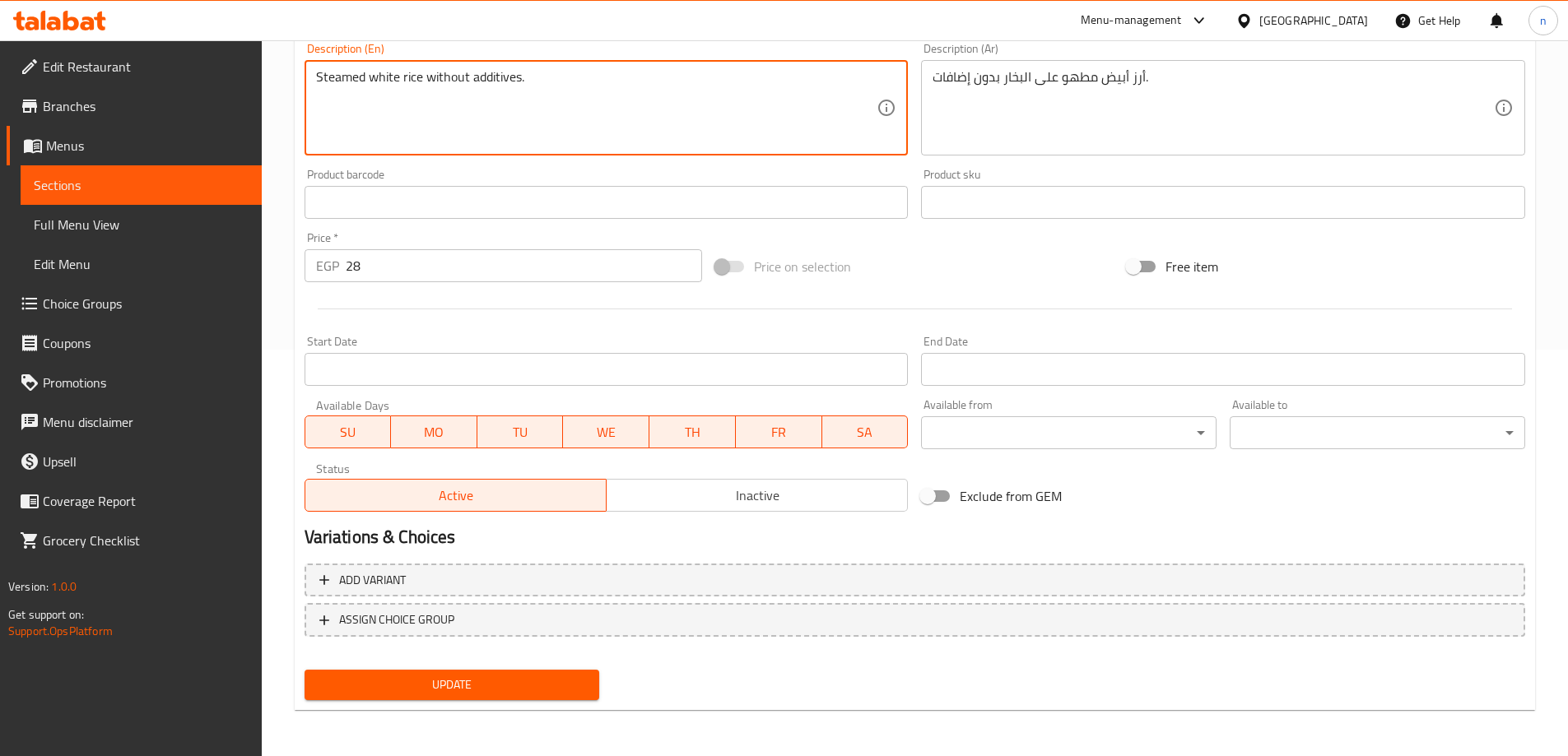
type textarea "Steamed white rice without additives."
click at [485, 681] on span "Update" at bounding box center [452, 685] width 269 height 20
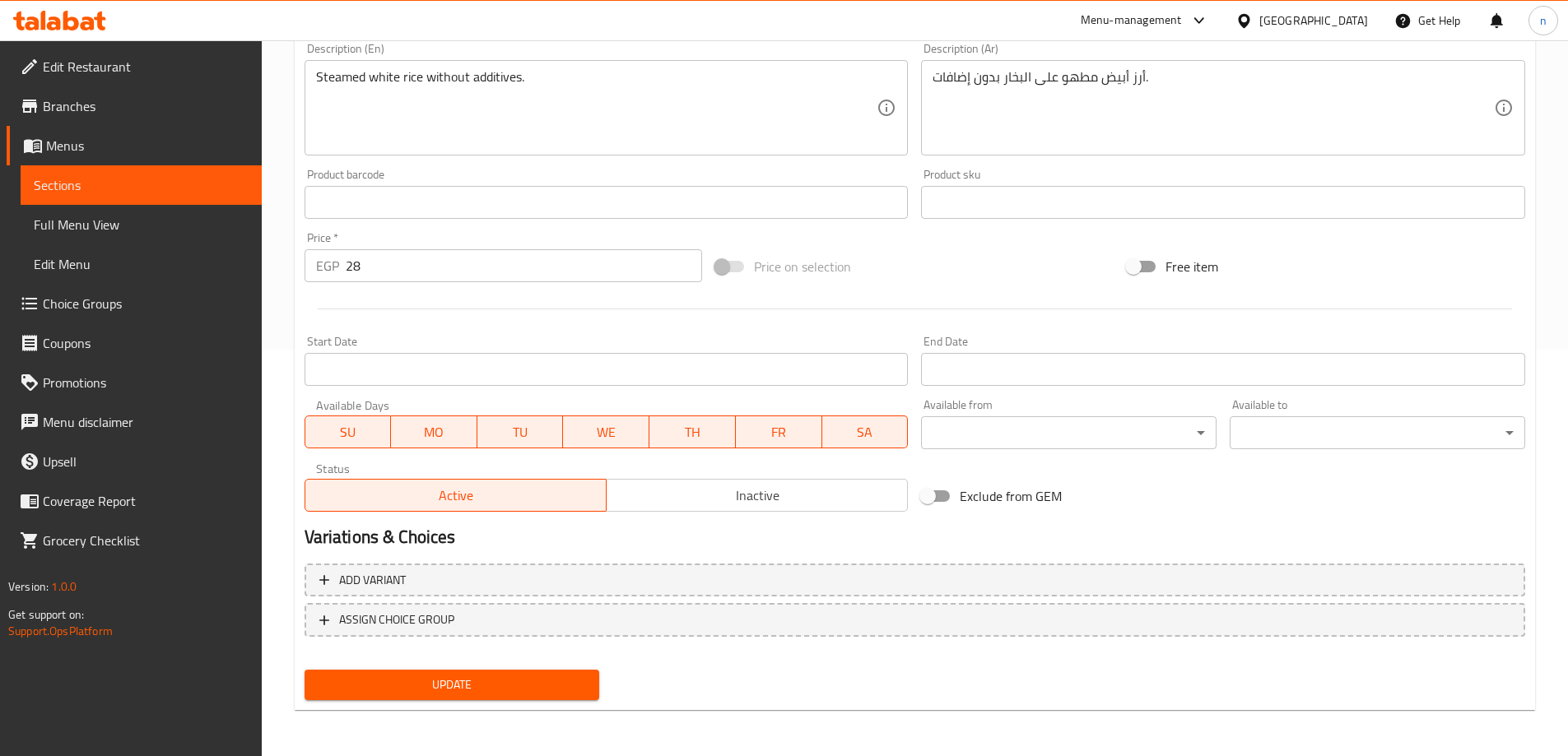
scroll to position [78, 0]
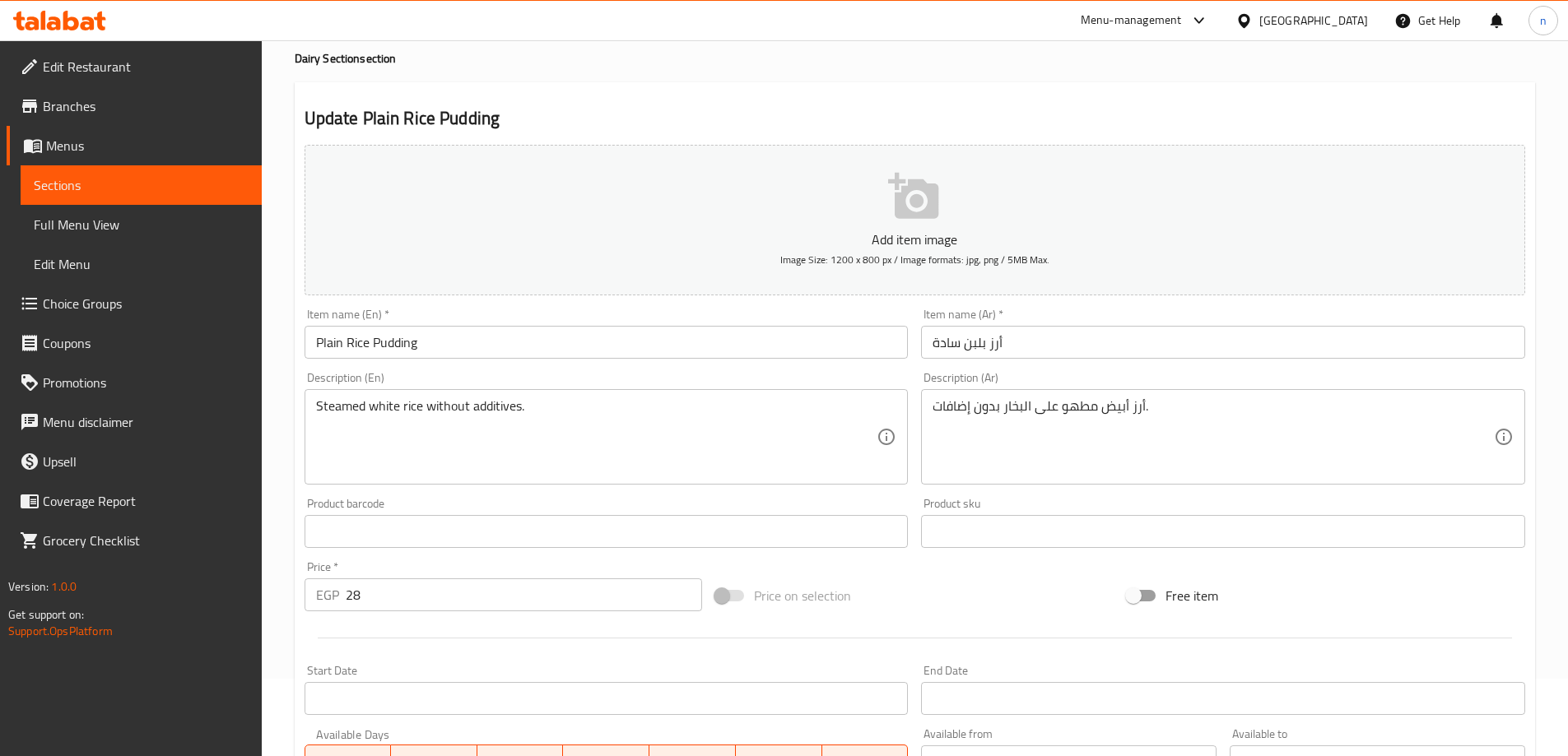
click at [55, 177] on span "Sections" at bounding box center [141, 185] width 214 height 19
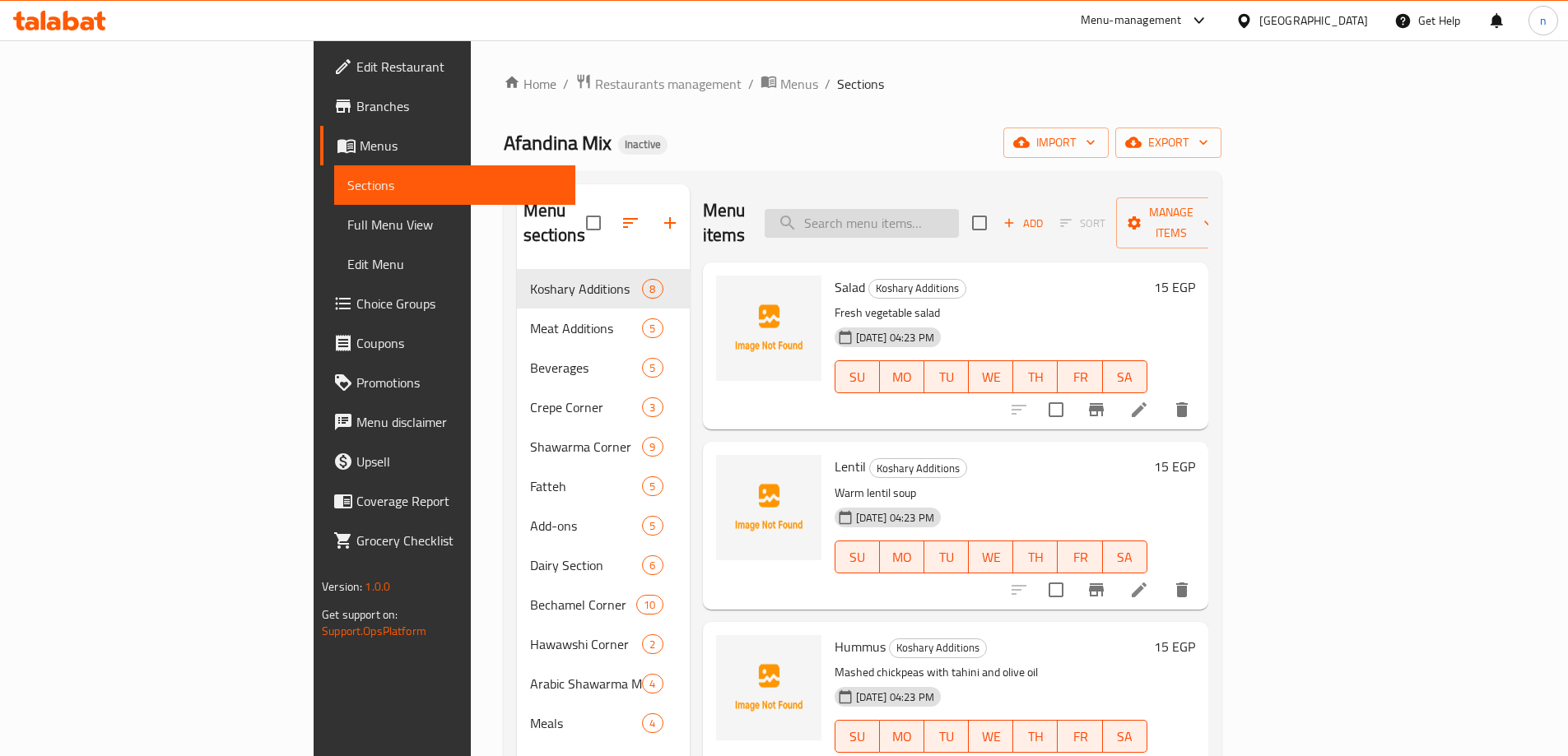
click at [959, 216] on input "search" at bounding box center [861, 223] width 194 height 29
paste input "Pastrami Bechamel"
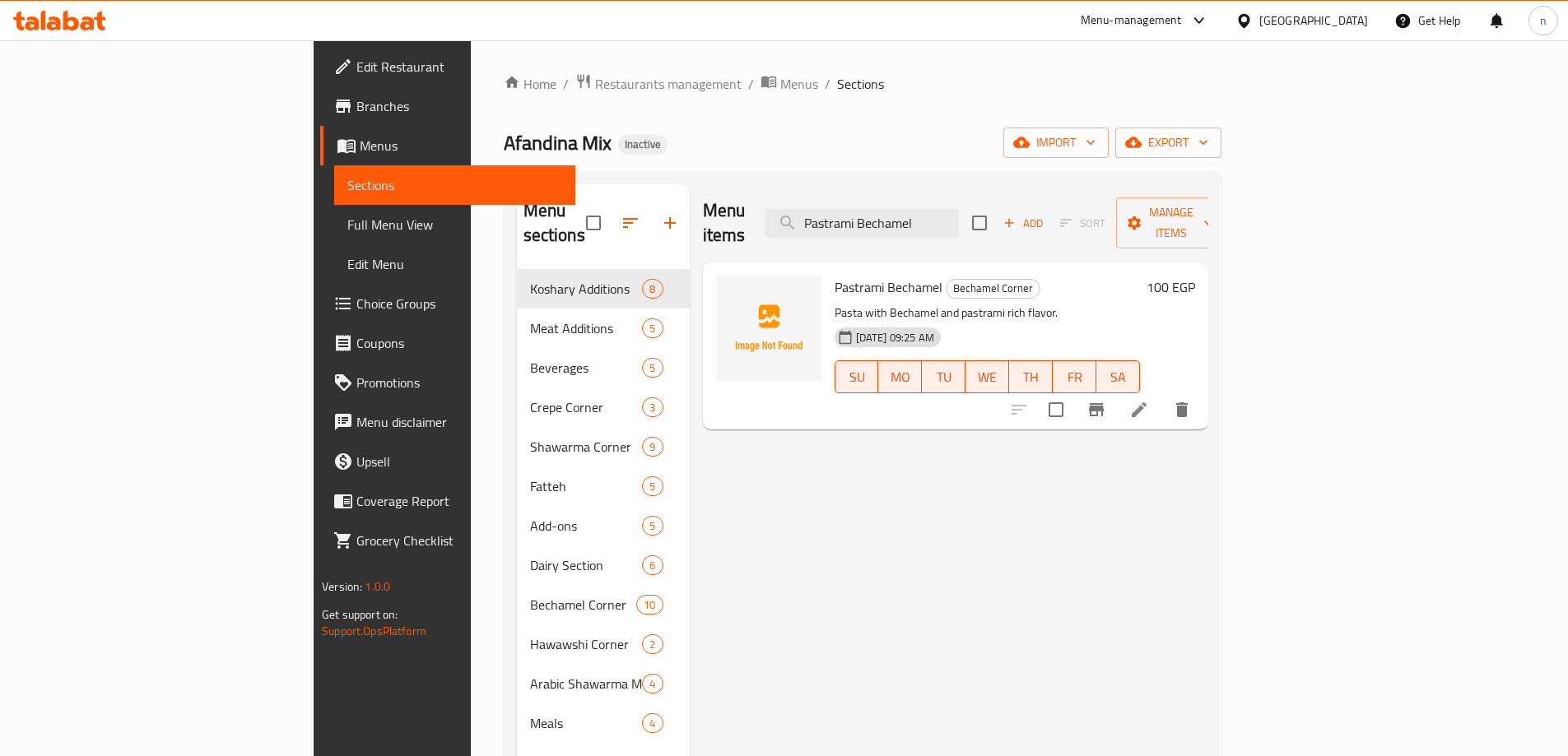
type input "Pastrami Bechamel"
click at [1162, 395] on li at bounding box center [1139, 409] width 46 height 30
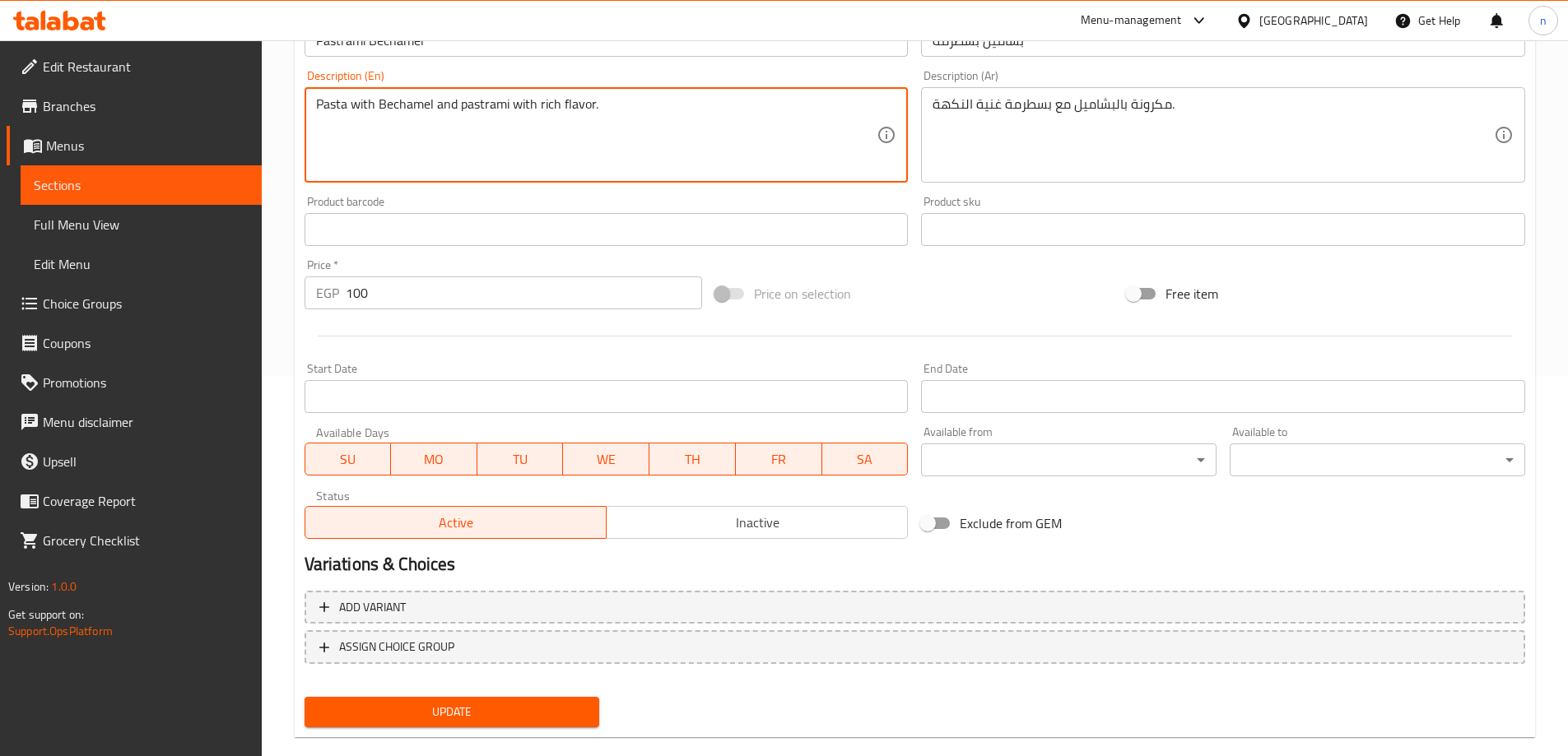
scroll to position [407, 0]
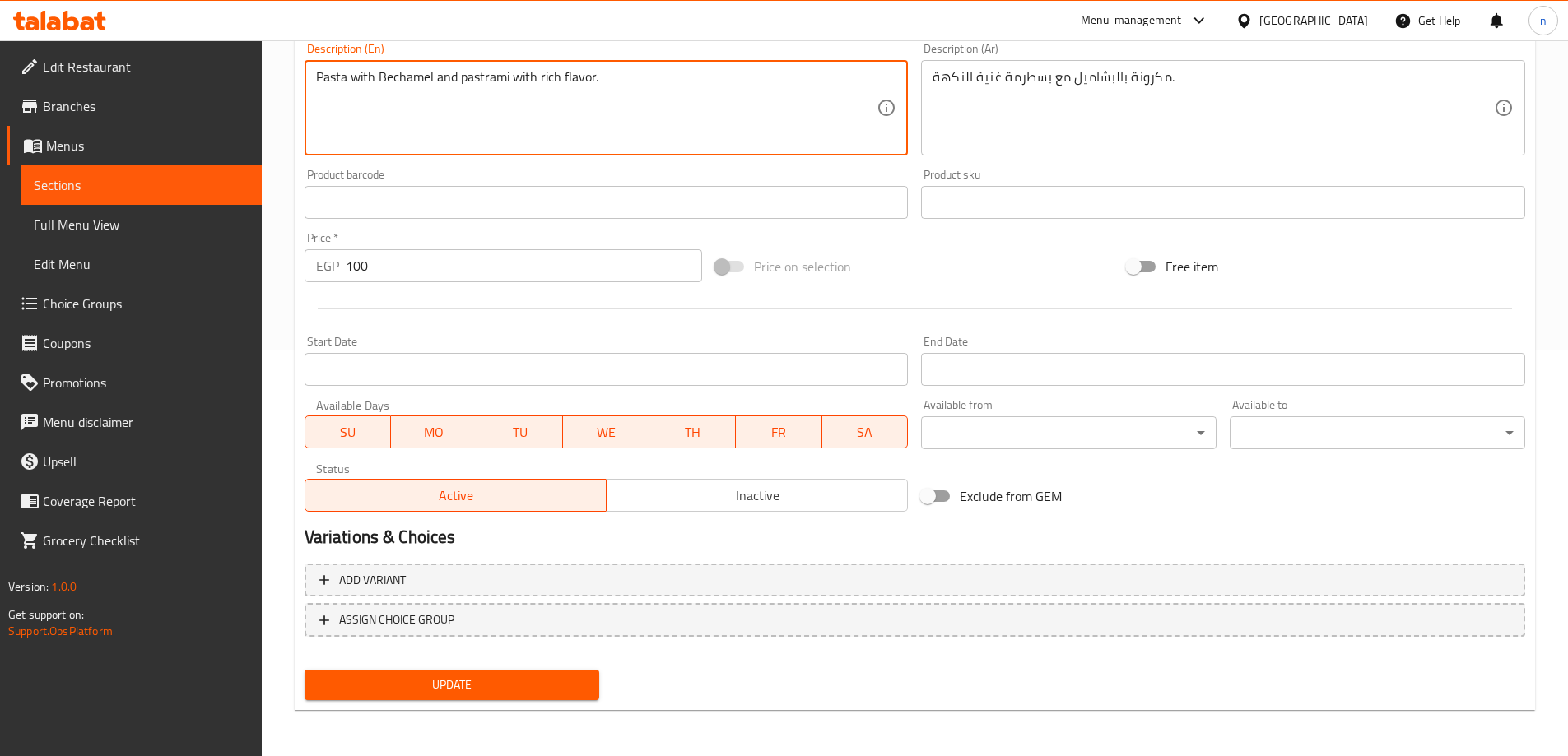
type textarea "Pasta with Bechamel and pastrami with rich flavor."
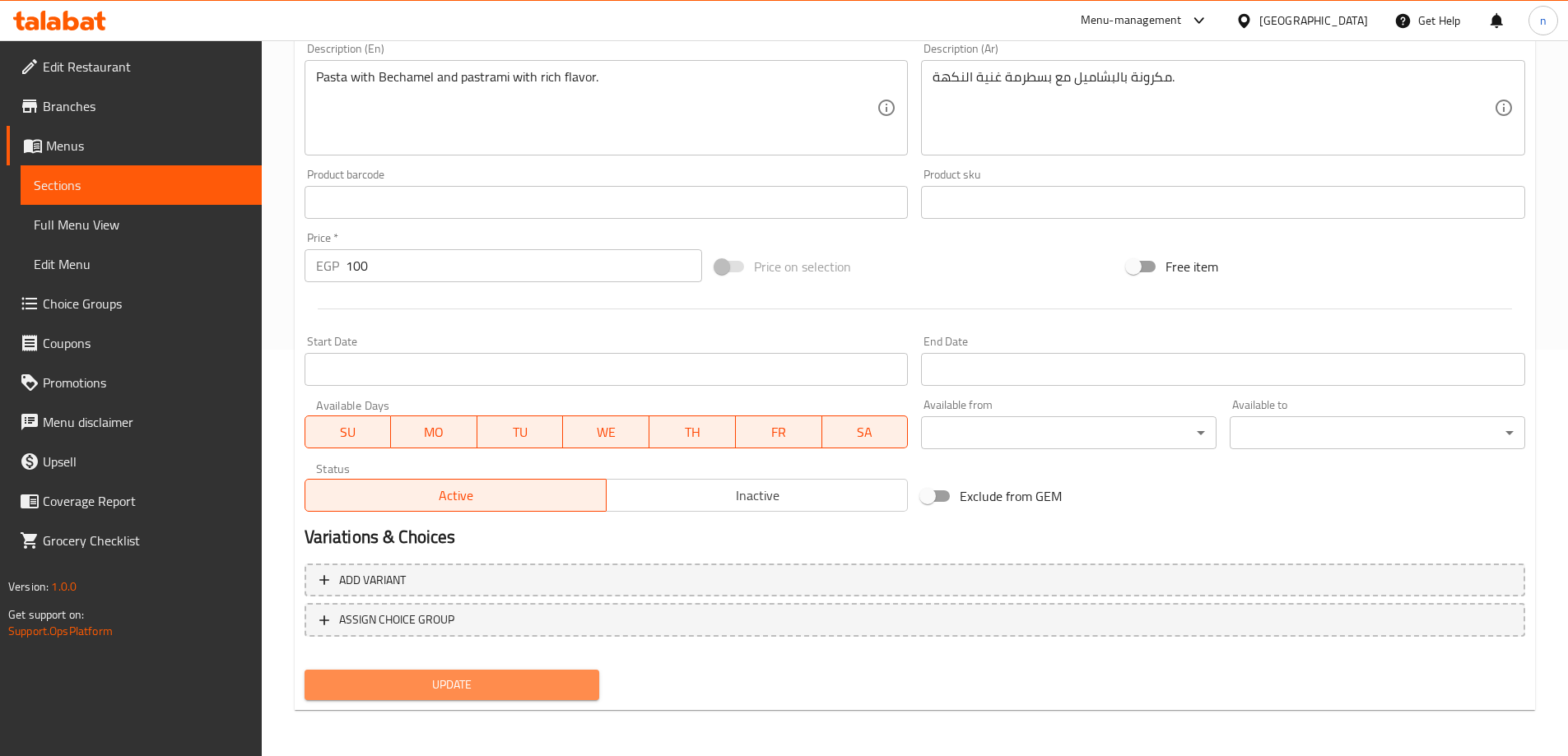
click at [569, 685] on span "Update" at bounding box center [452, 685] width 269 height 20
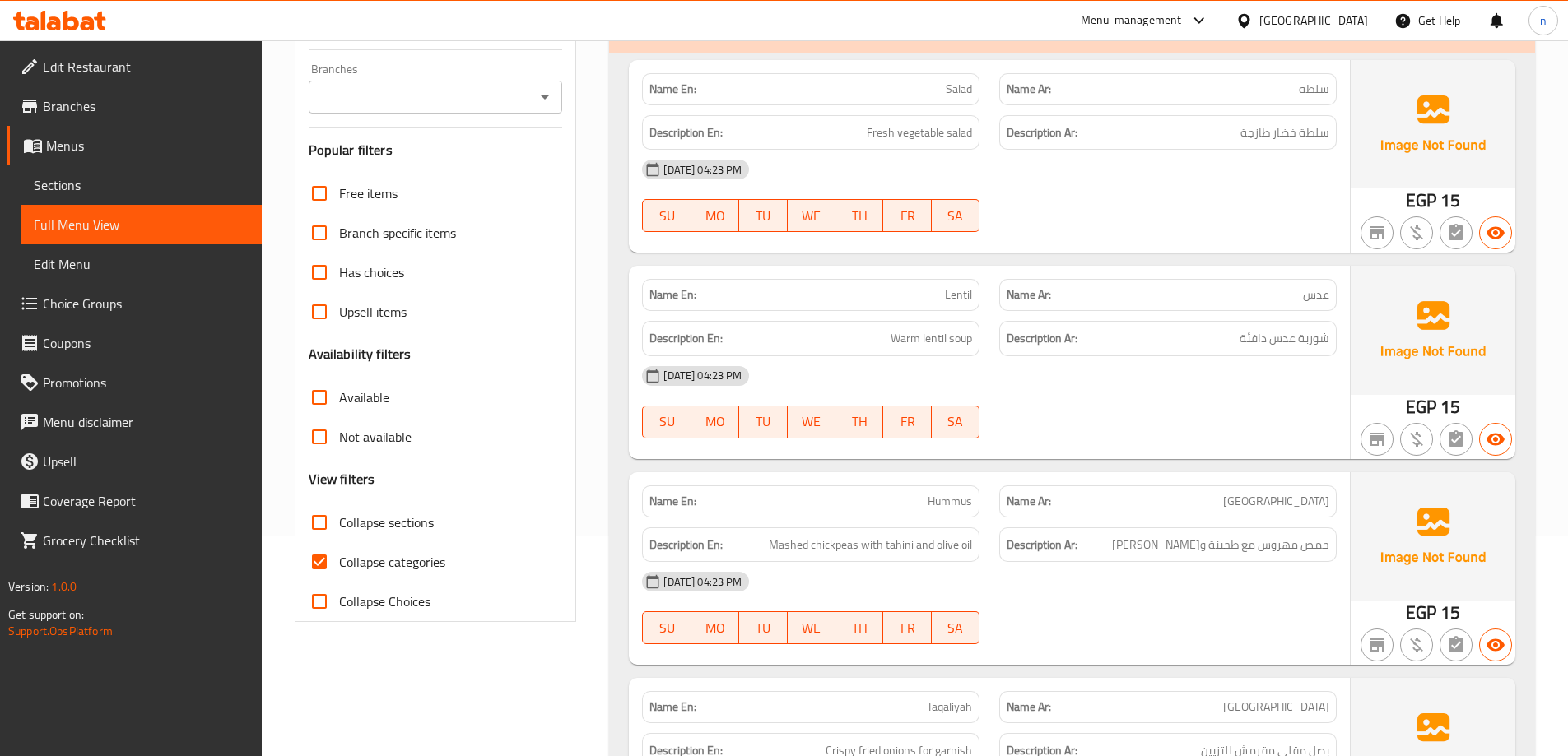
scroll to position [366, 0]
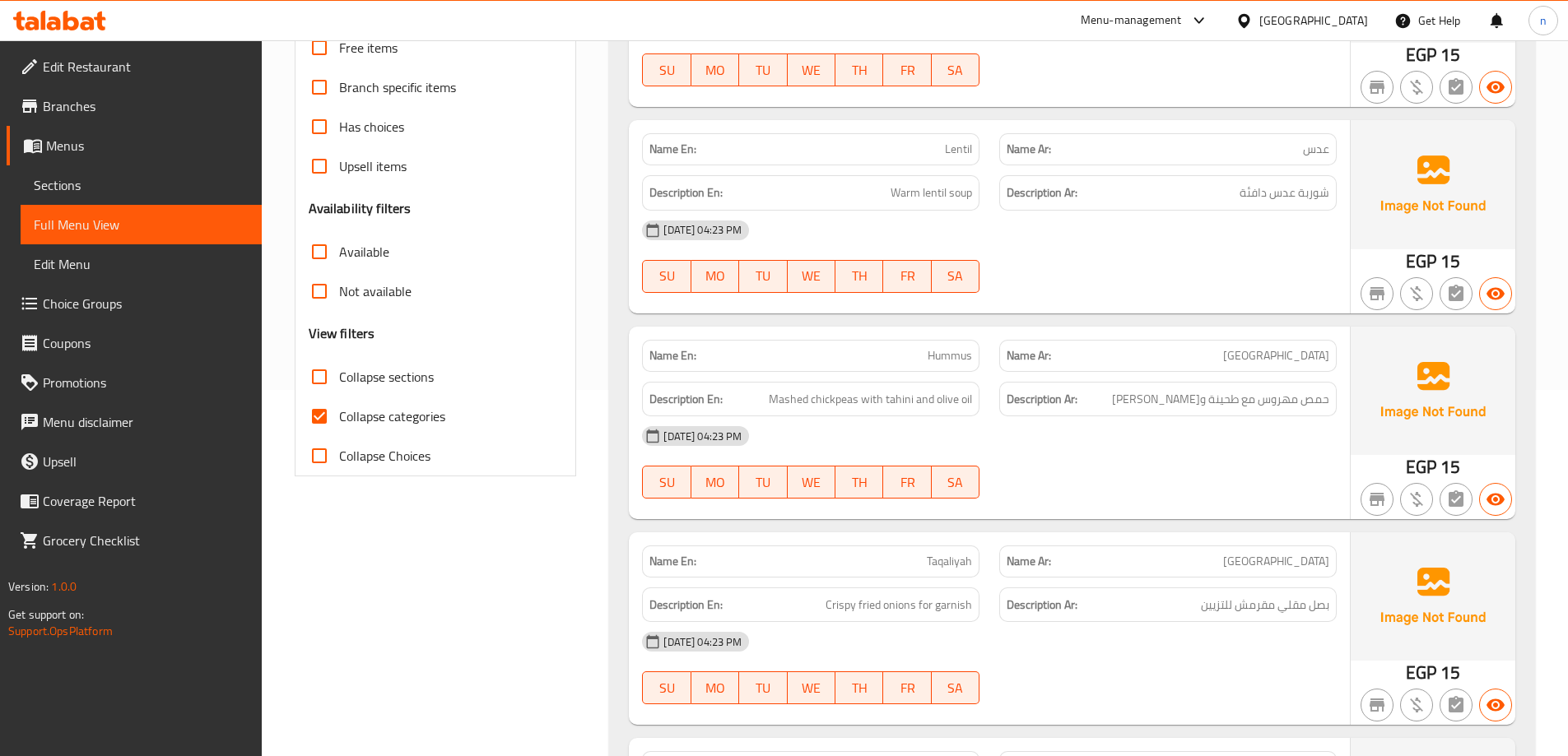
click at [344, 376] on span "Collapse sections" at bounding box center [386, 376] width 94 height 19
click at [339, 376] on input "Collapse sections" at bounding box center [319, 377] width 40 height 40
checkbox input "true"
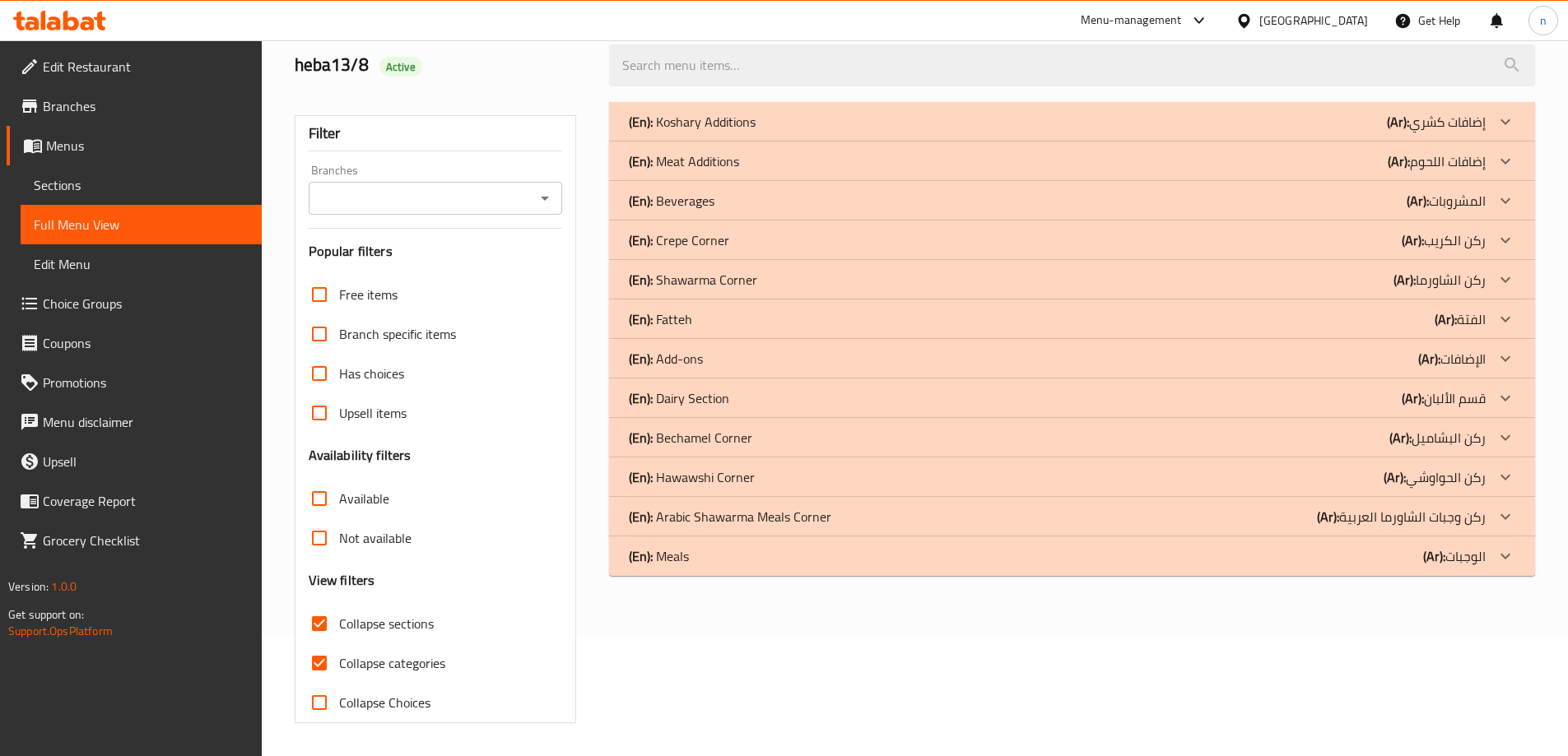
click at [319, 415] on div "Free items Branch specific items Has choices Upsell items Availability filters …" at bounding box center [435, 498] width 254 height 447
click at [327, 667] on input "Collapse categories" at bounding box center [319, 663] width 40 height 40
checkbox input "false"
click at [1477, 131] on p "(Ar): الفتة" at bounding box center [1436, 121] width 99 height 19
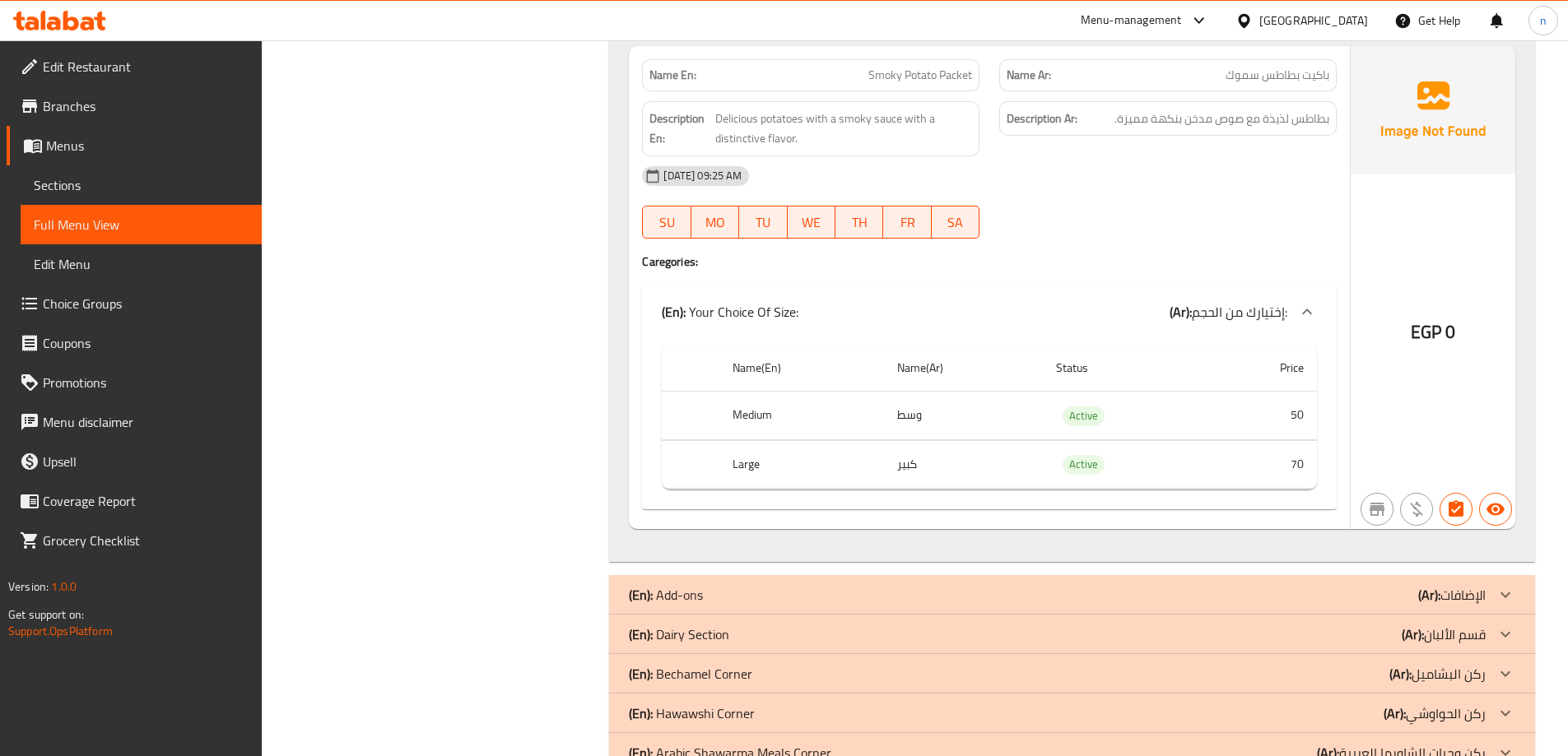
scroll to position [2501, 0]
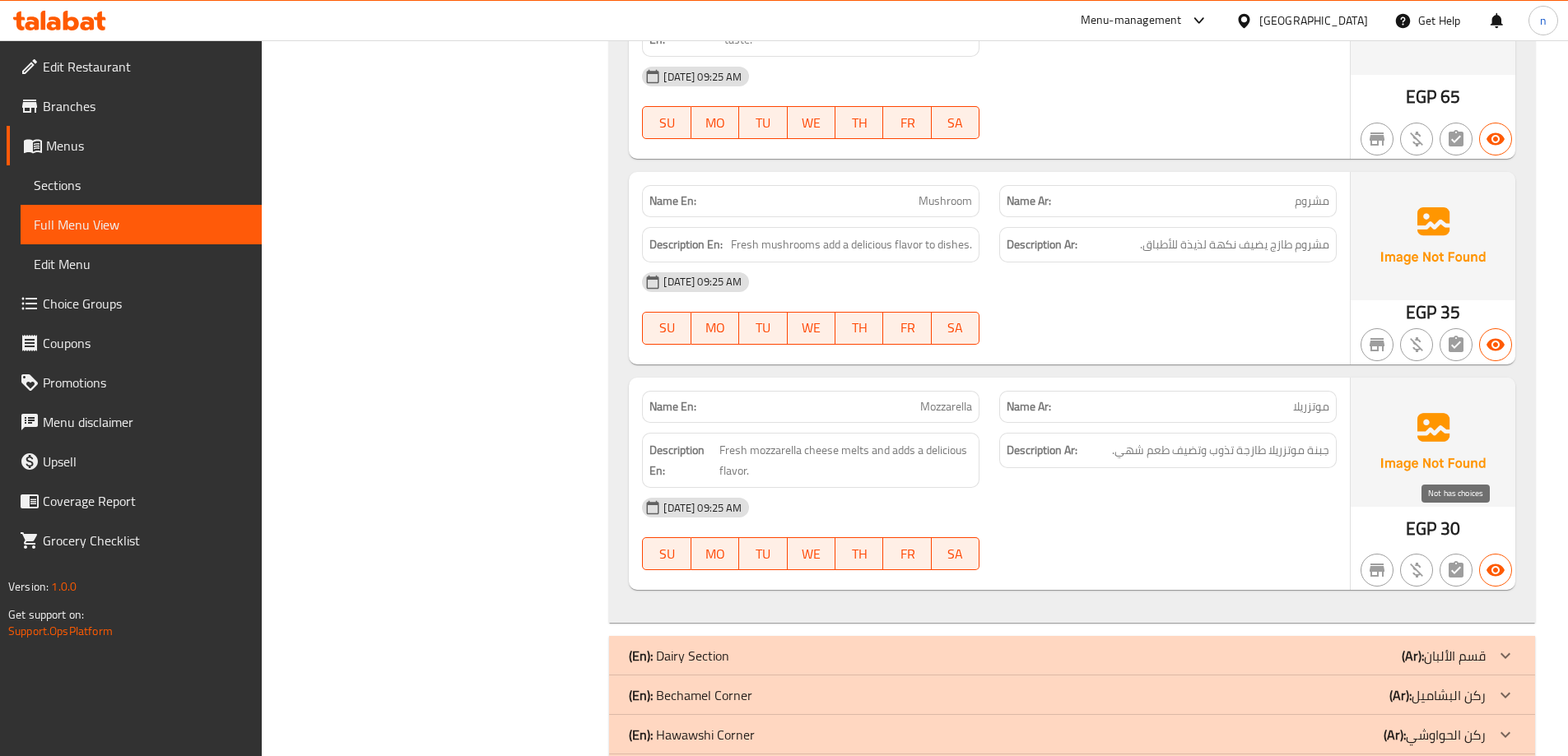
scroll to position [3641, 0]
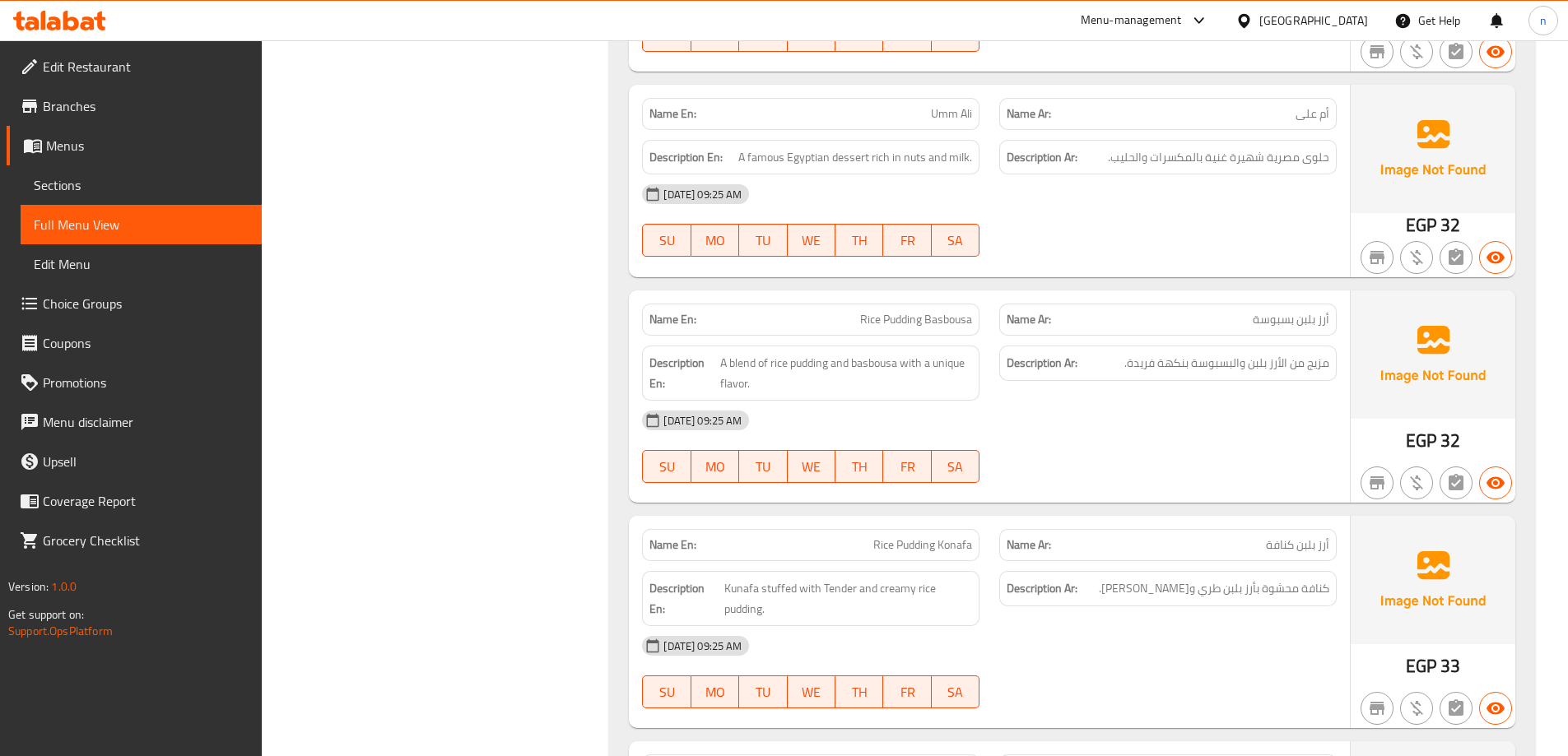
scroll to position [4970, 0]
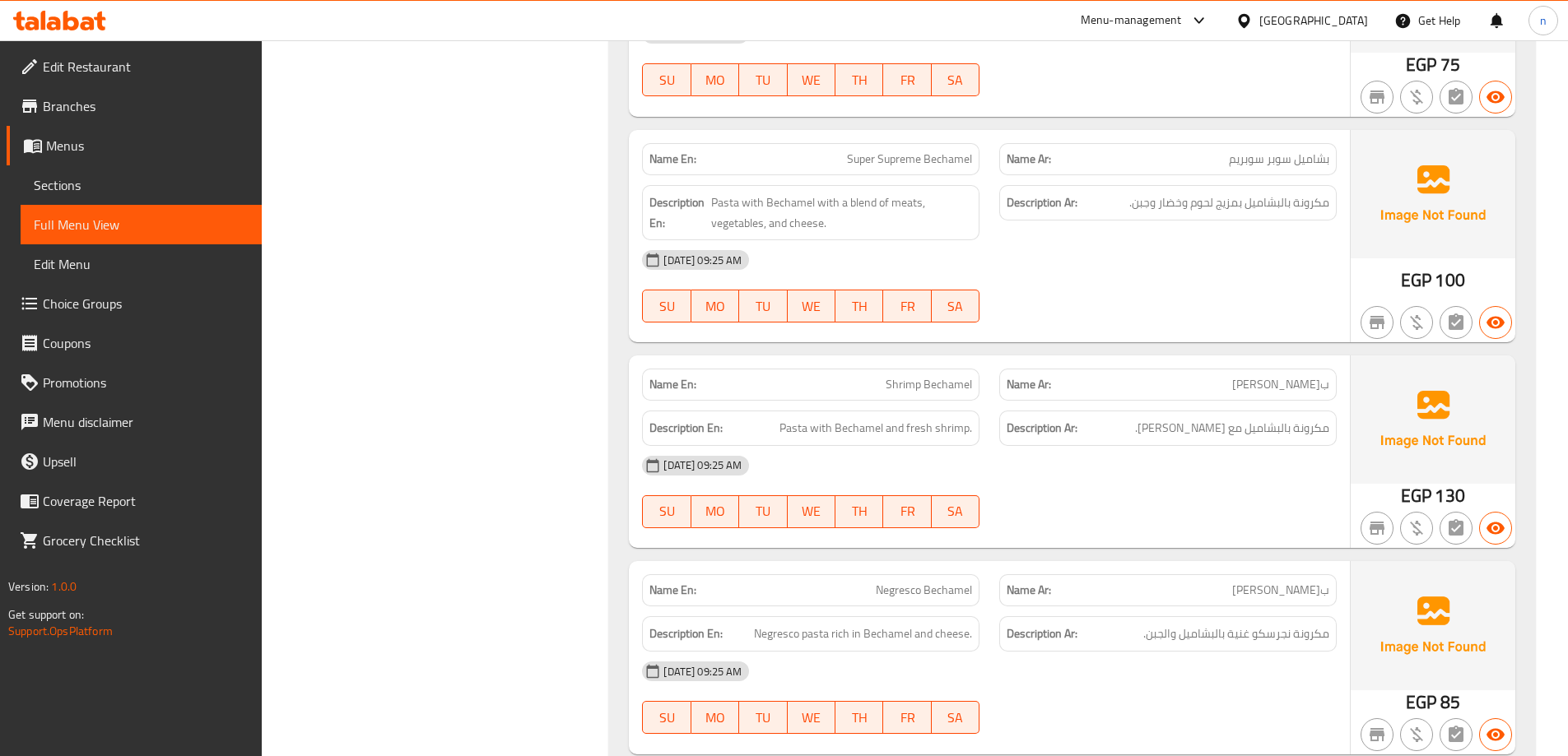
scroll to position [7122, 0]
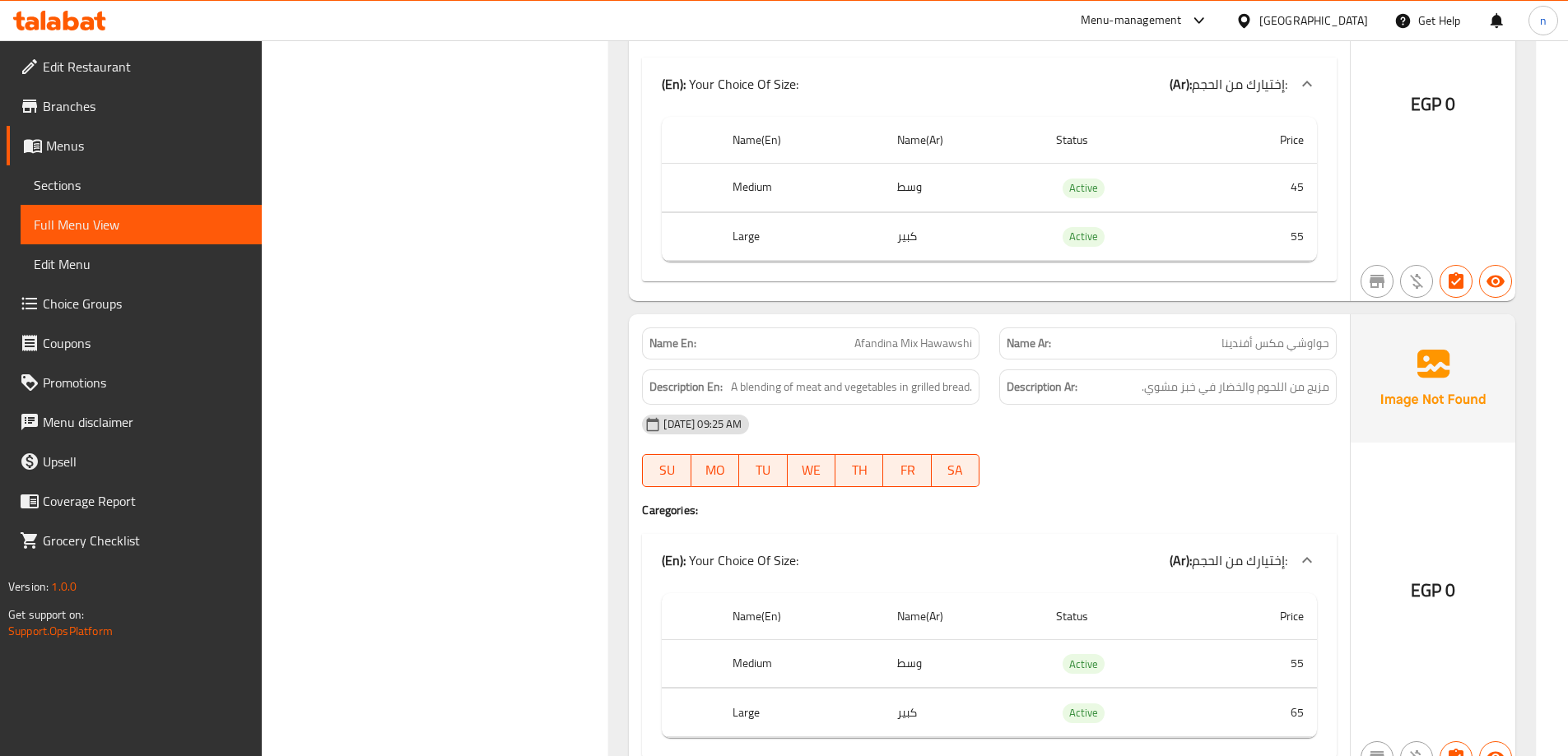
scroll to position [8147, 0]
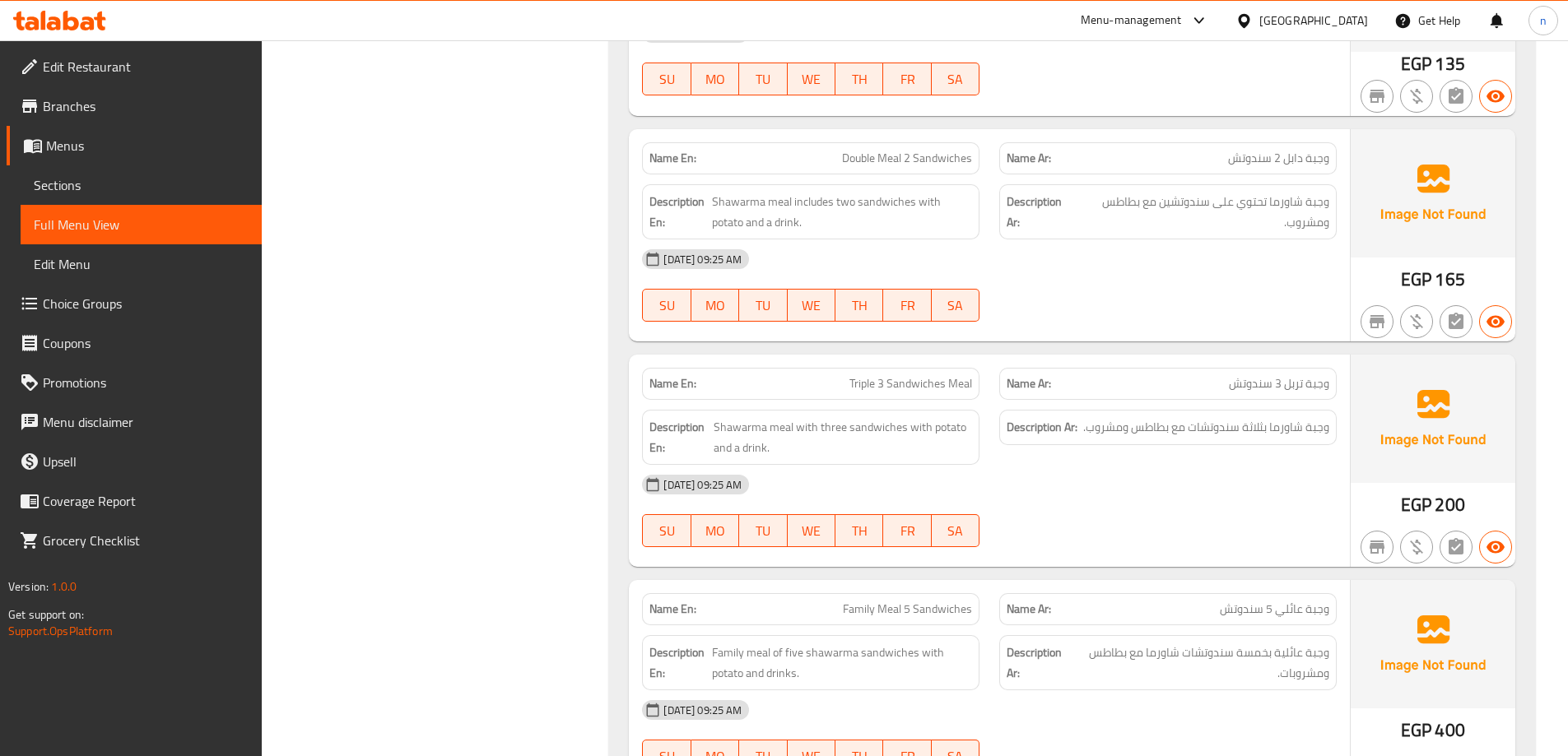
scroll to position [9083, 0]
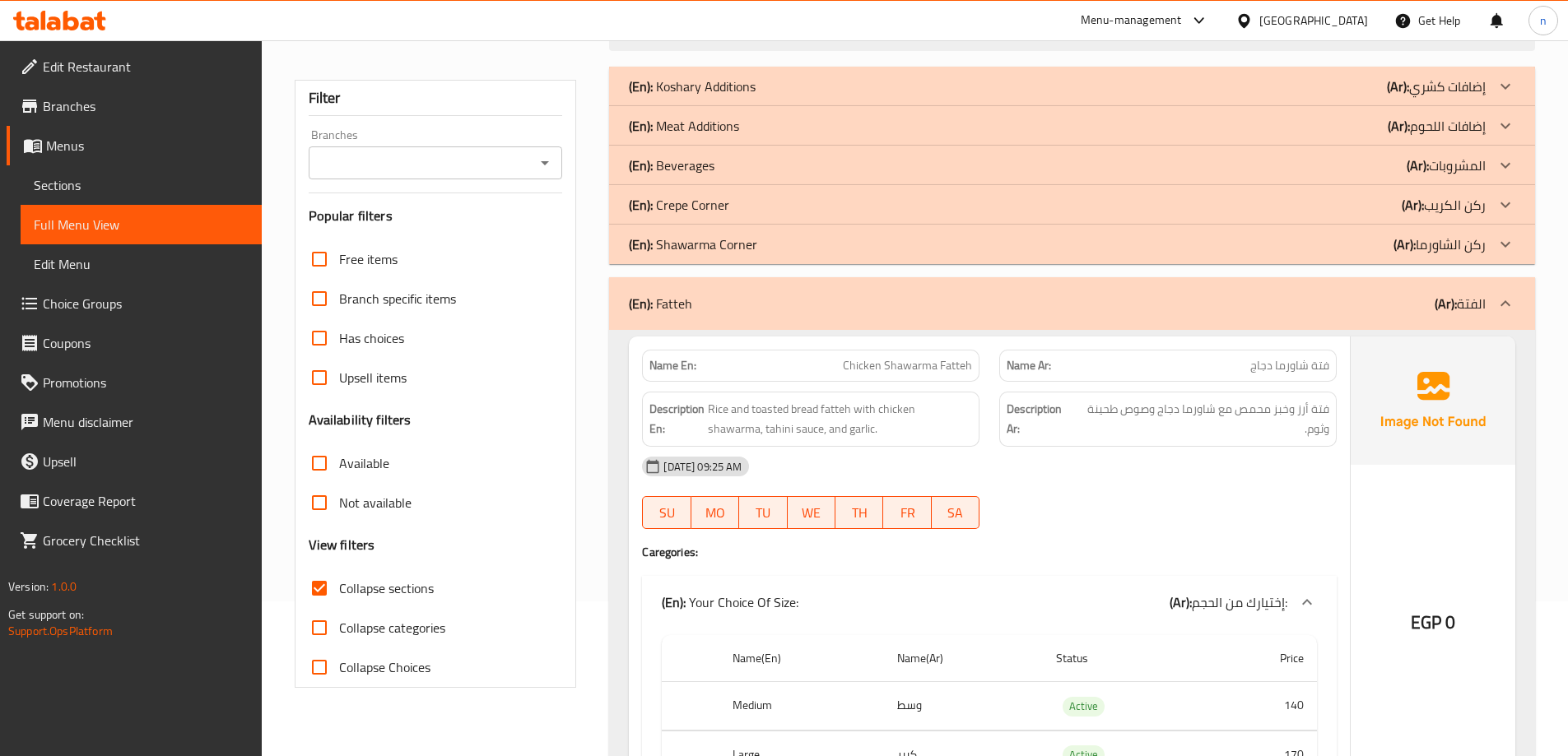
scroll to position [0, 0]
